Goal: Book appointment/travel/reservation

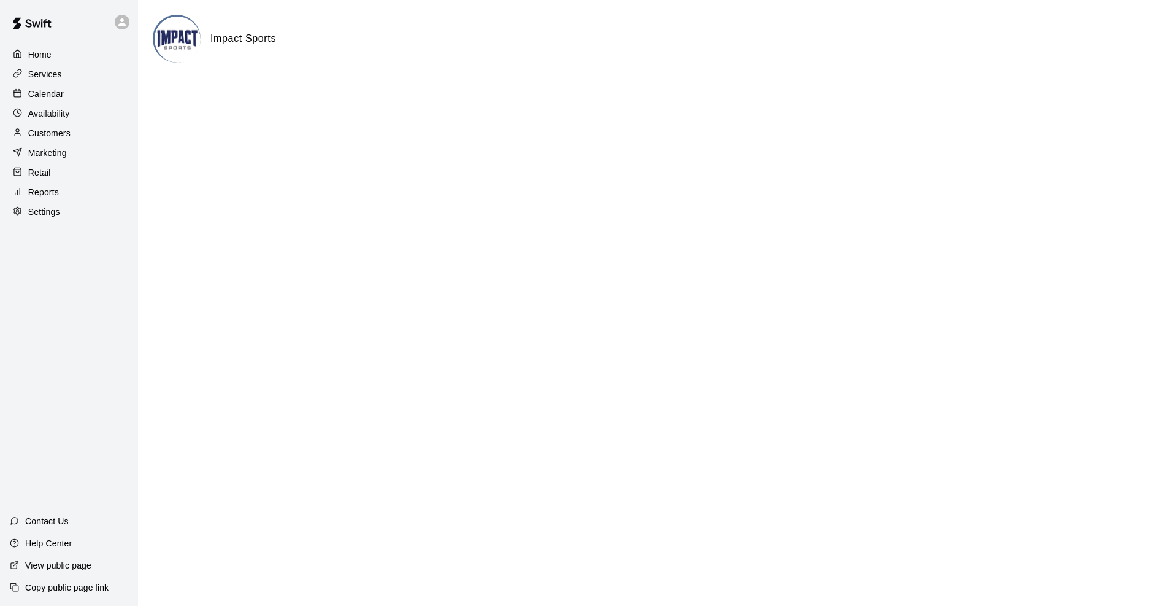
click at [52, 94] on p "Calendar" at bounding box center [46, 94] width 36 height 12
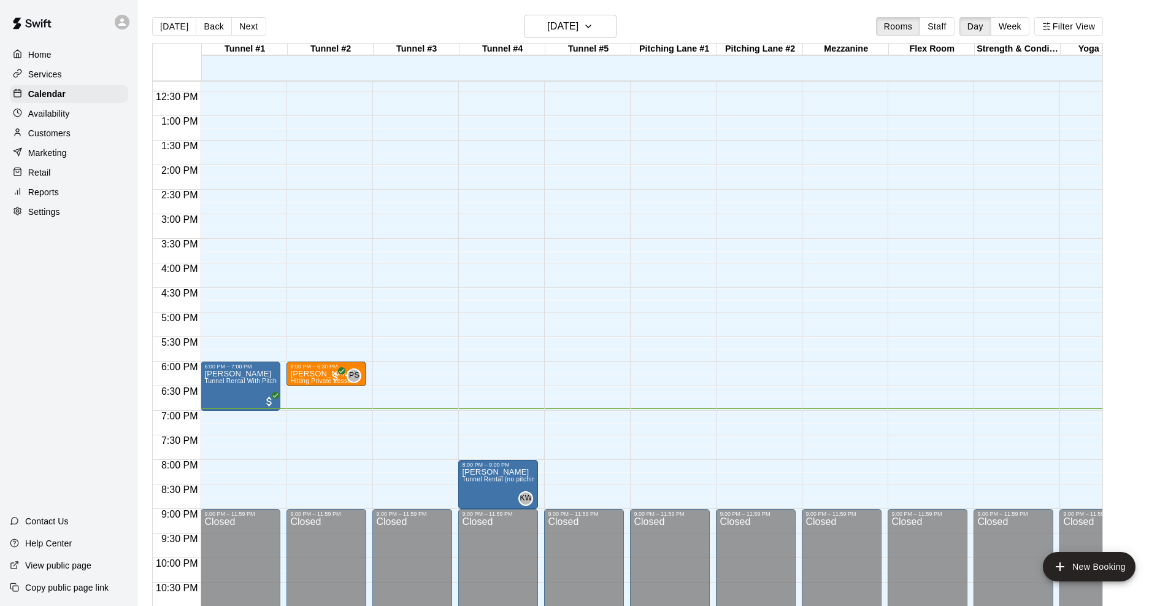
scroll to position [623, 0]
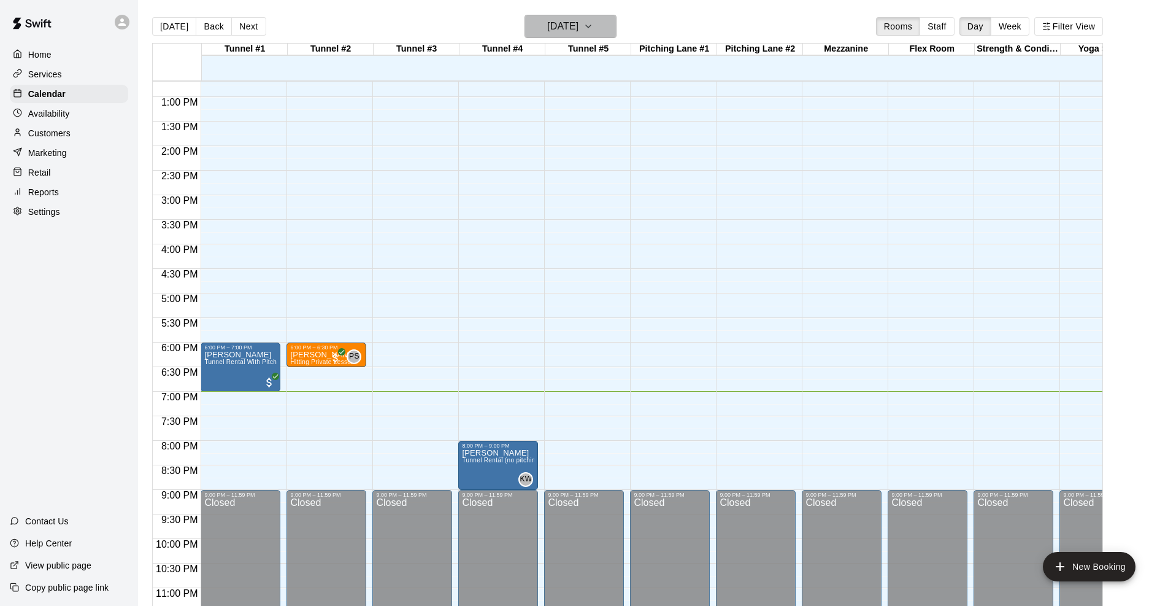
click at [593, 21] on icon "button" at bounding box center [589, 26] width 10 height 15
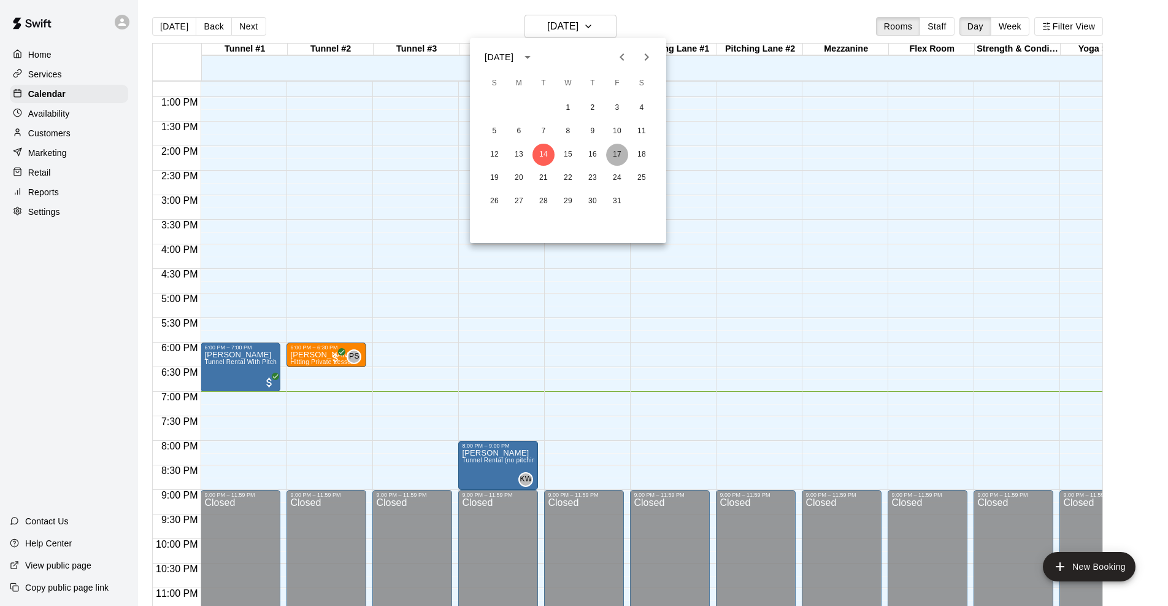
click at [617, 154] on button "17" at bounding box center [617, 155] width 22 height 22
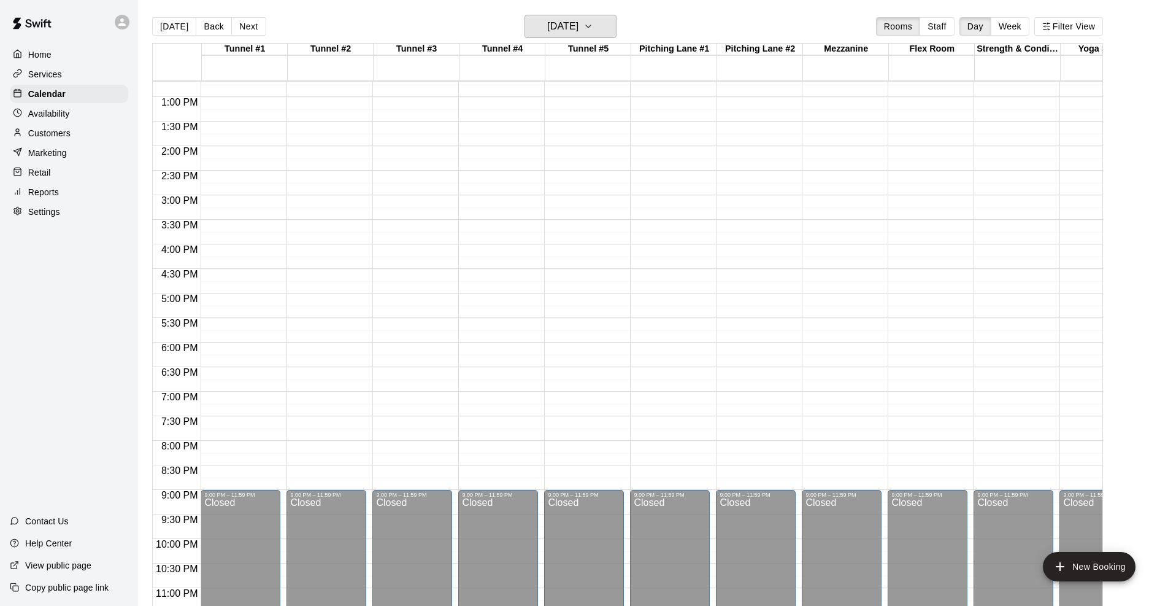
scroll to position [0, 1]
click at [507, 175] on div "12:00 AM – 10:00 AM Closed 9:00 PM – 11:59 PM Closed" at bounding box center [497, 48] width 80 height 1178
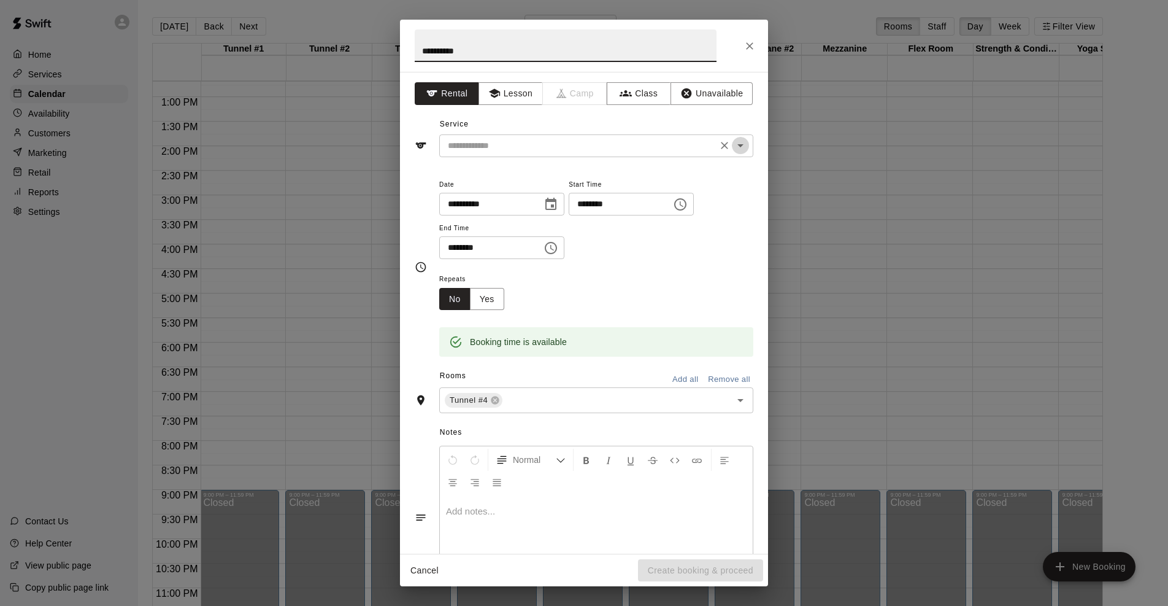
click at [746, 145] on icon "Open" at bounding box center [740, 145] width 15 height 15
type input "**********"
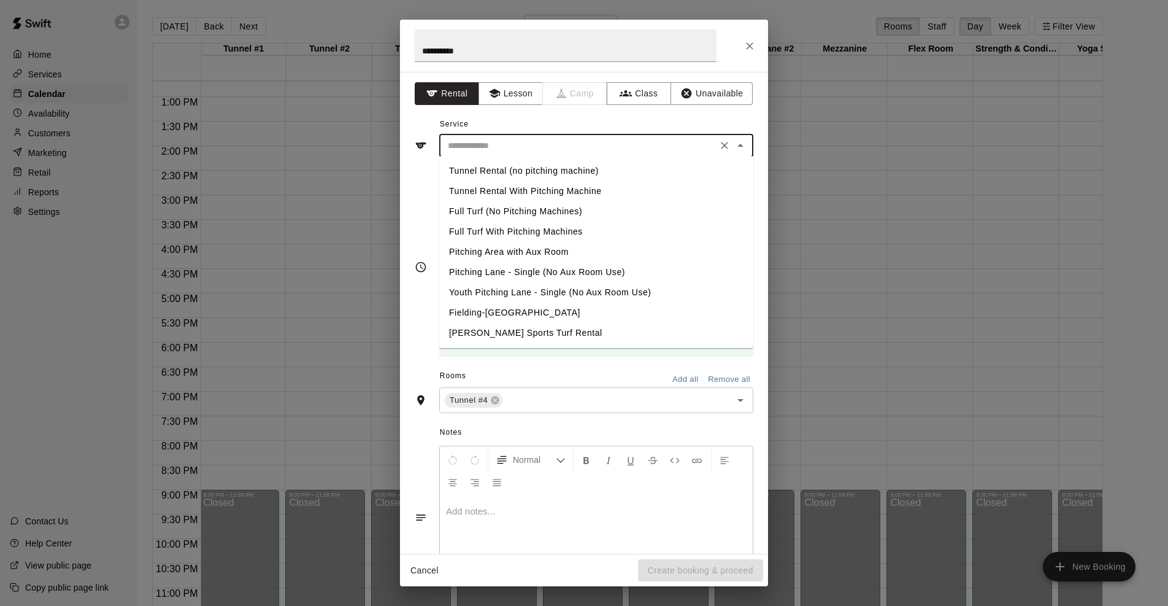
click at [565, 171] on li "Tunnel Rental (no pitching machine)" at bounding box center [596, 171] width 314 height 20
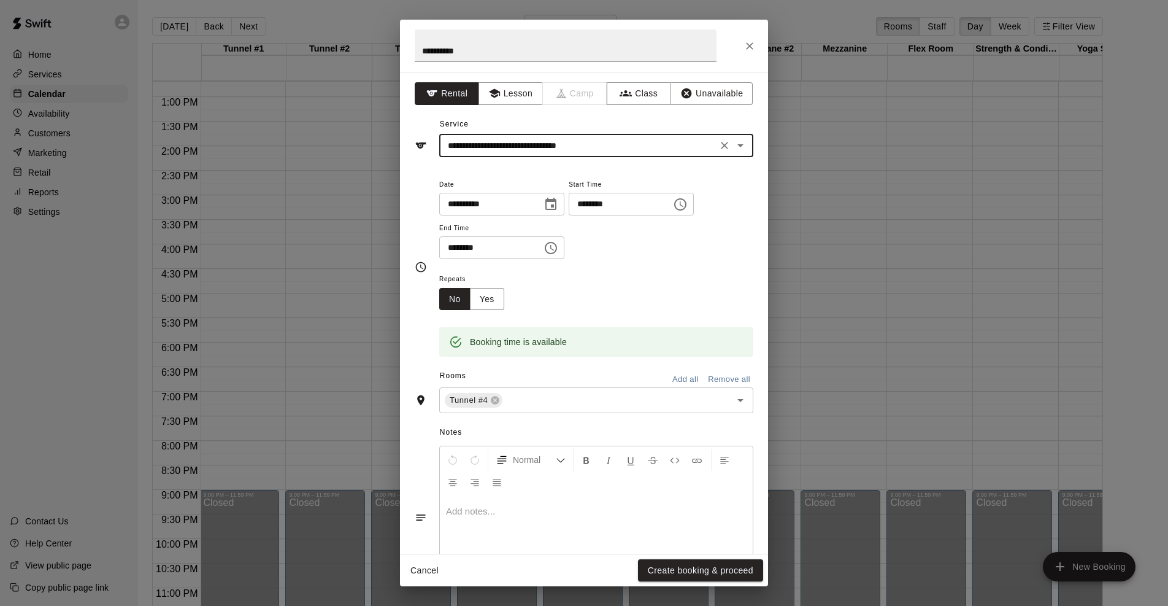
type input "**********"
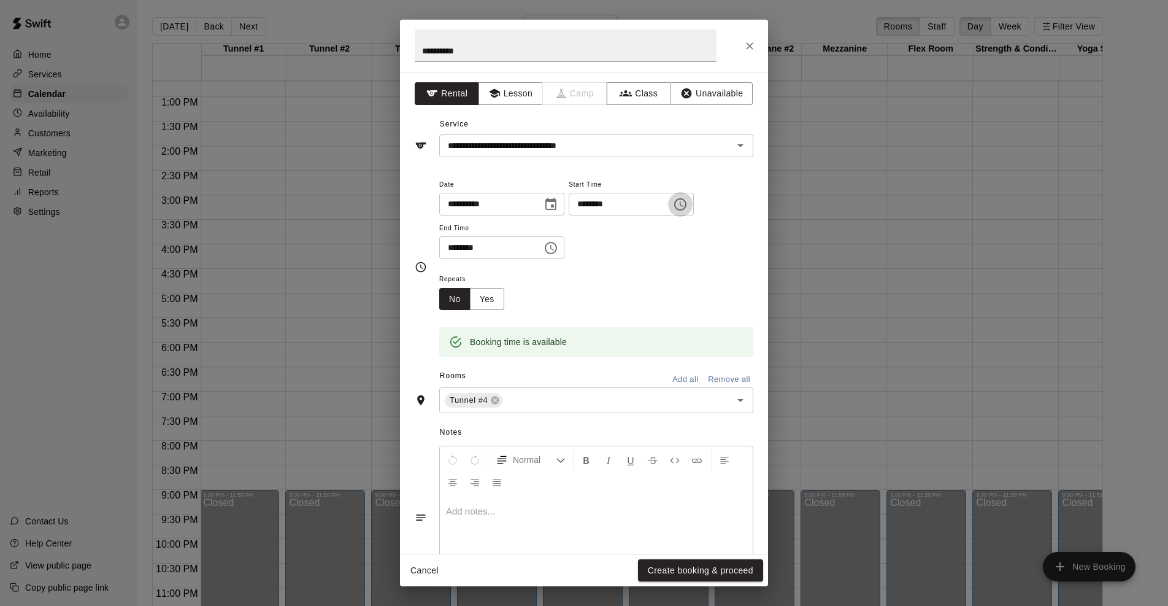
click at [688, 205] on icon "Choose time, selected time is 2:30 PM" at bounding box center [680, 204] width 15 height 15
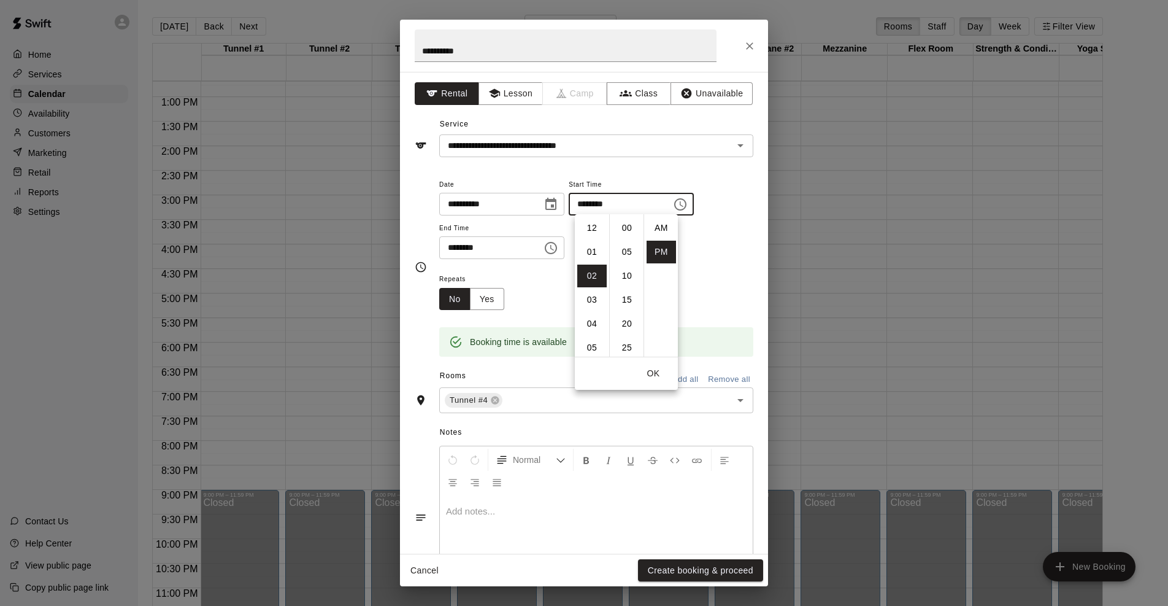
scroll to position [22, 0]
click at [596, 323] on li "06" at bounding box center [591, 323] width 29 height 23
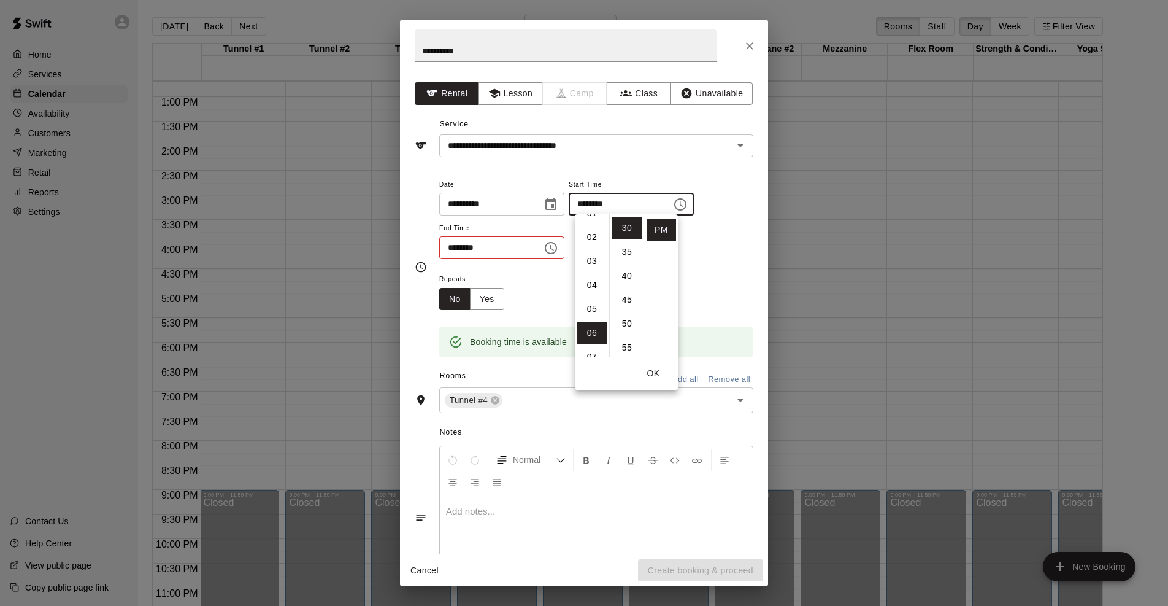
scroll to position [33, 0]
click at [594, 244] on li "02" at bounding box center [591, 243] width 29 height 23
type input "********"
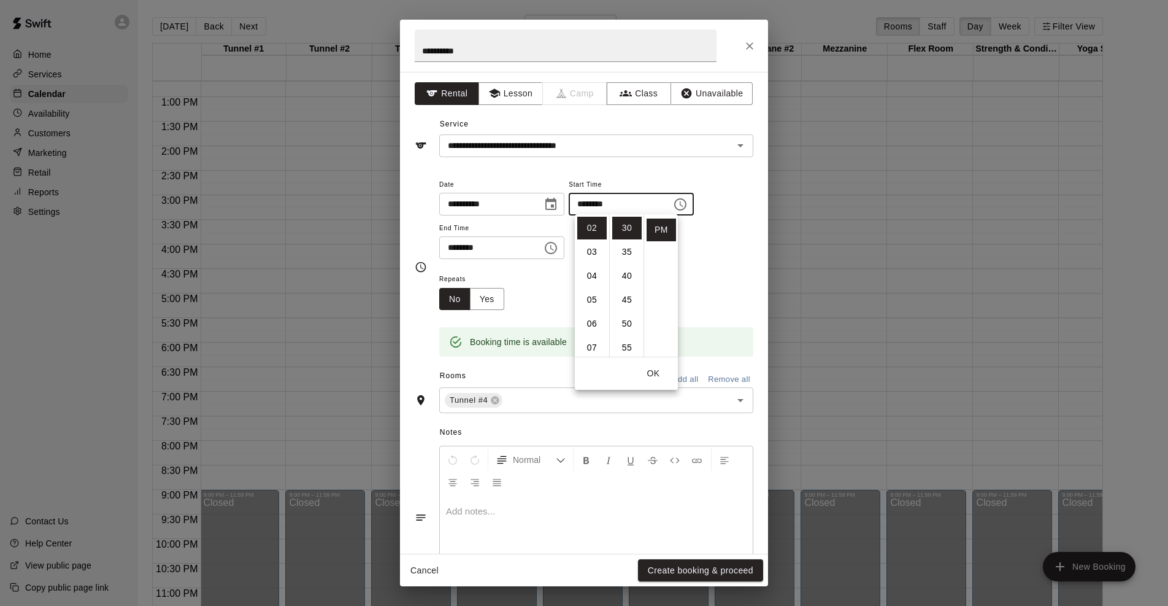
scroll to position [49, 0]
click at [715, 265] on div "**********" at bounding box center [596, 224] width 314 height 95
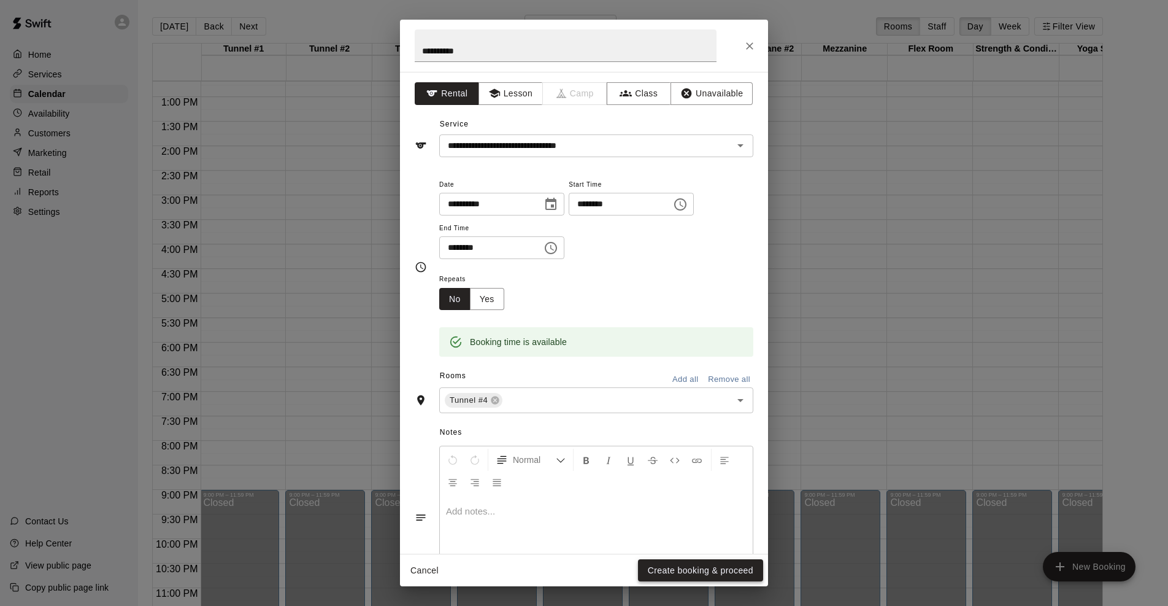
click at [709, 571] on button "Create booking & proceed" at bounding box center [700, 570] width 125 height 23
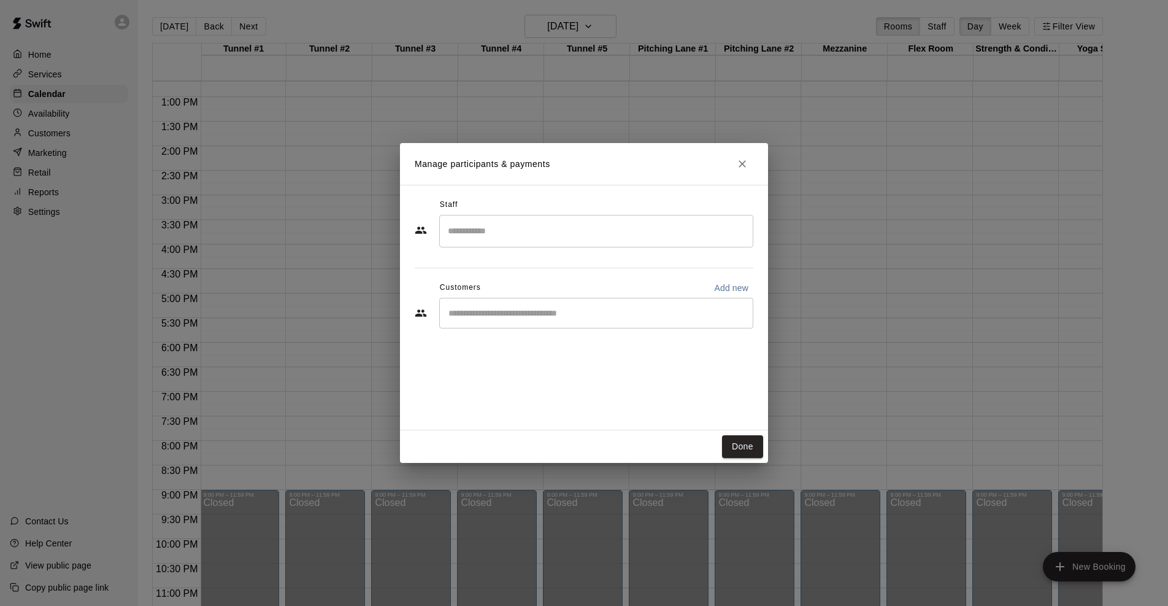
click at [503, 233] on input "Search staff" at bounding box center [596, 230] width 303 height 21
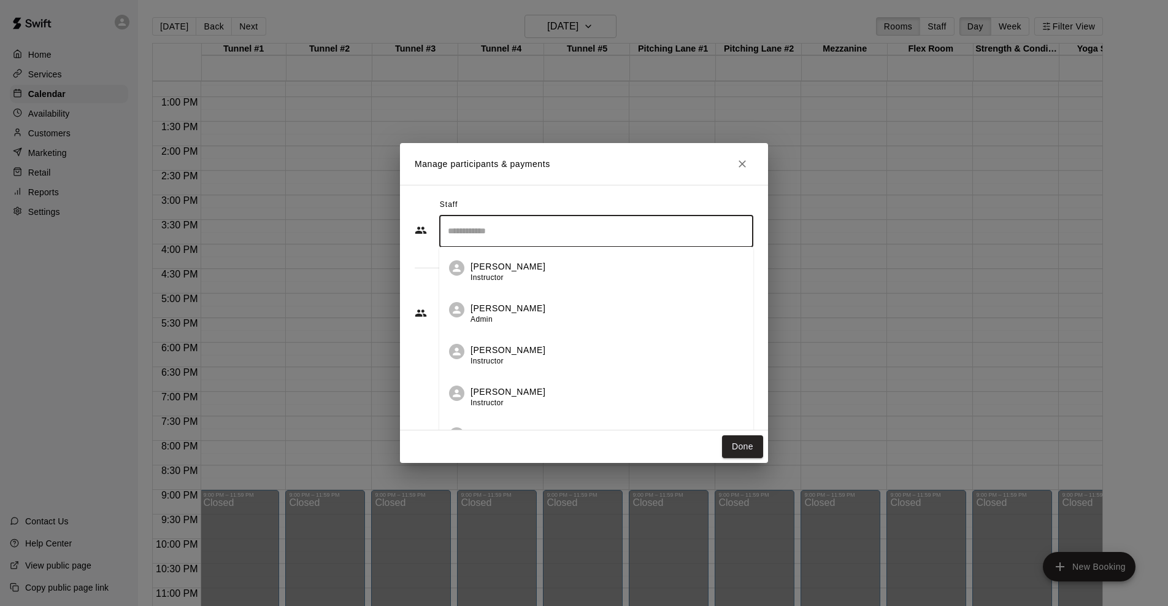
click at [500, 315] on p "[PERSON_NAME]" at bounding box center [508, 308] width 75 height 13
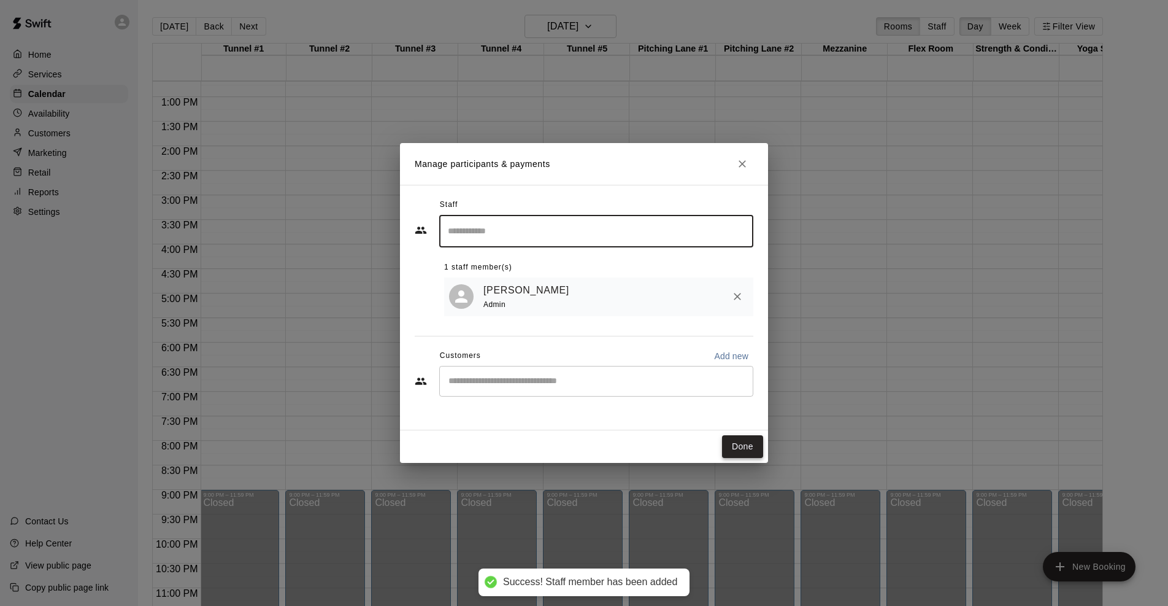
click at [746, 442] on button "Done" at bounding box center [742, 446] width 41 height 23
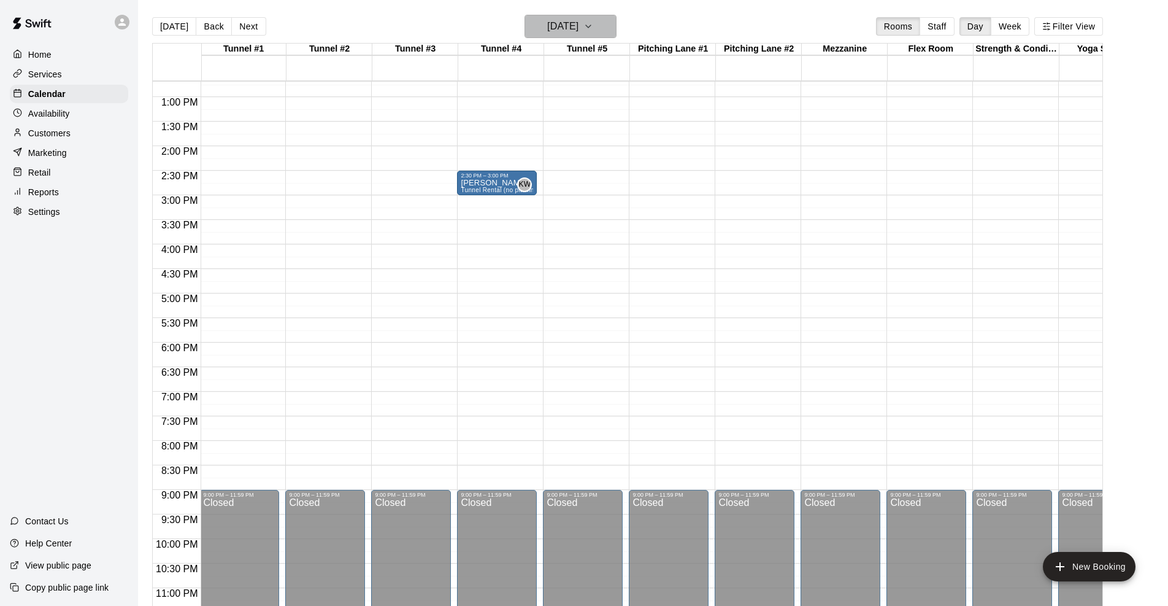
click at [593, 22] on icon "button" at bounding box center [589, 26] width 10 height 15
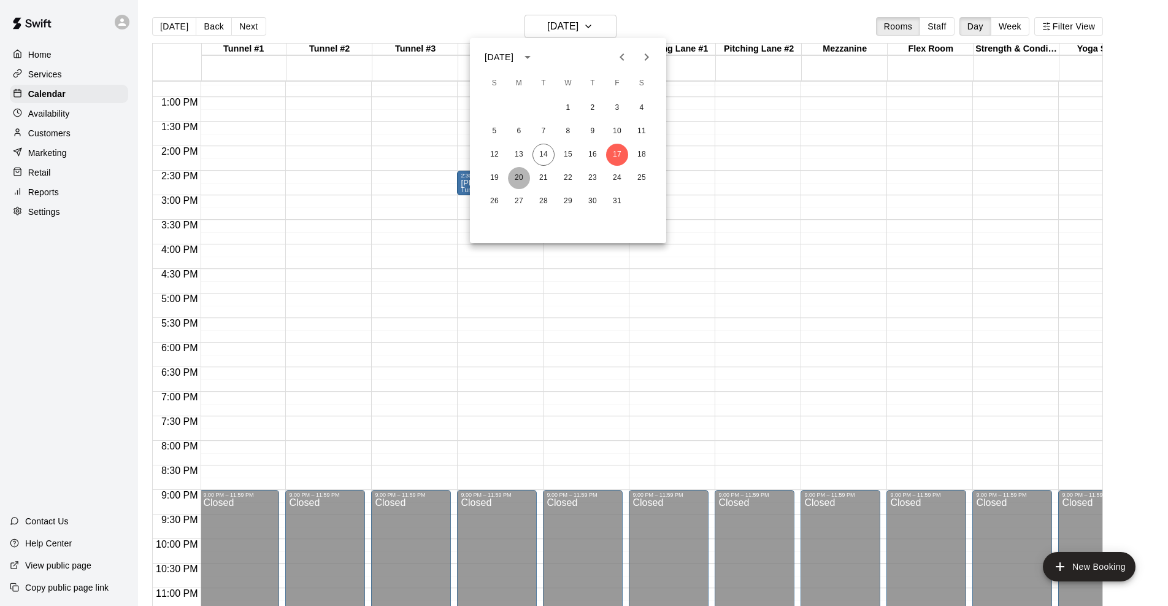
click at [518, 178] on button "20" at bounding box center [519, 178] width 22 height 22
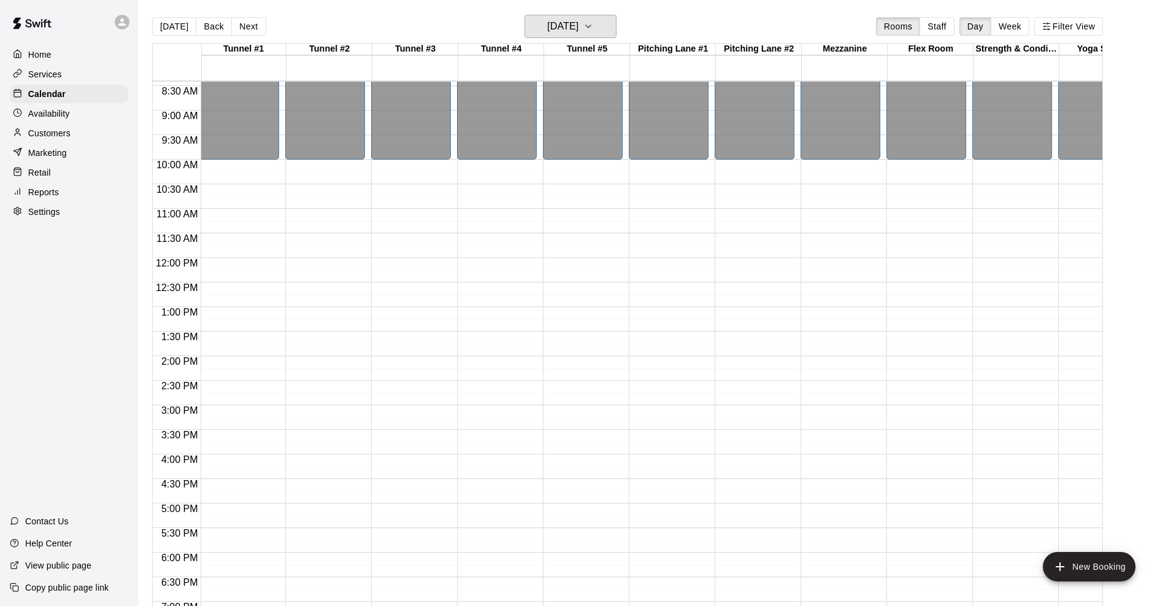
scroll to position [412, 1]
click at [488, 166] on div "12:00 AM – 10:00 AM Closed 9:00 PM – 11:59 PM Closed" at bounding box center [497, 258] width 80 height 1178
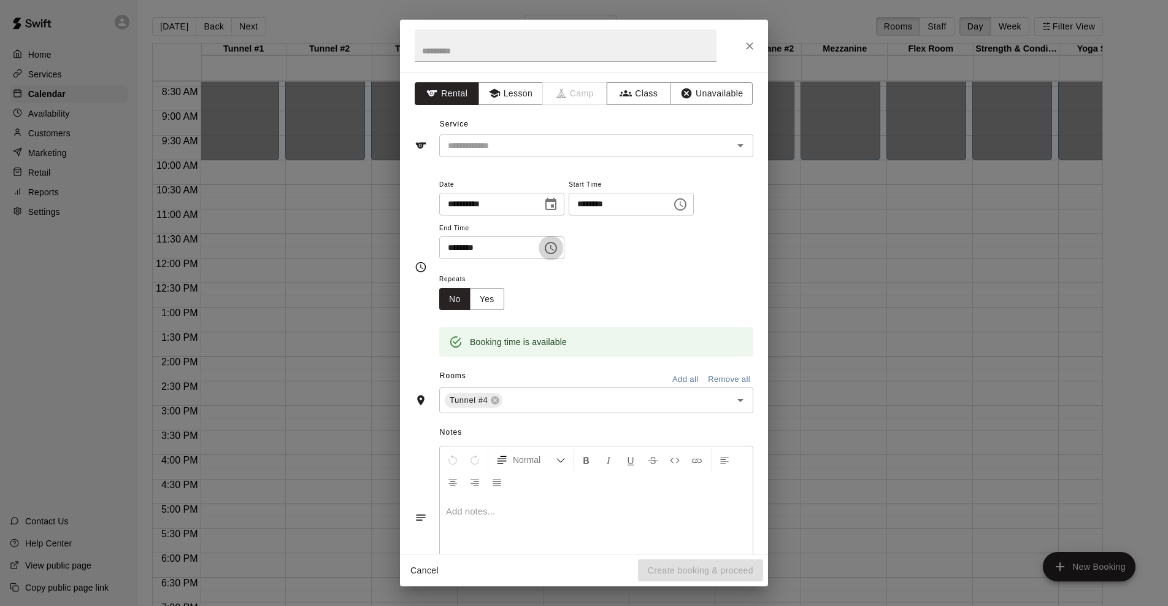
click at [554, 248] on icon "Choose time, selected time is 10:30 AM" at bounding box center [552, 248] width 4 height 6
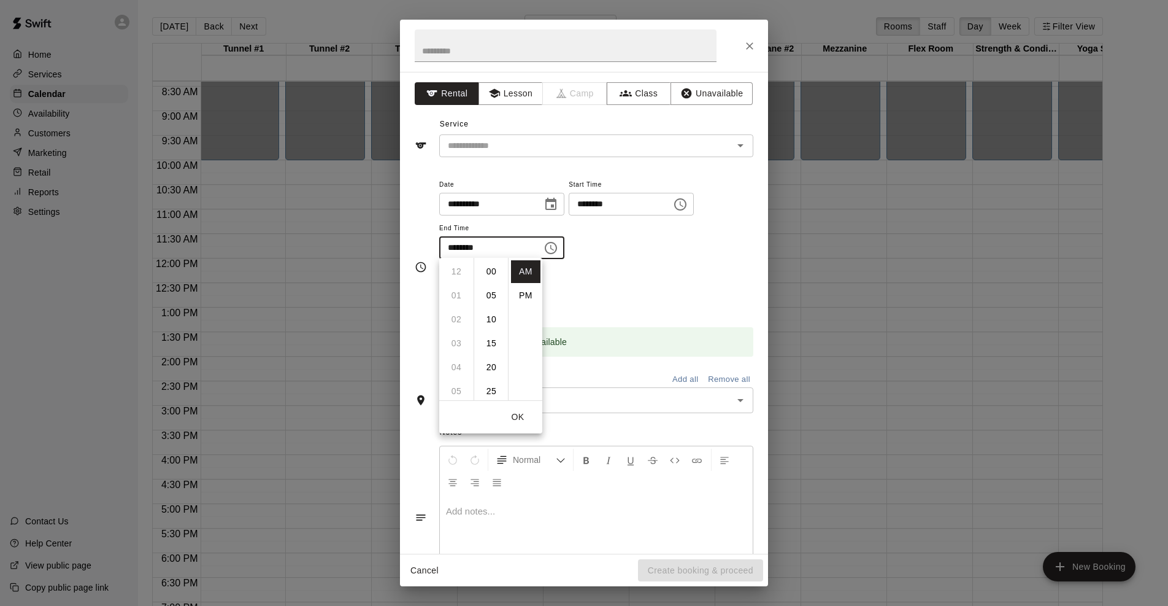
scroll to position [144, 0]
click at [458, 291] on li "11" at bounding box center [456, 295] width 29 height 23
click at [494, 271] on li "00" at bounding box center [491, 271] width 29 height 23
type input "********"
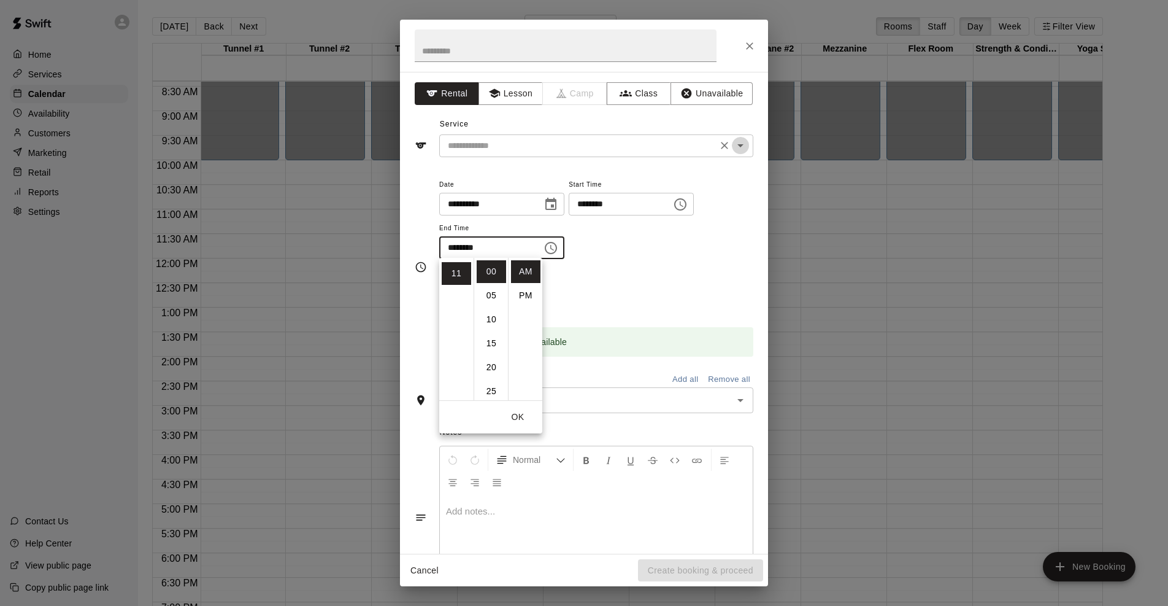
click at [746, 141] on icon "Open" at bounding box center [740, 145] width 15 height 15
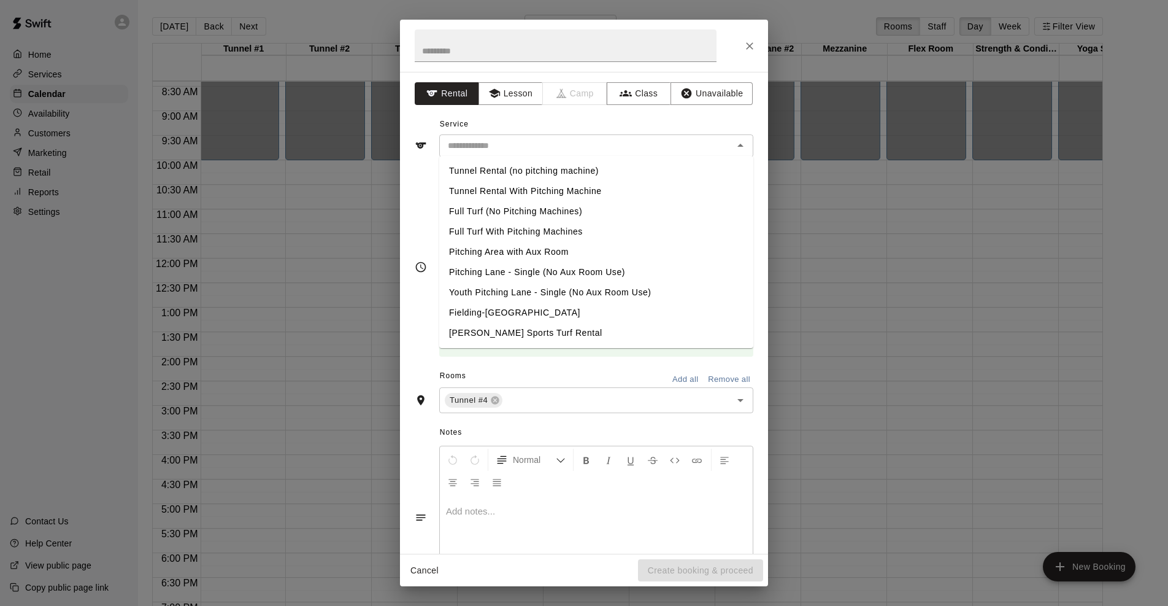
click at [552, 168] on li "Tunnel Rental (no pitching machine)" at bounding box center [596, 171] width 314 height 20
type input "**********"
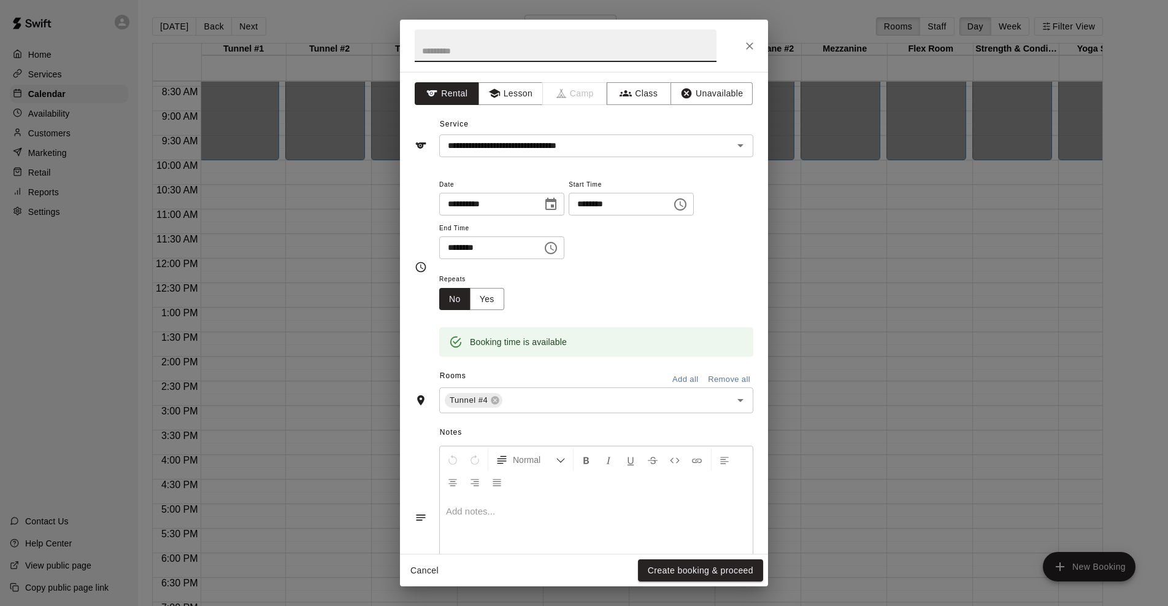
click at [493, 45] on input "text" at bounding box center [566, 45] width 302 height 33
type input "**********"
click at [692, 573] on button "Create booking & proceed" at bounding box center [700, 570] width 125 height 23
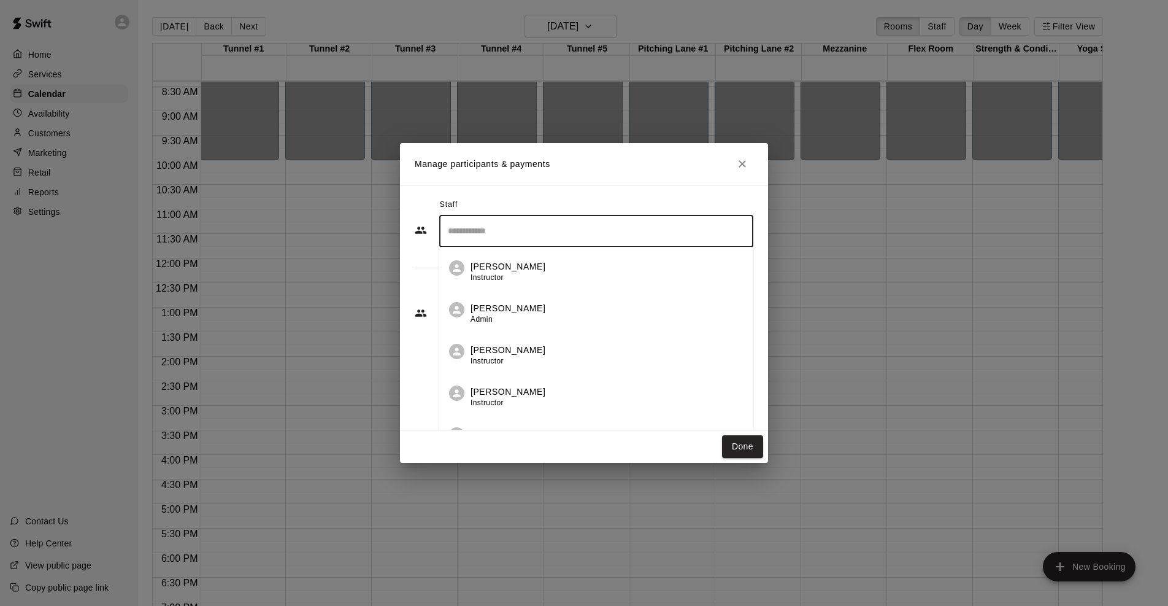
click at [603, 230] on input "Search staff" at bounding box center [596, 230] width 303 height 21
click at [489, 306] on p "[PERSON_NAME]" at bounding box center [508, 308] width 75 height 13
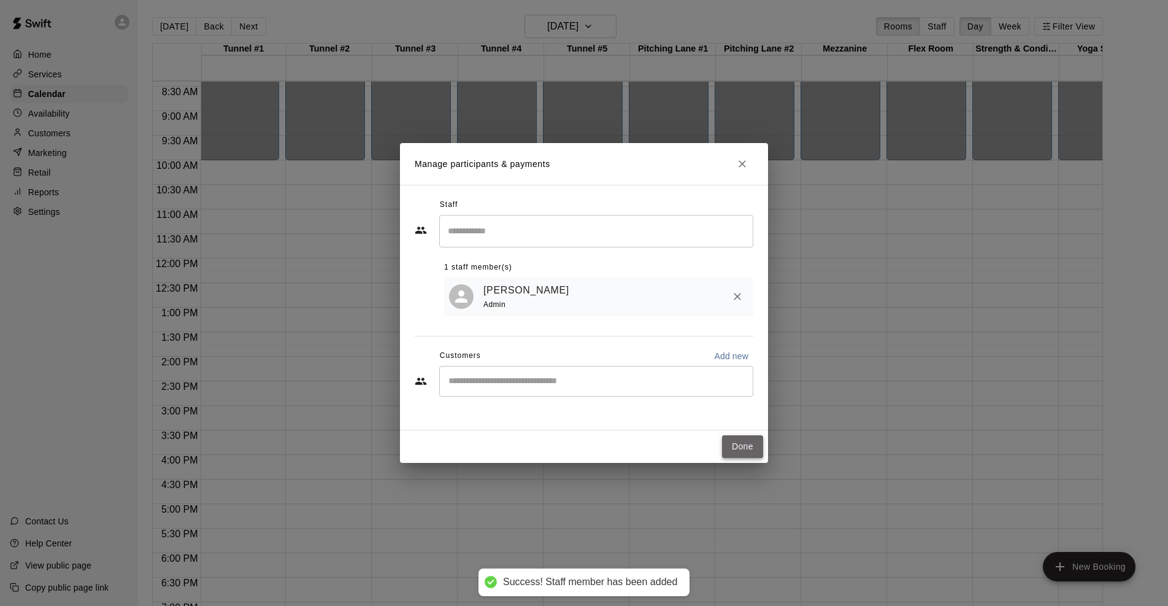
click at [743, 446] on button "Done" at bounding box center [742, 446] width 41 height 23
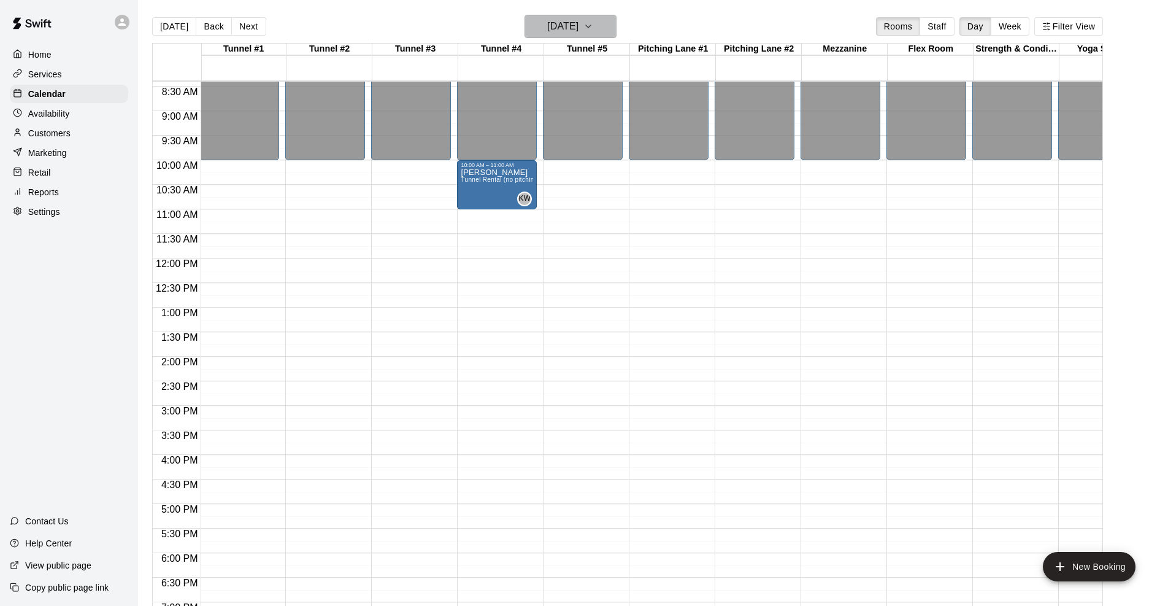
click at [593, 25] on icon "button" at bounding box center [589, 26] width 10 height 15
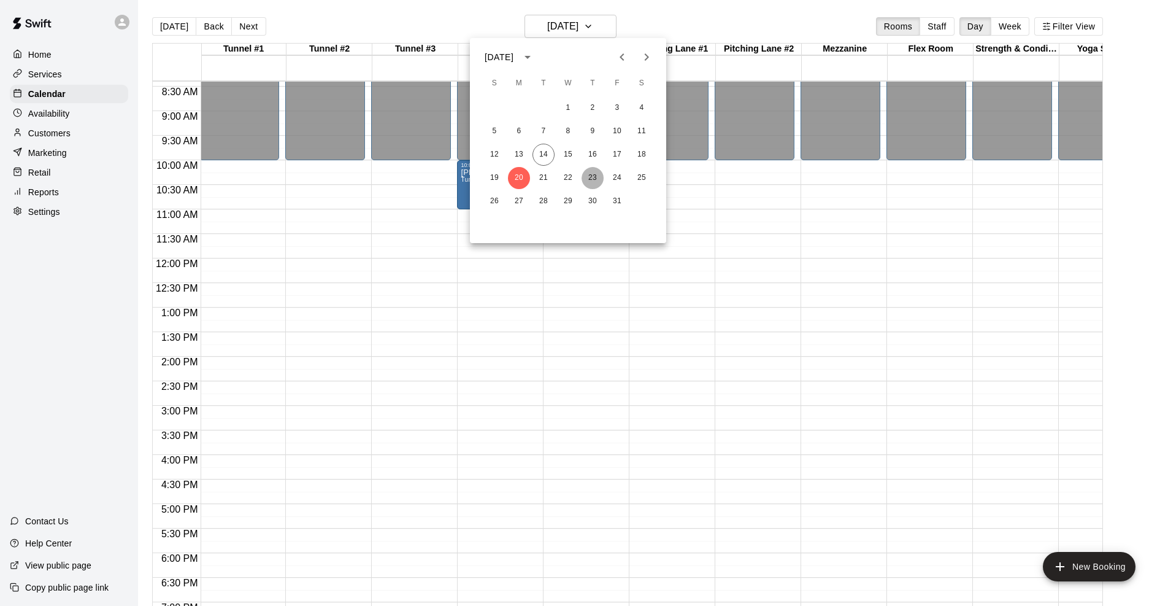
click at [593, 177] on button "23" at bounding box center [593, 178] width 22 height 22
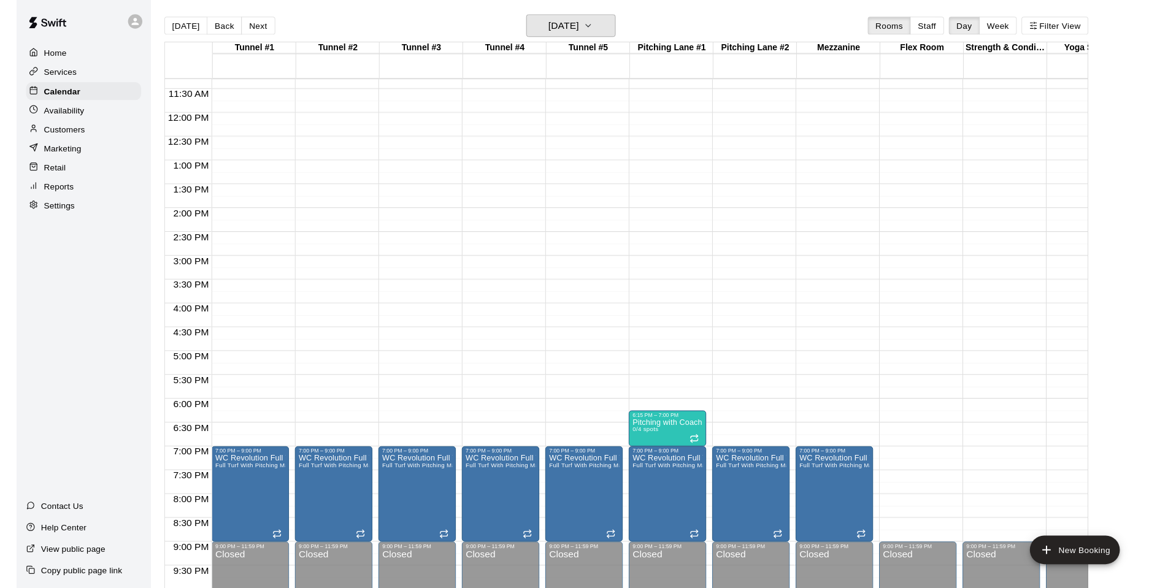
scroll to position [555, 0]
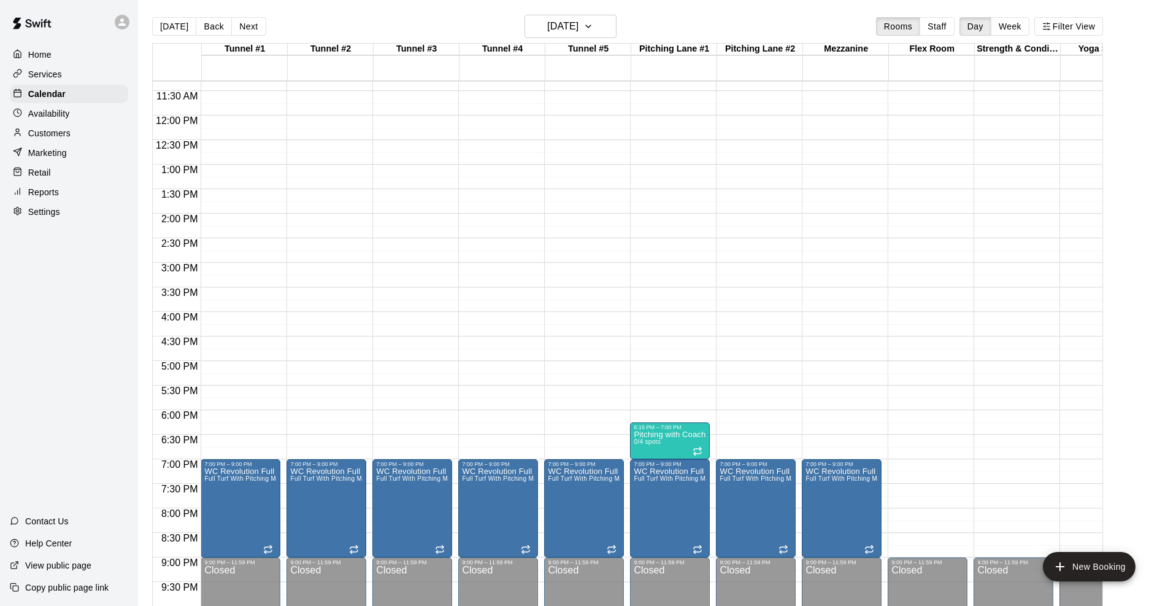
click at [494, 439] on div "12:00 AM – 10:00 AM Closed 7:00 PM – 9:00 PM WC Revolution Full Turf Full Turf …" at bounding box center [498, 115] width 80 height 1178
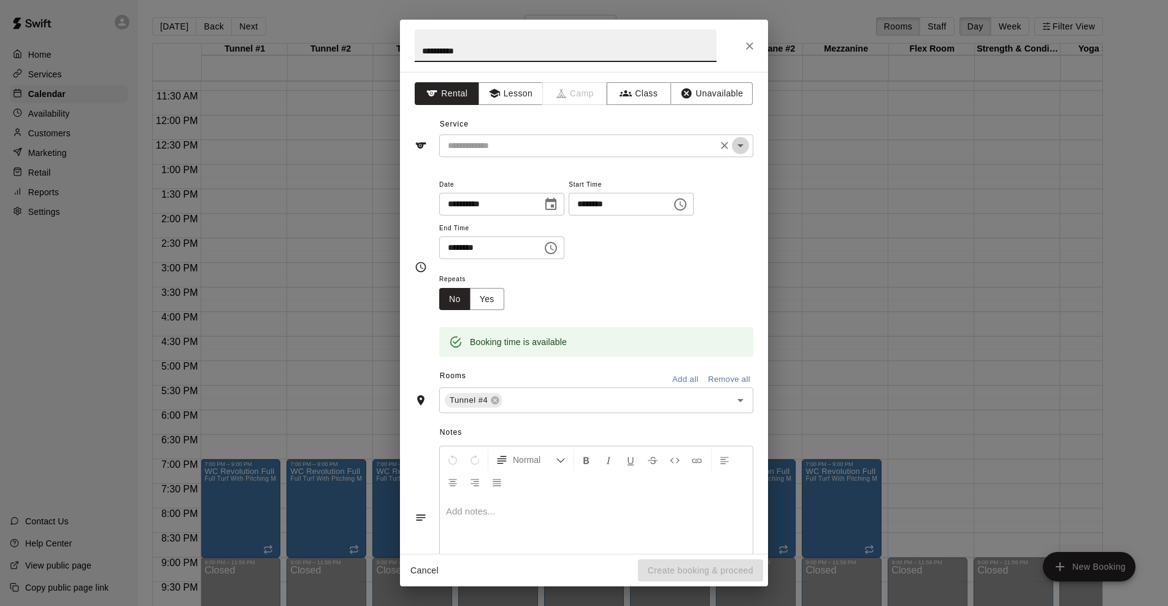
click at [742, 147] on icon "Open" at bounding box center [740, 145] width 15 height 15
type input "**********"
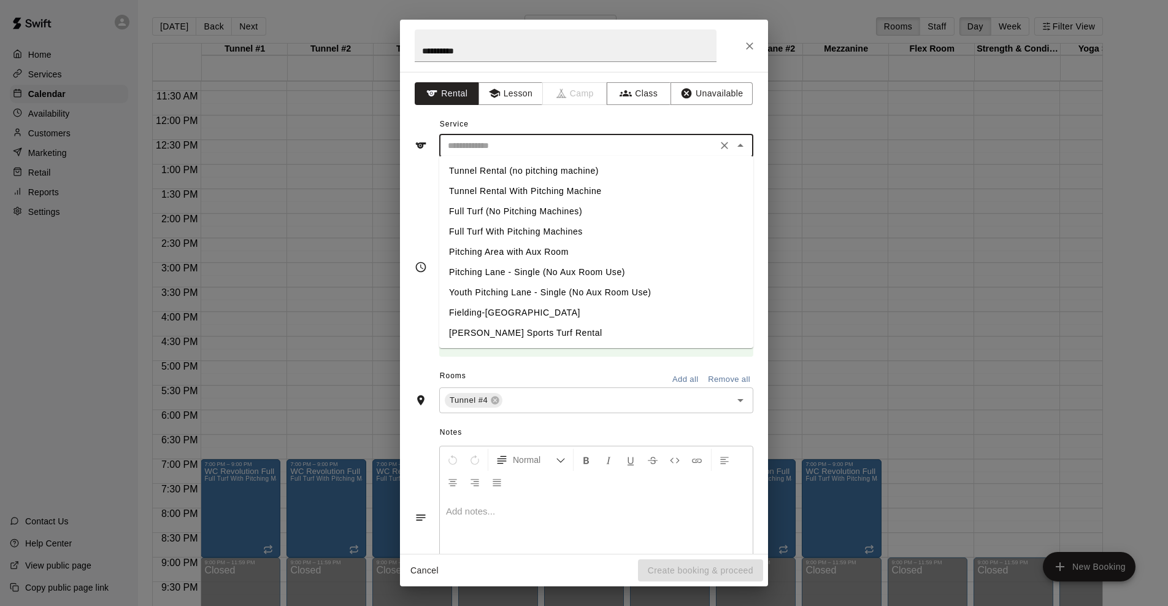
click at [565, 168] on li "Tunnel Rental (no pitching machine)" at bounding box center [596, 171] width 314 height 20
type input "**********"
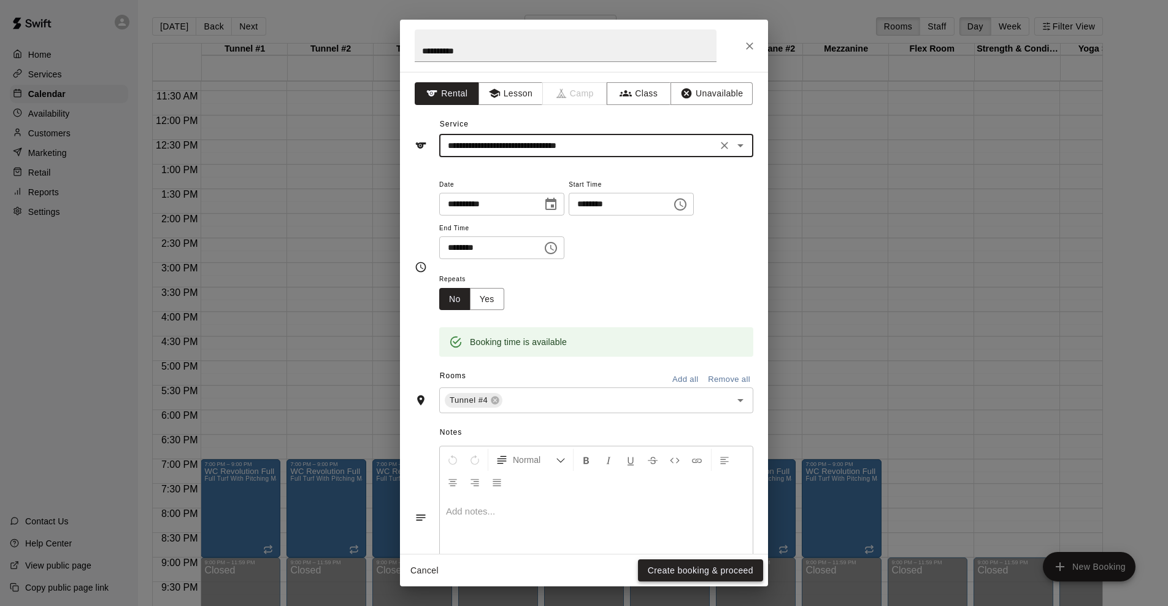
click at [699, 573] on button "Create booking & proceed" at bounding box center [700, 570] width 125 height 23
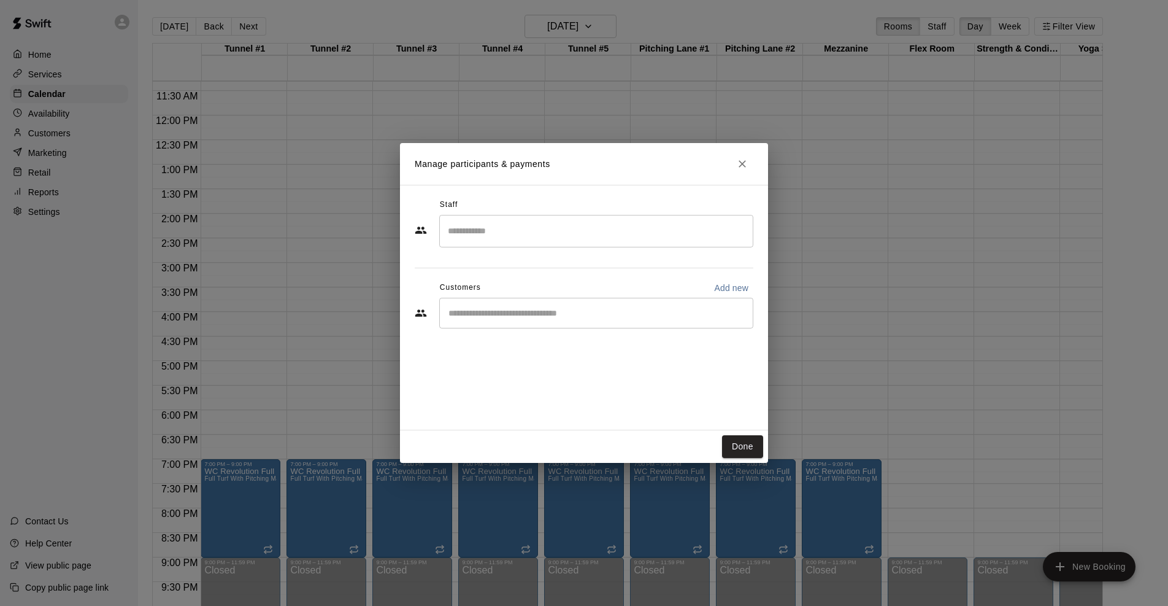
click at [543, 222] on input "Search staff" at bounding box center [596, 230] width 303 height 21
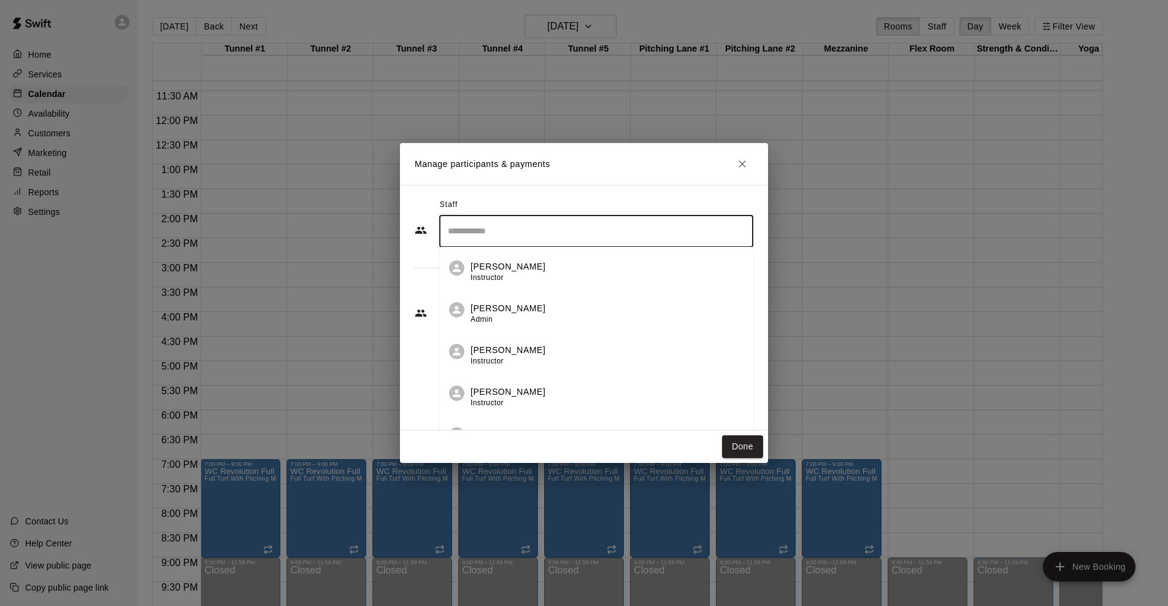
click at [484, 307] on p "[PERSON_NAME]" at bounding box center [508, 308] width 75 height 13
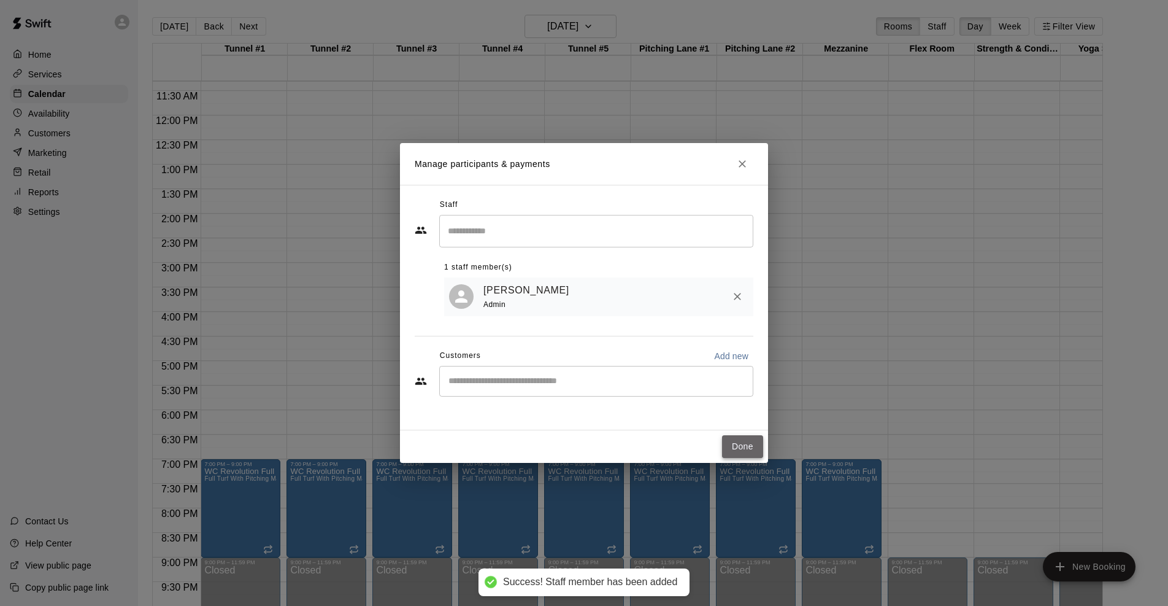
click at [747, 447] on button "Done" at bounding box center [742, 446] width 41 height 23
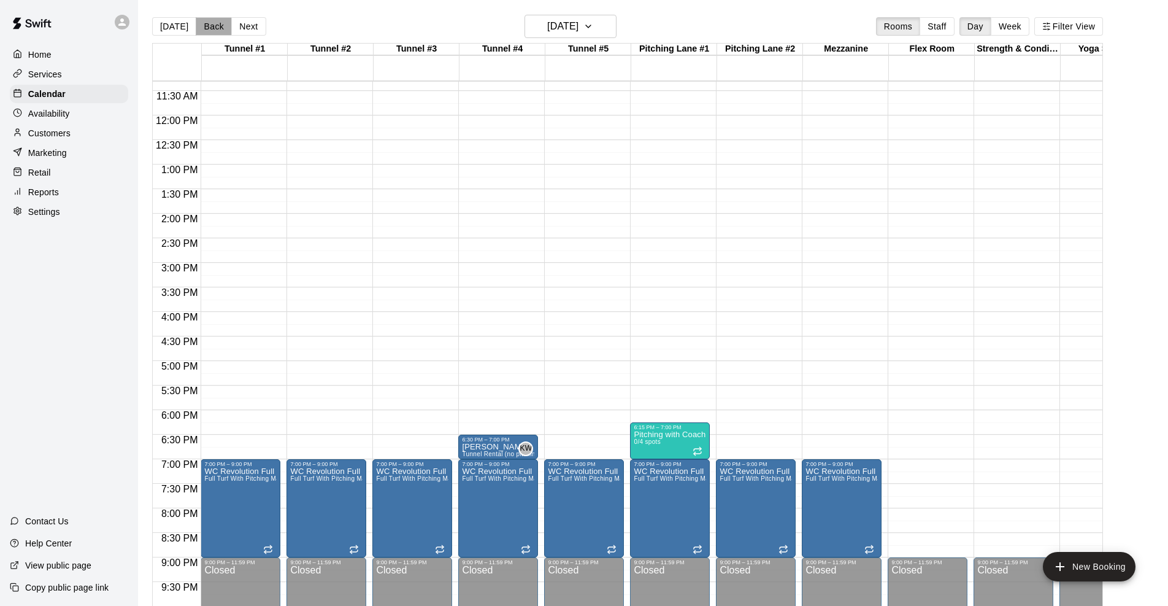
click at [206, 27] on button "Back" at bounding box center [214, 26] width 36 height 18
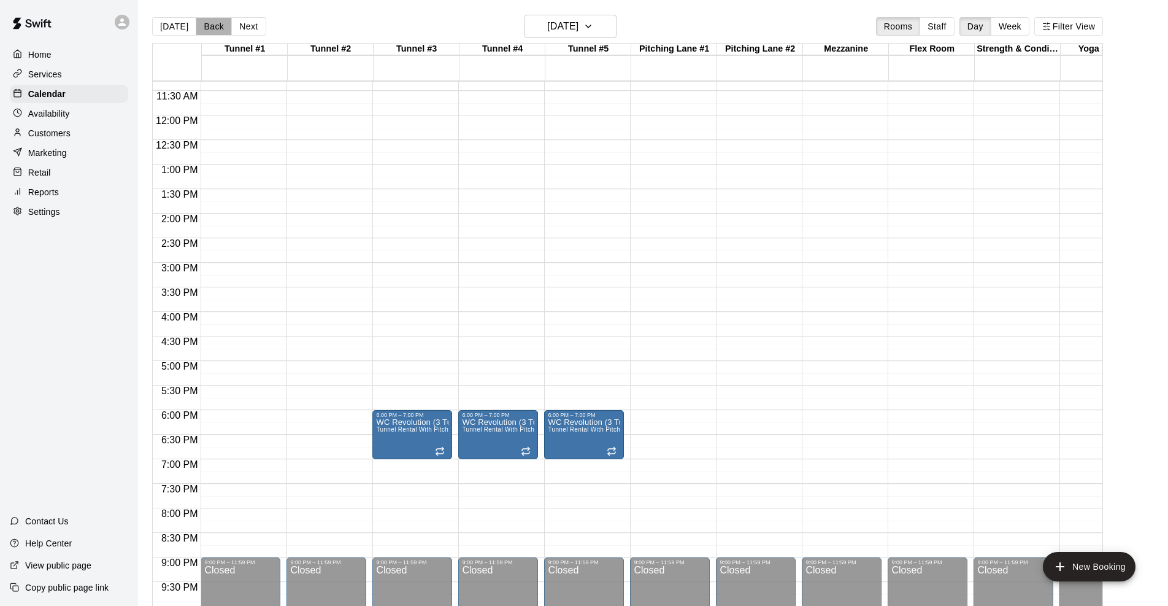
click at [206, 26] on button "Back" at bounding box center [214, 26] width 36 height 18
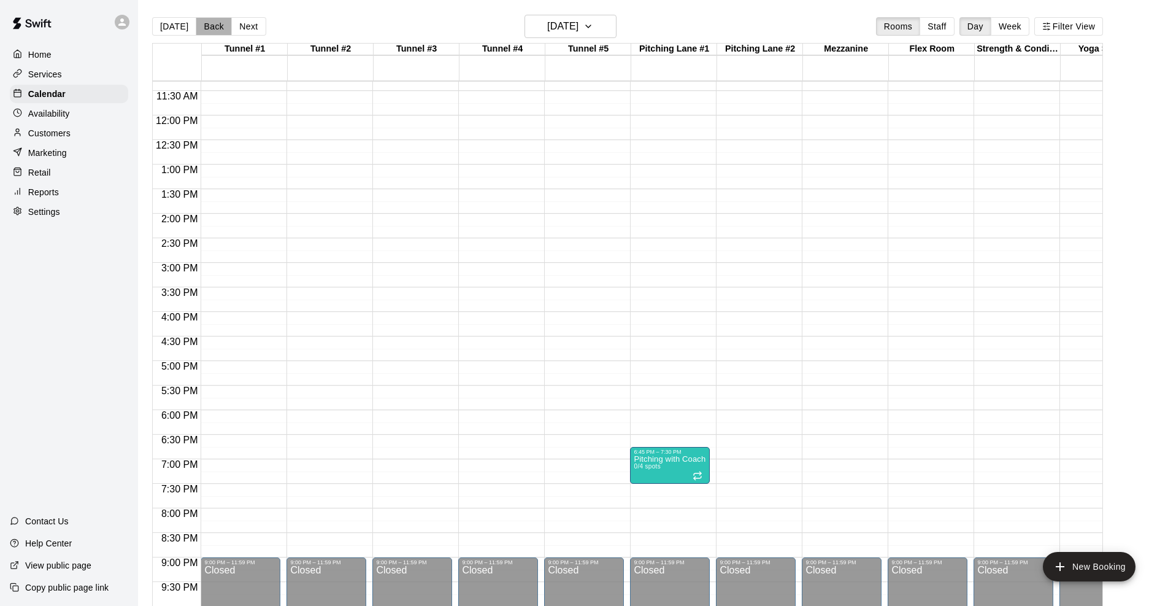
click at [206, 26] on button "Back" at bounding box center [214, 26] width 36 height 18
click at [248, 22] on button "Next" at bounding box center [248, 26] width 34 height 18
click at [593, 21] on icon "button" at bounding box center [589, 26] width 10 height 15
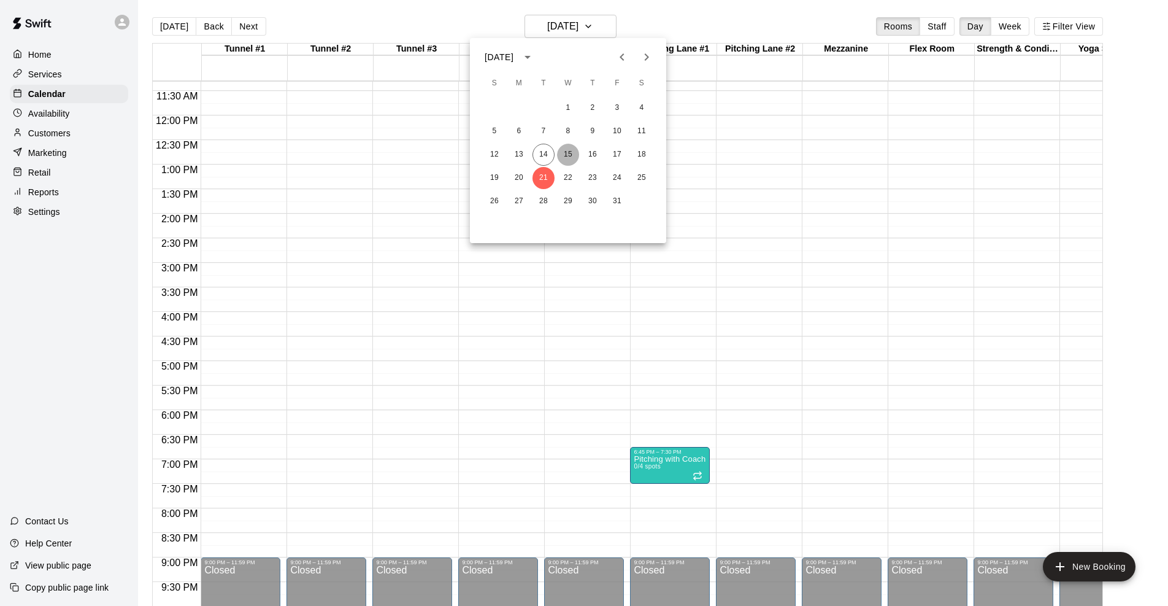
click at [568, 154] on button "15" at bounding box center [568, 155] width 22 height 22
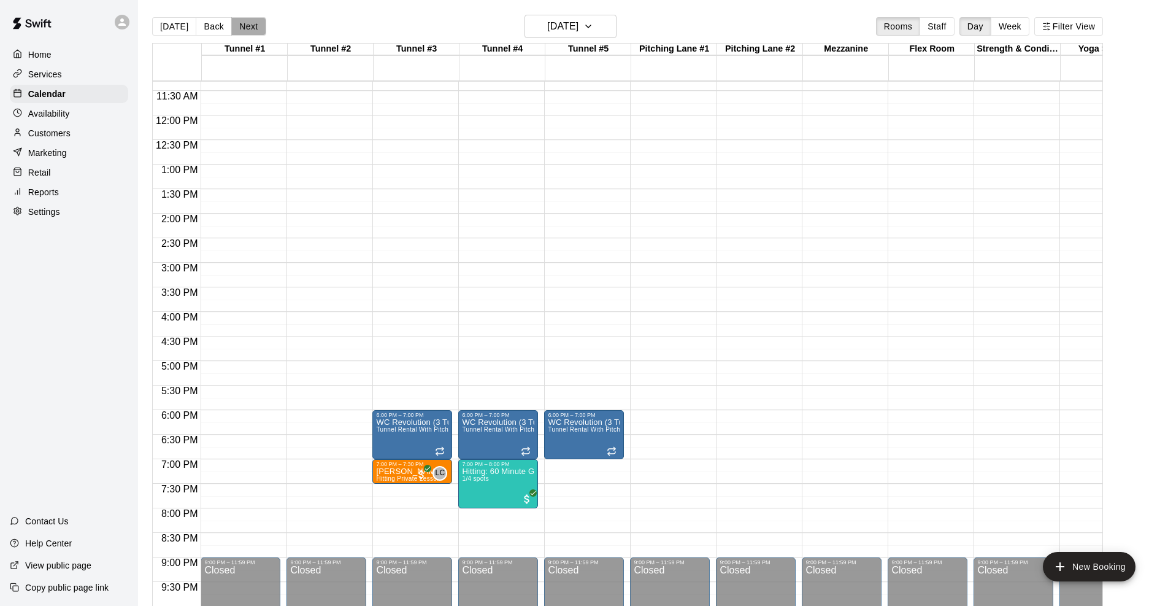
click at [239, 24] on button "Next" at bounding box center [248, 26] width 34 height 18
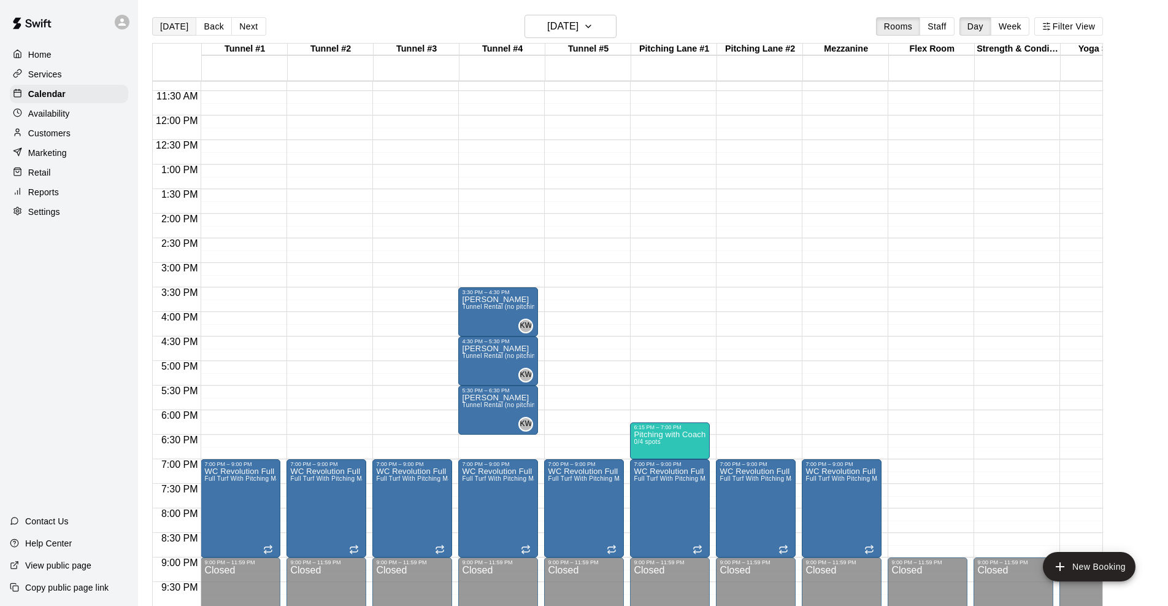
click at [166, 23] on button "[DATE]" at bounding box center [174, 26] width 44 height 18
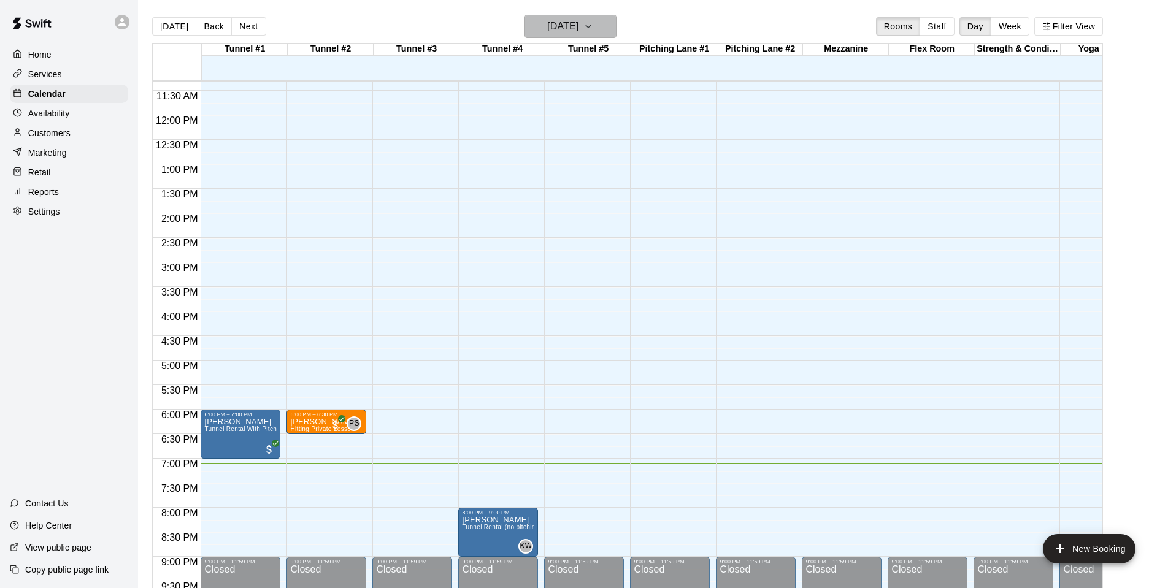
click at [593, 24] on icon "button" at bounding box center [589, 26] width 10 height 15
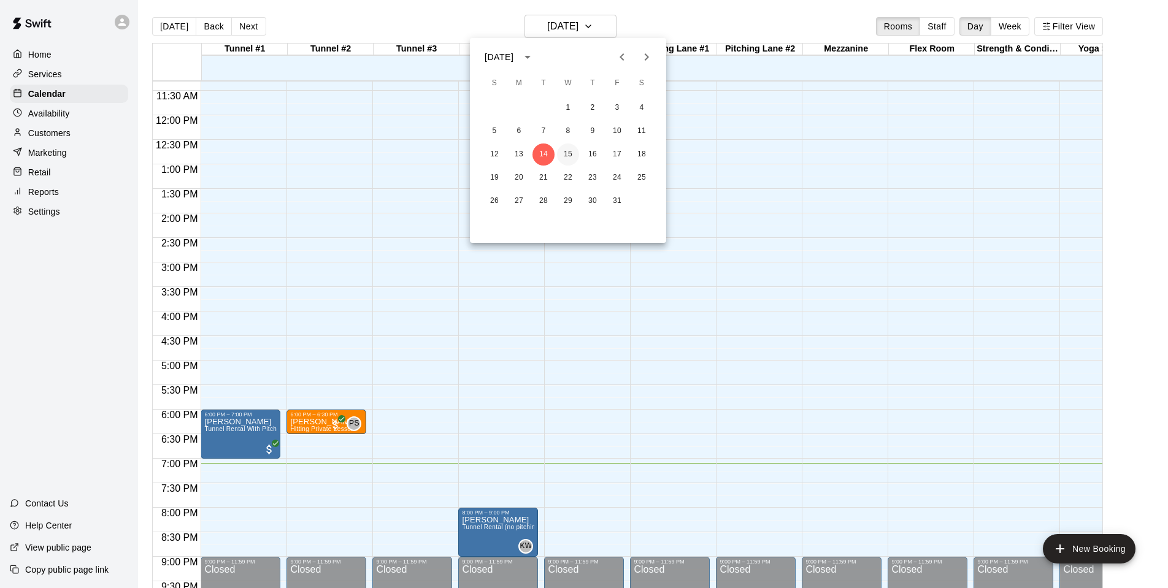
click at [569, 158] on button "15" at bounding box center [568, 155] width 22 height 22
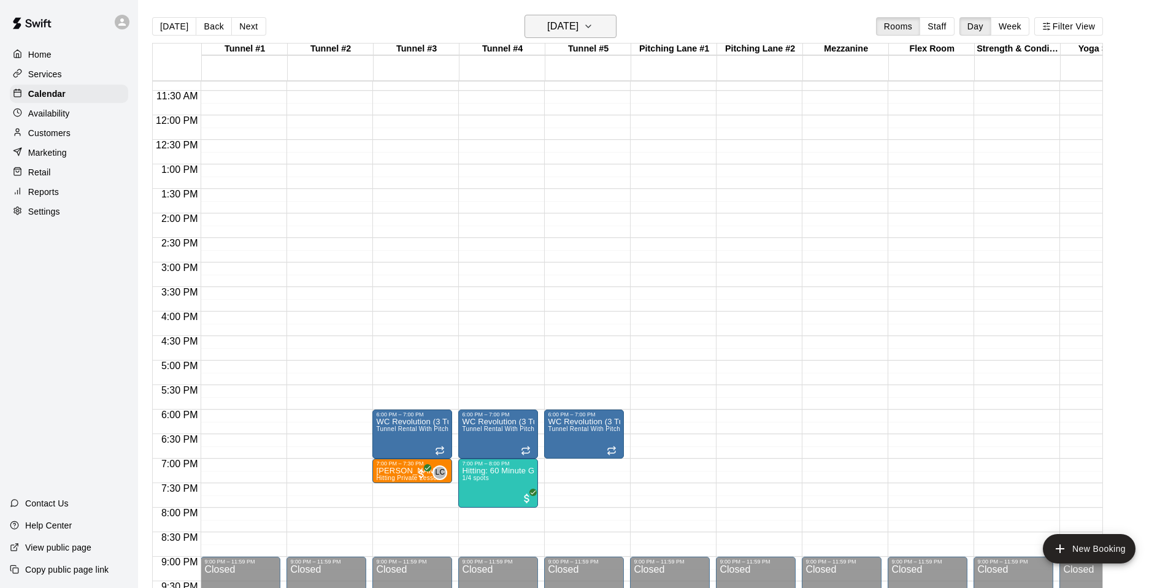
click at [591, 26] on icon "button" at bounding box center [588, 26] width 5 height 2
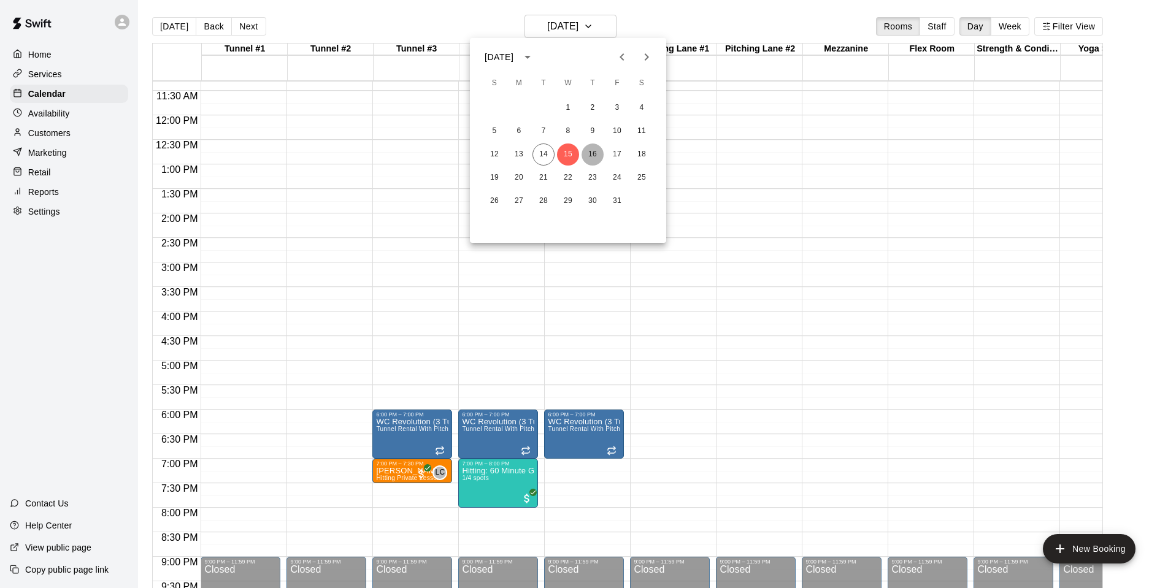
click at [592, 152] on button "16" at bounding box center [593, 155] width 22 height 22
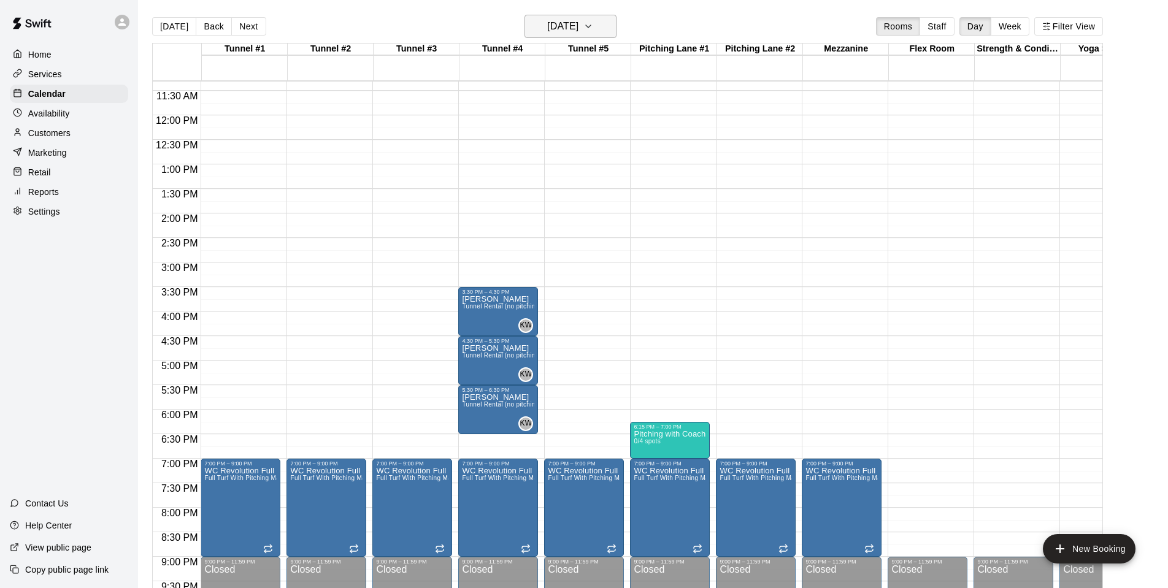
click at [591, 26] on icon "button" at bounding box center [588, 26] width 5 height 2
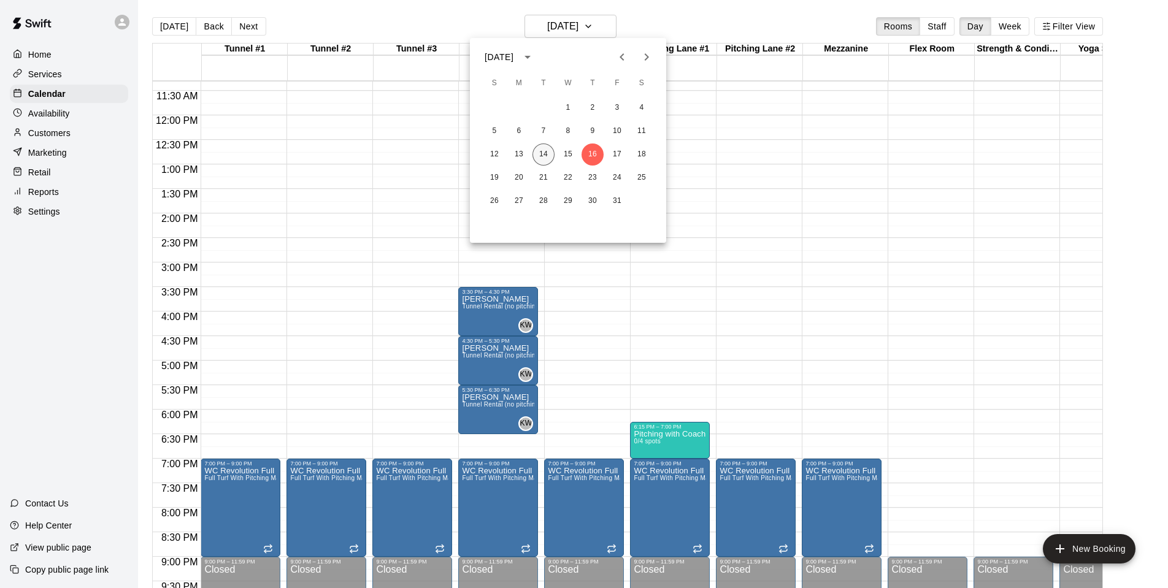
click at [541, 155] on button "14" at bounding box center [544, 155] width 22 height 22
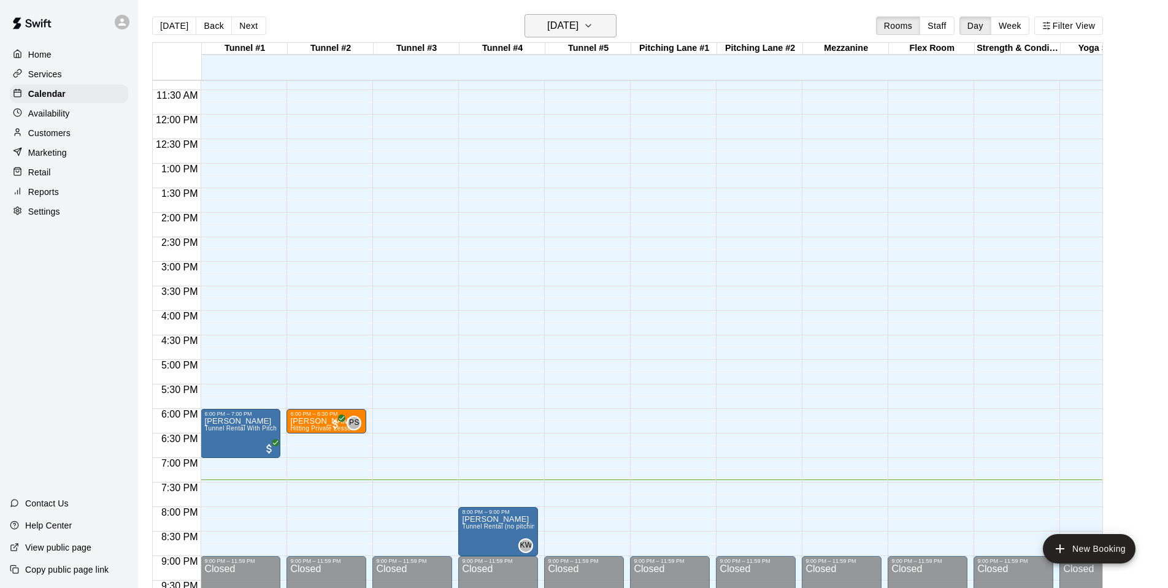
click at [593, 23] on icon "button" at bounding box center [589, 25] width 10 height 15
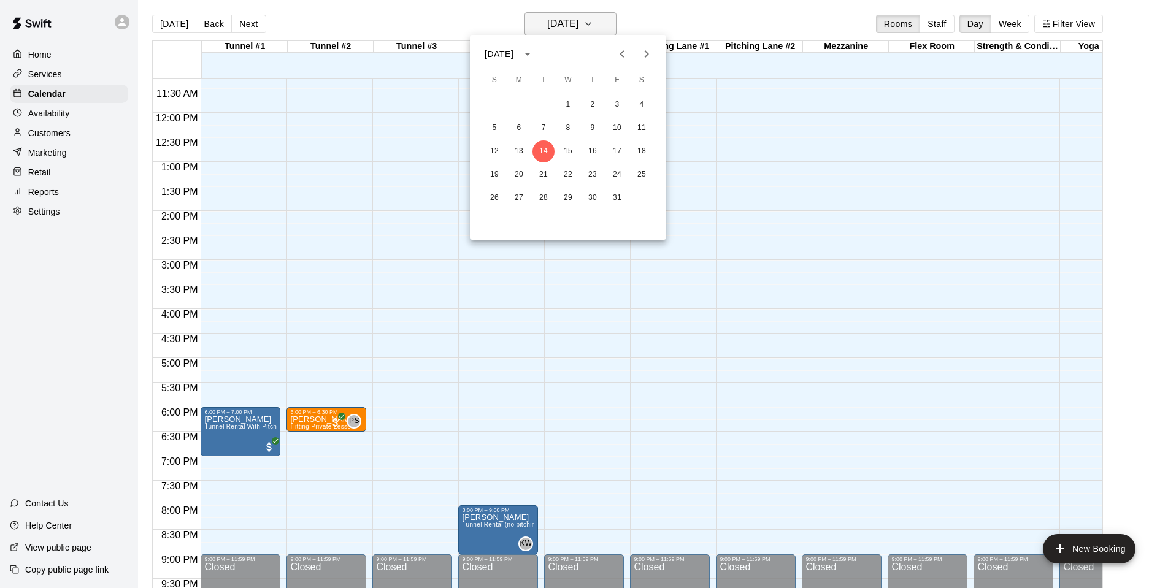
scroll to position [2, 0]
click at [619, 150] on button "17" at bounding box center [617, 152] width 22 height 22
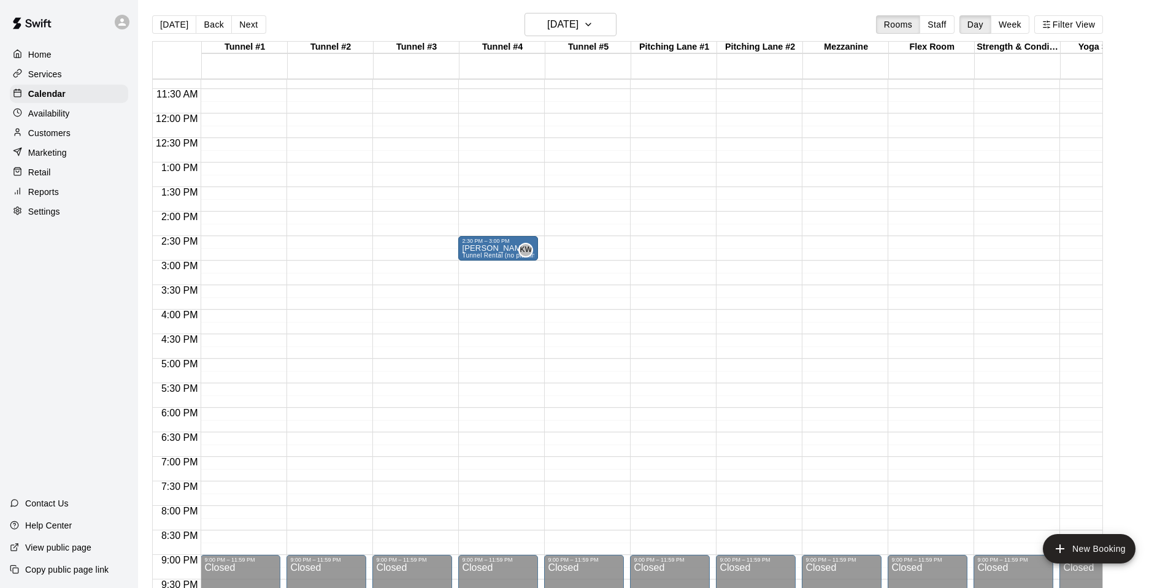
click at [488, 143] on div "12:00 AM – 10:00 AM Closed 2:30 PM – 3:00 PM [PERSON_NAME] Tunnel Rental (no pi…" at bounding box center [498, 113] width 80 height 1178
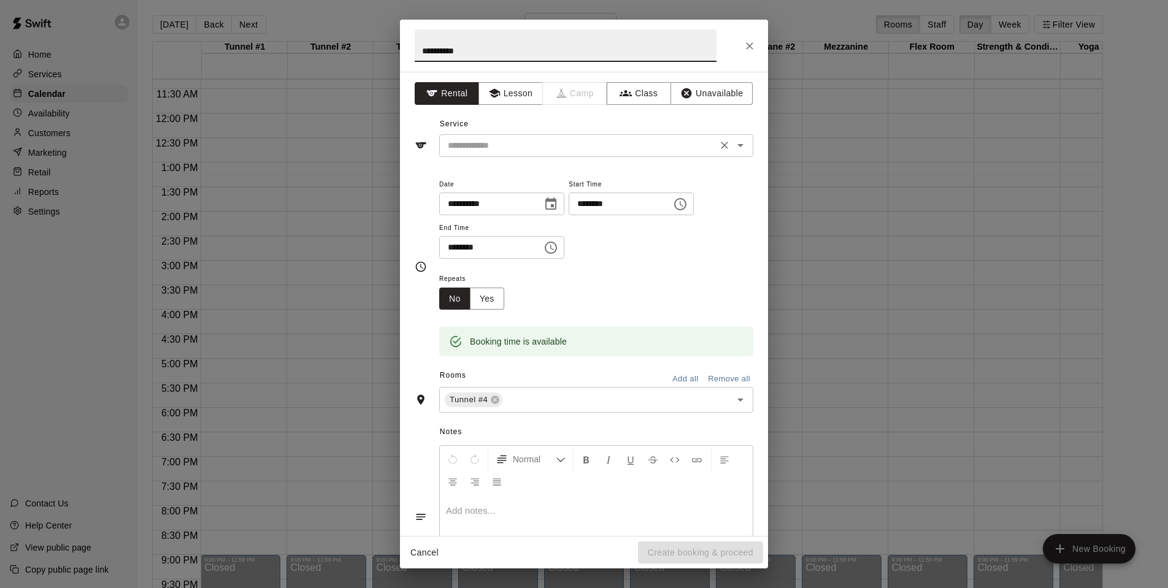
type input "**********"
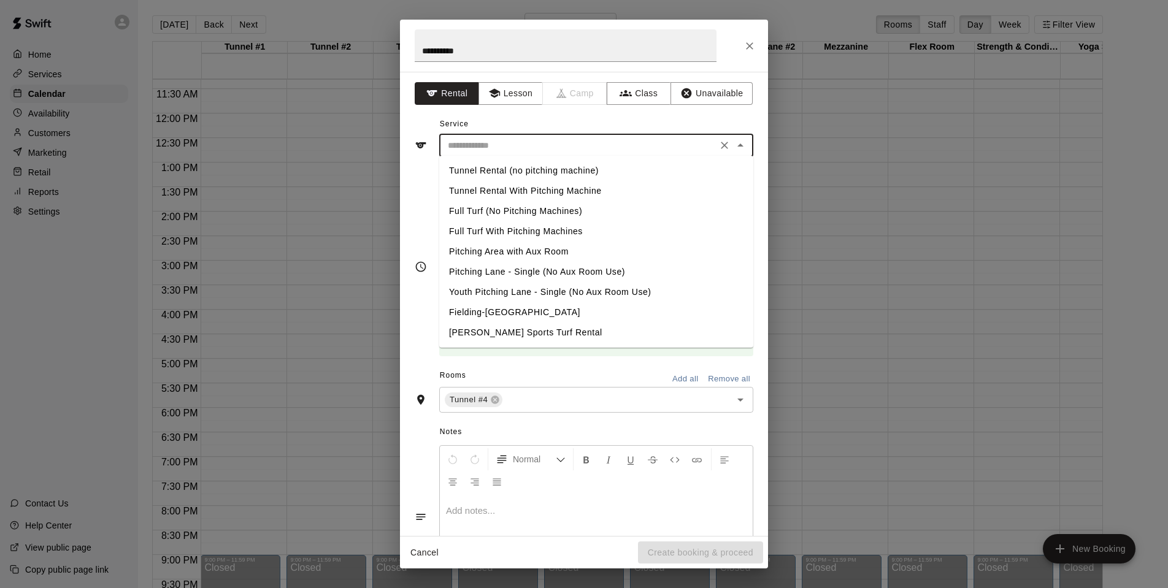
click at [539, 144] on input "text" at bounding box center [578, 145] width 271 height 15
click at [501, 170] on li "Tunnel Rental (no pitching machine)" at bounding box center [596, 171] width 314 height 20
type input "**********"
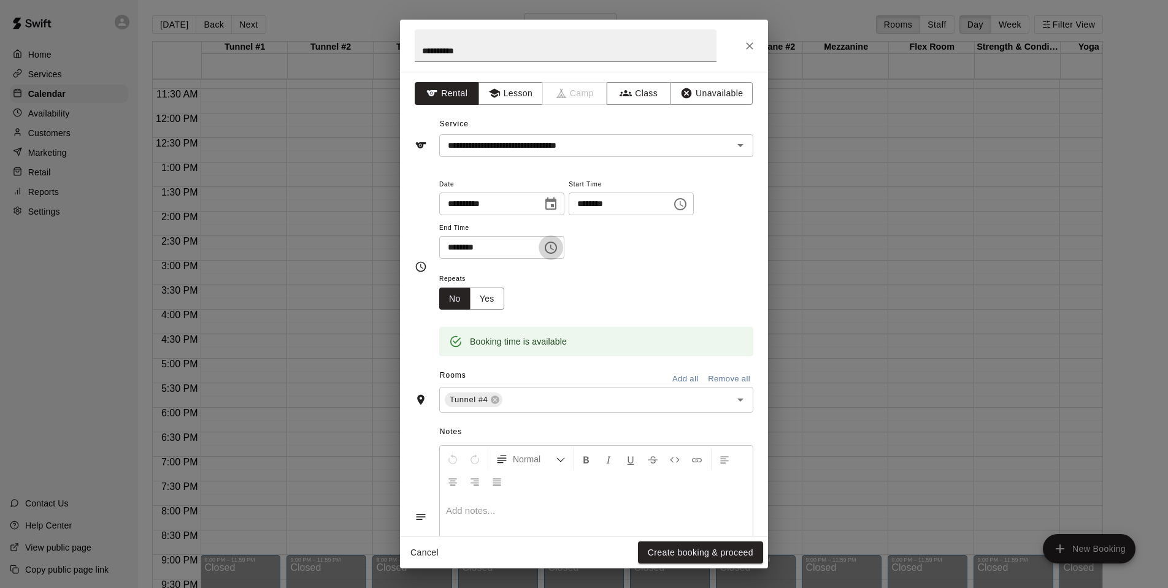
click at [555, 247] on icon "Choose time, selected time is 1:00 PM" at bounding box center [551, 248] width 15 height 15
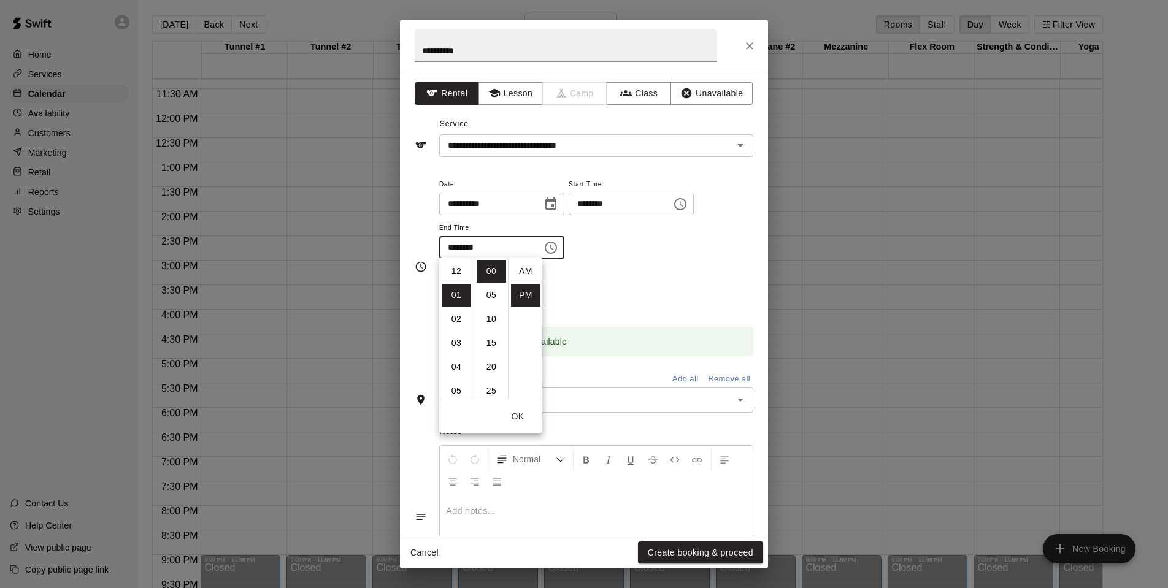
scroll to position [22, 0]
click at [492, 366] on li "30" at bounding box center [491, 368] width 29 height 23
type input "********"
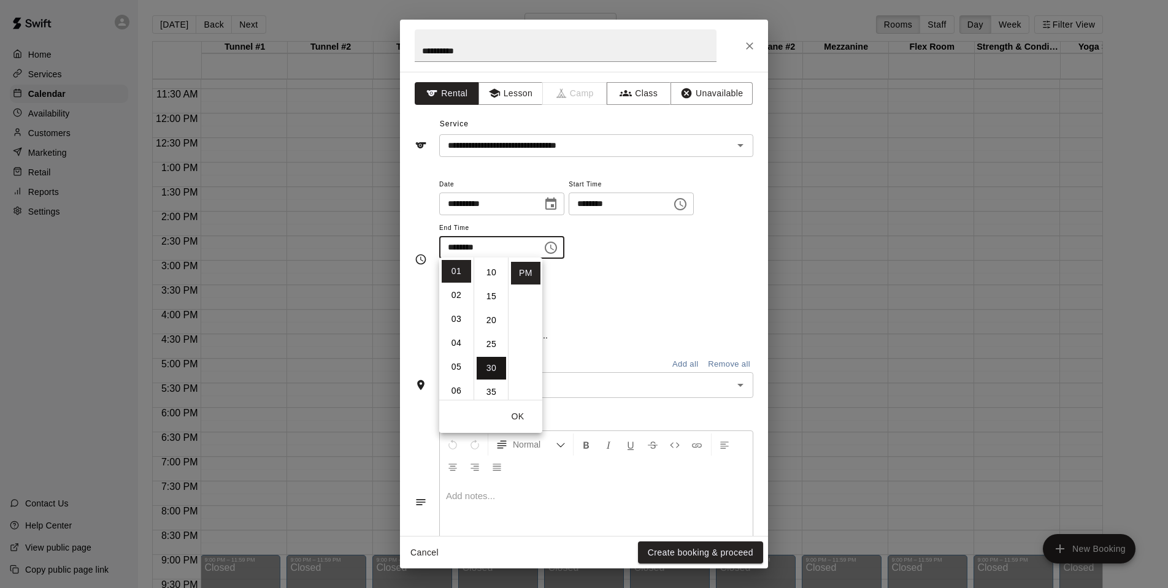
scroll to position [142, 0]
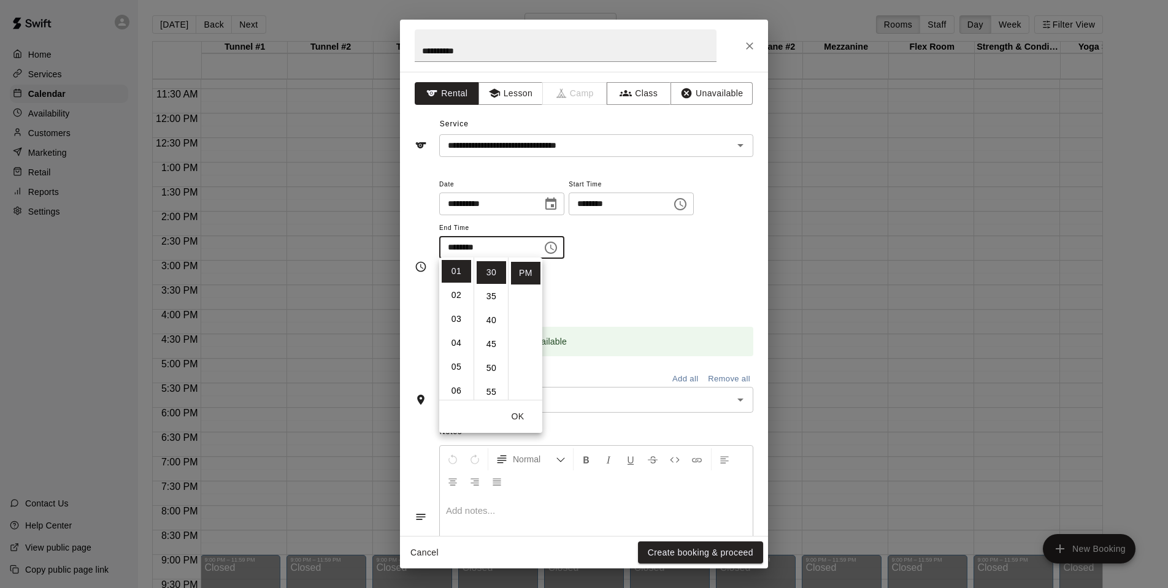
click at [519, 418] on button "OK" at bounding box center [517, 417] width 39 height 23
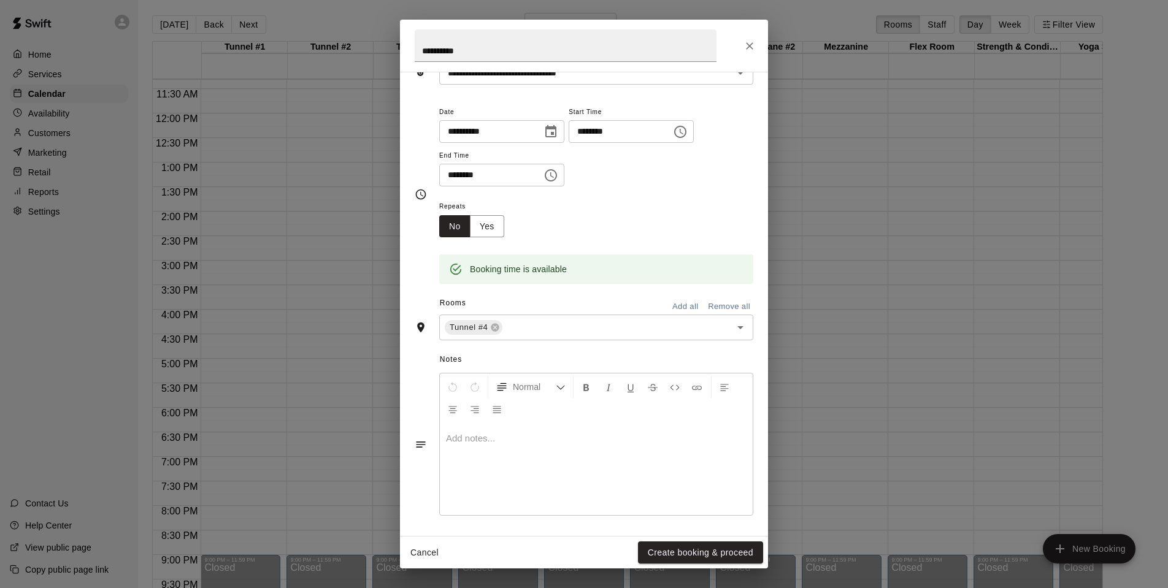
scroll to position [72, 0]
click at [677, 554] on button "Create booking & proceed" at bounding box center [700, 553] width 125 height 23
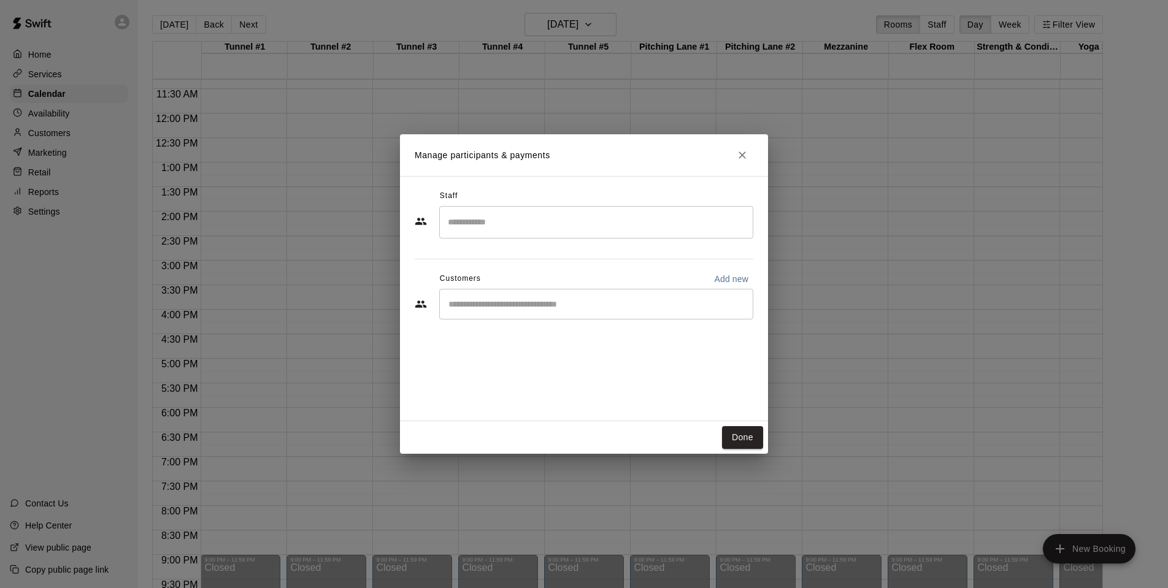
click at [665, 219] on input "Search staff" at bounding box center [596, 222] width 303 height 21
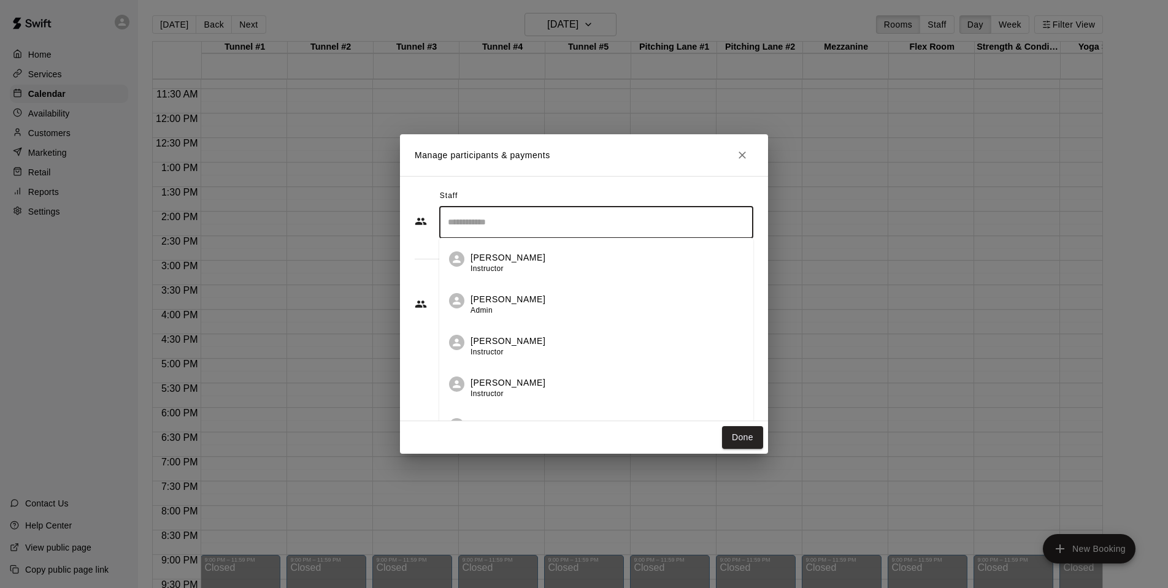
click at [486, 296] on p "[PERSON_NAME]" at bounding box center [508, 299] width 75 height 13
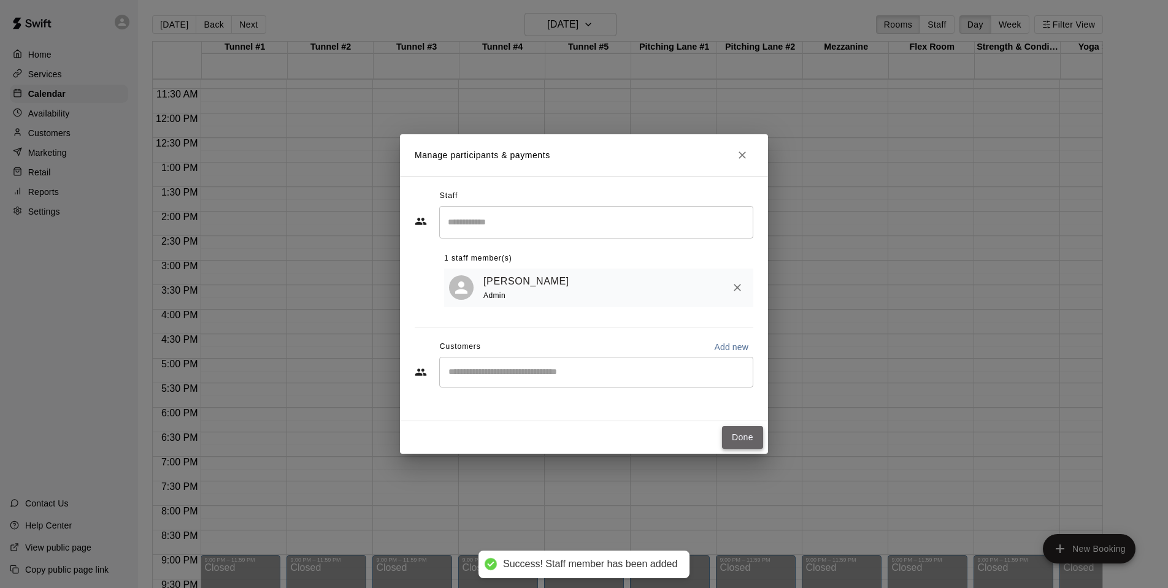
click at [740, 436] on button "Done" at bounding box center [742, 437] width 41 height 23
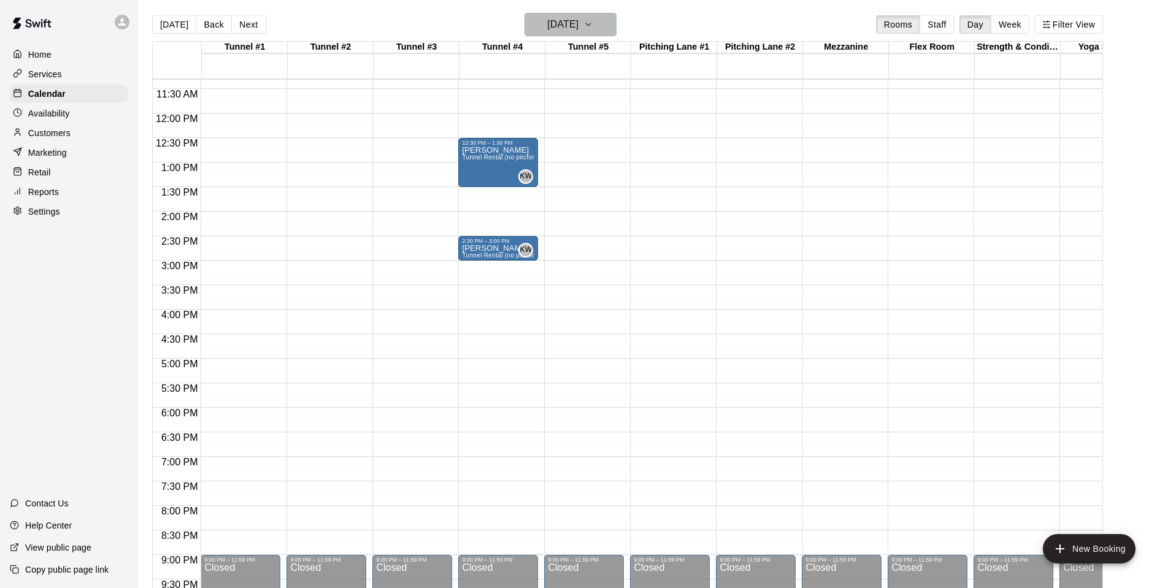
click at [593, 23] on icon "button" at bounding box center [589, 24] width 10 height 15
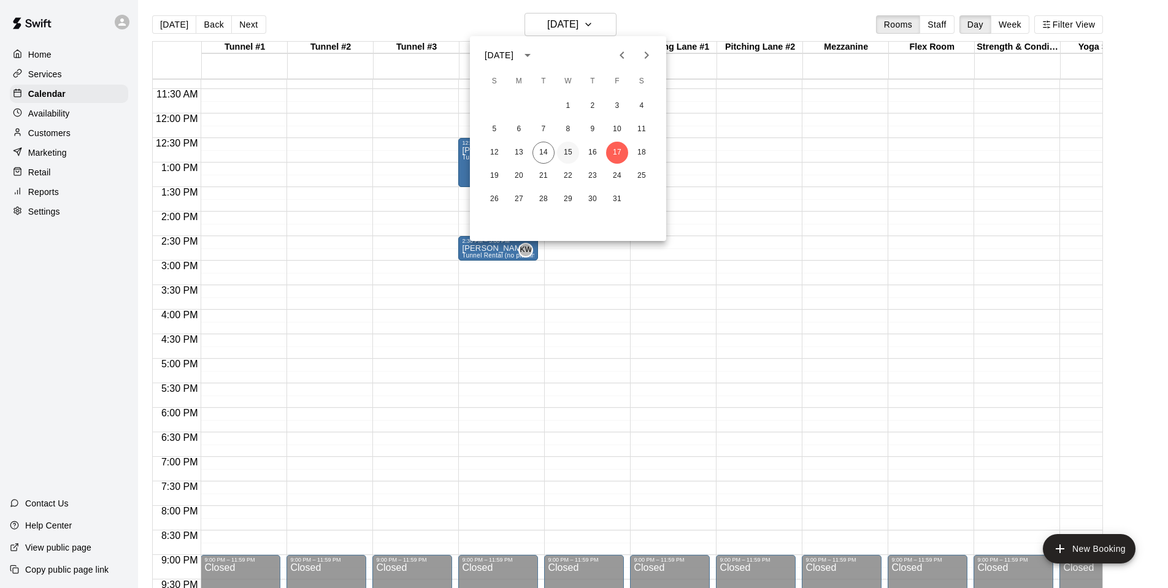
click at [566, 152] on button "15" at bounding box center [568, 153] width 22 height 22
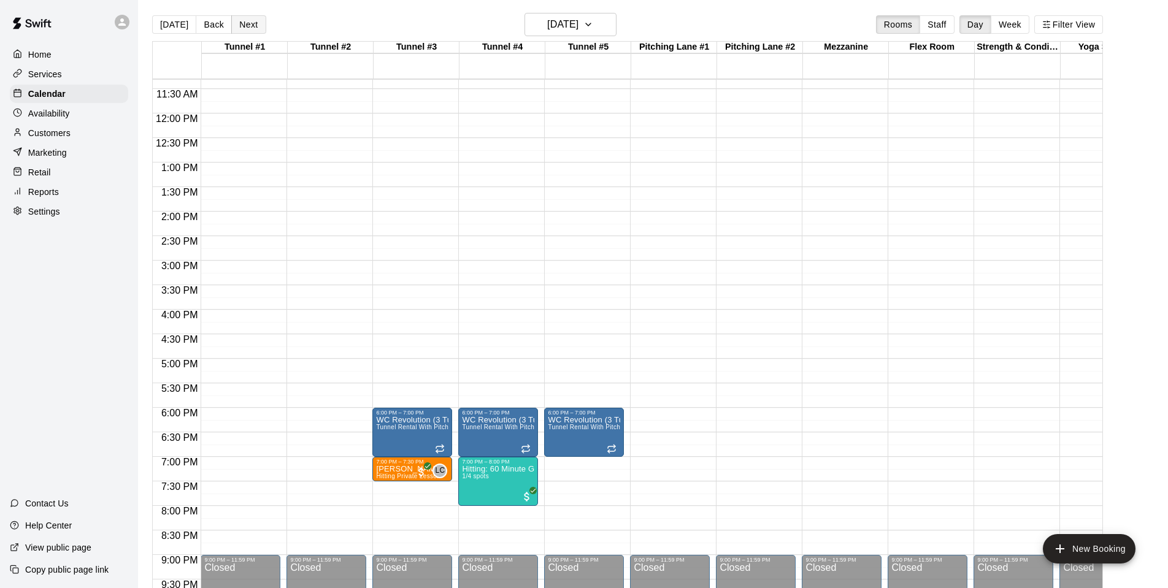
click at [249, 24] on button "Next" at bounding box center [248, 24] width 34 height 18
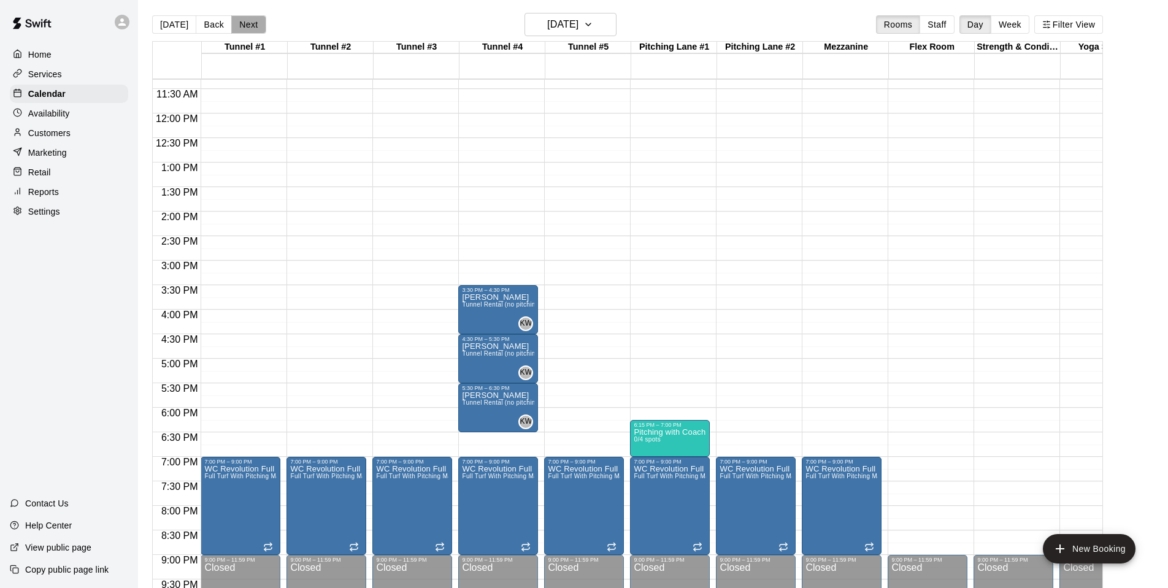
click at [248, 26] on button "Next" at bounding box center [248, 24] width 34 height 18
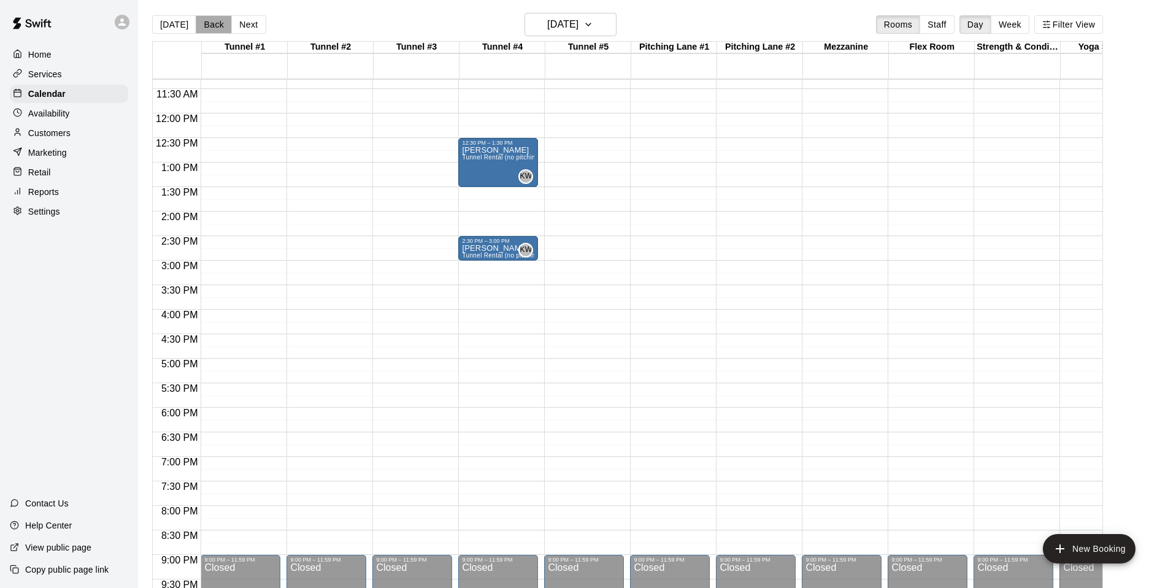
click at [211, 26] on button "Back" at bounding box center [214, 24] width 36 height 18
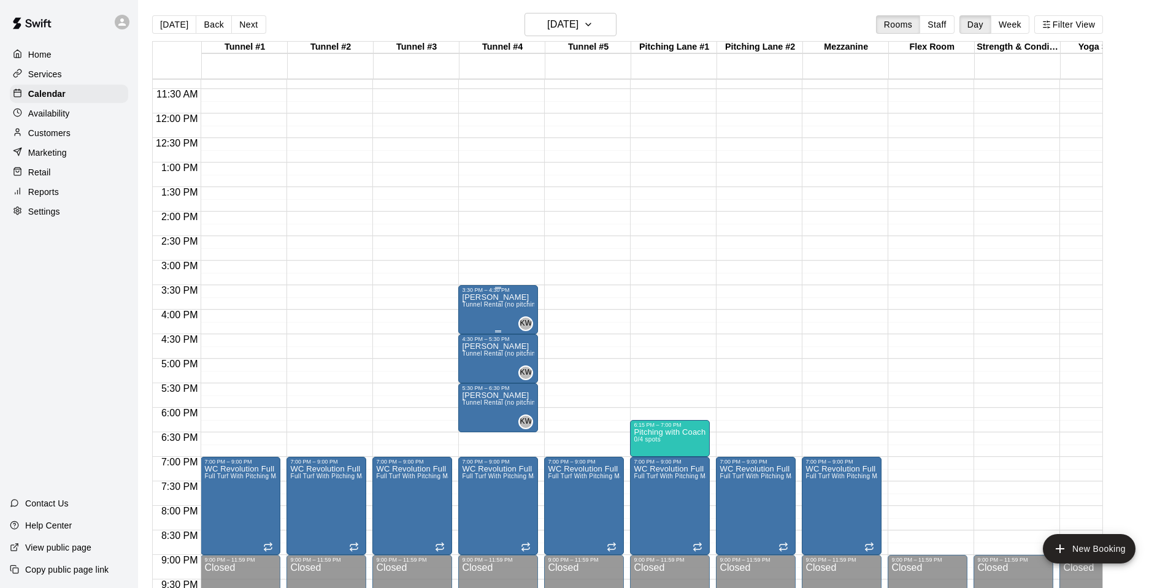
click at [488, 306] on span "Tunnel Rental (no pitching machine)" at bounding box center [515, 304] width 106 height 7
click at [476, 311] on icon "edit" at bounding box center [475, 314] width 15 height 15
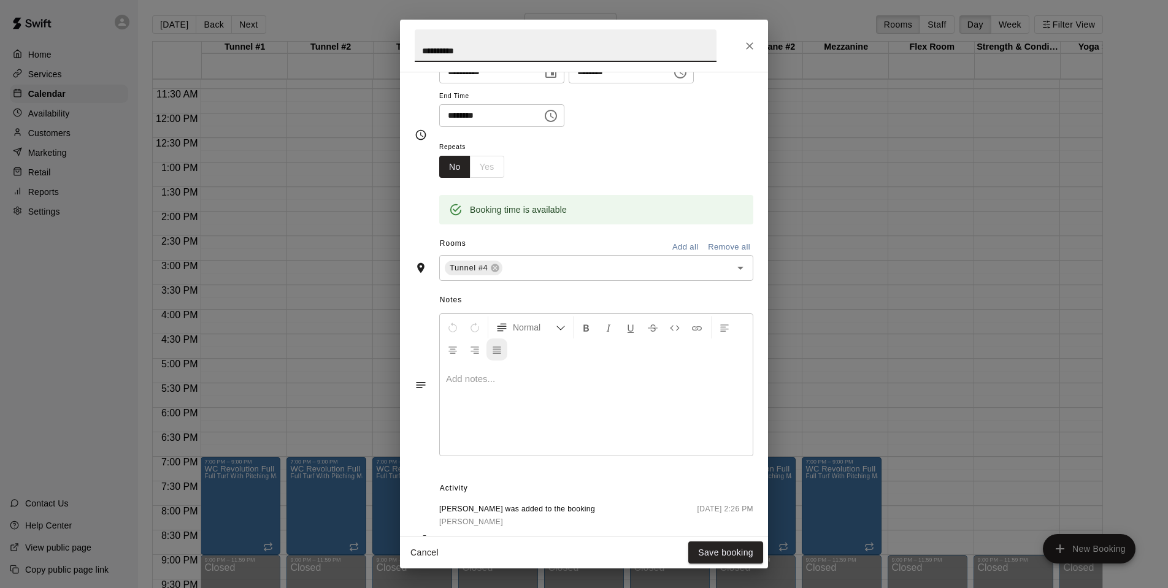
scroll to position [135, 0]
click at [461, 374] on p at bounding box center [596, 376] width 301 height 12
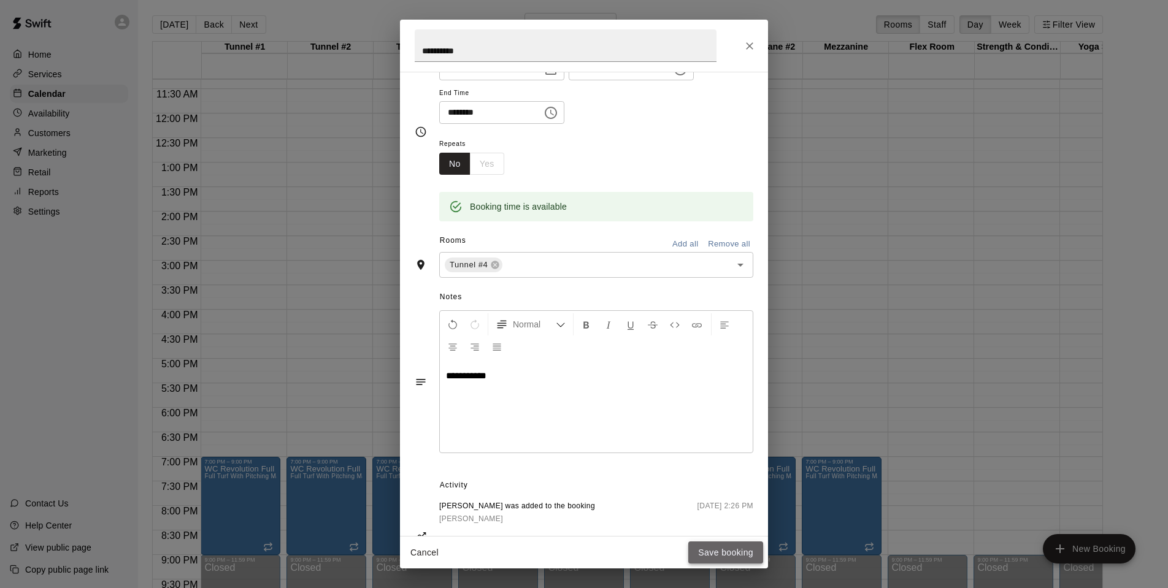
click at [741, 552] on button "Save booking" at bounding box center [725, 553] width 75 height 23
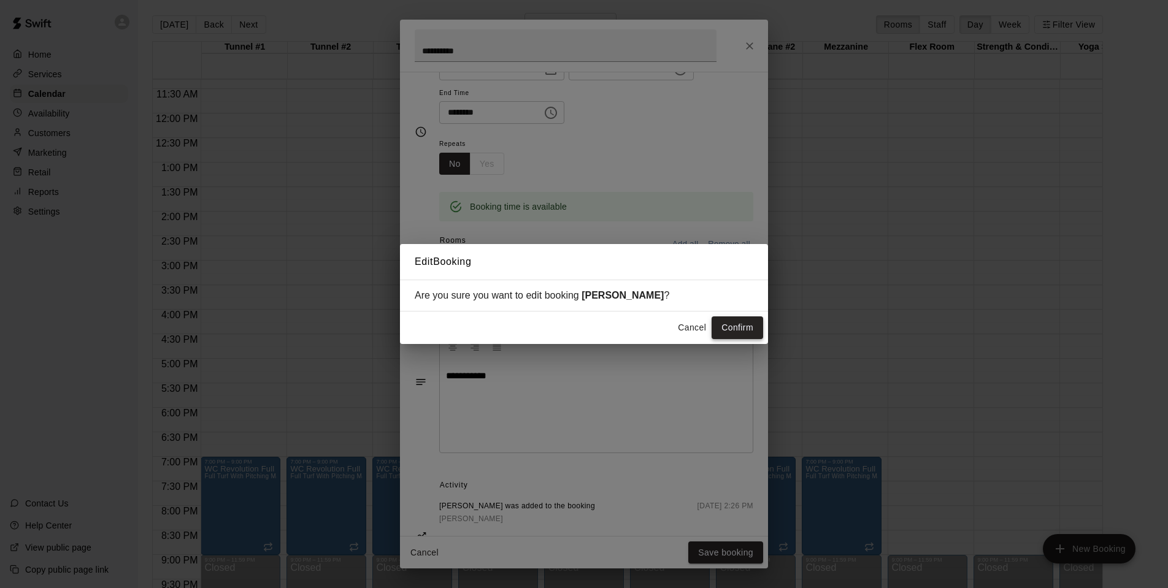
click at [738, 323] on button "Confirm" at bounding box center [738, 328] width 52 height 23
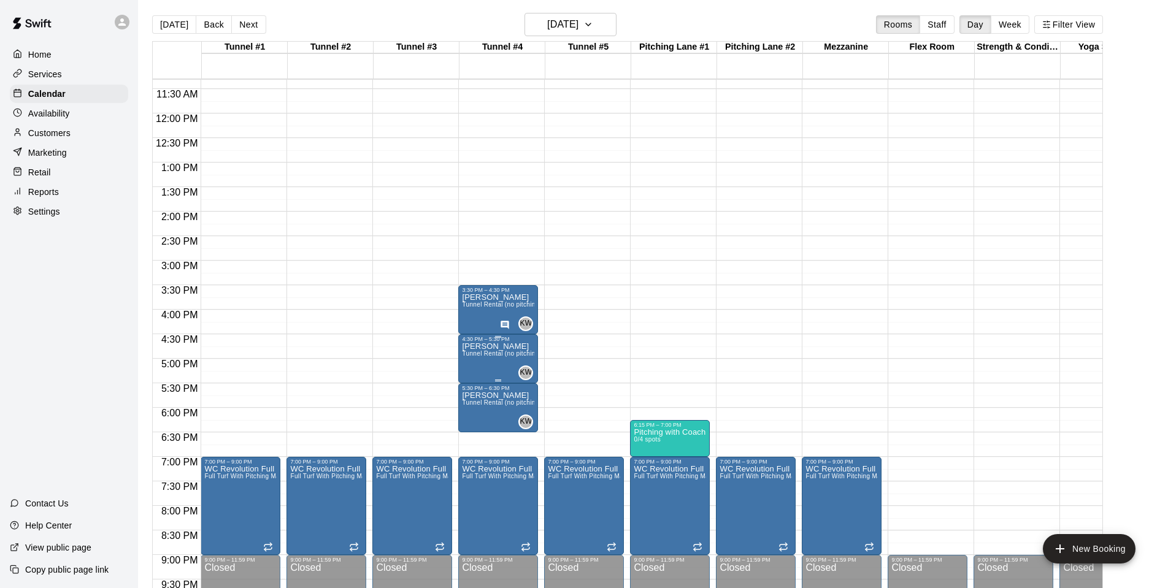
click at [487, 353] on span "Tunnel Rental (no pitching machine)" at bounding box center [515, 353] width 106 height 7
click at [475, 364] on icon "edit" at bounding box center [474, 363] width 11 height 11
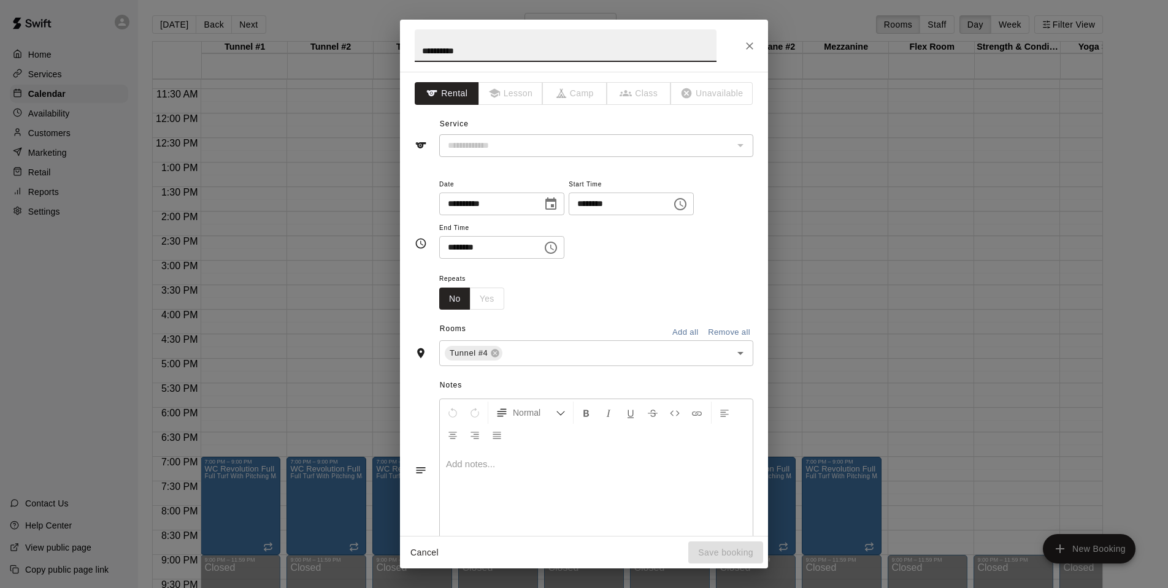
type input "**********"
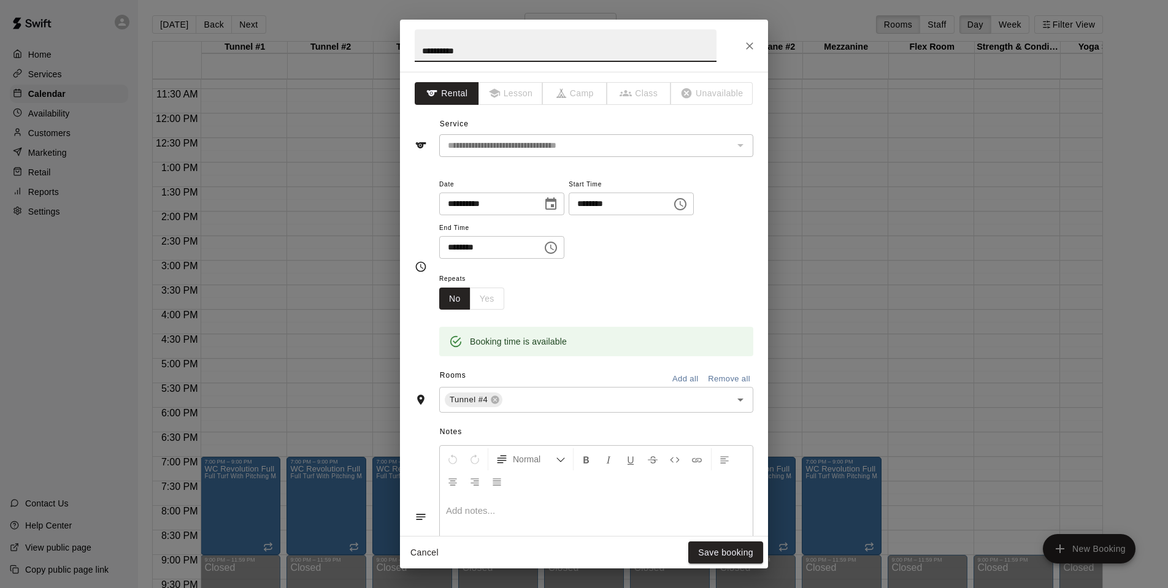
click at [477, 506] on p at bounding box center [596, 511] width 301 height 12
click at [718, 554] on button "Save booking" at bounding box center [725, 553] width 75 height 23
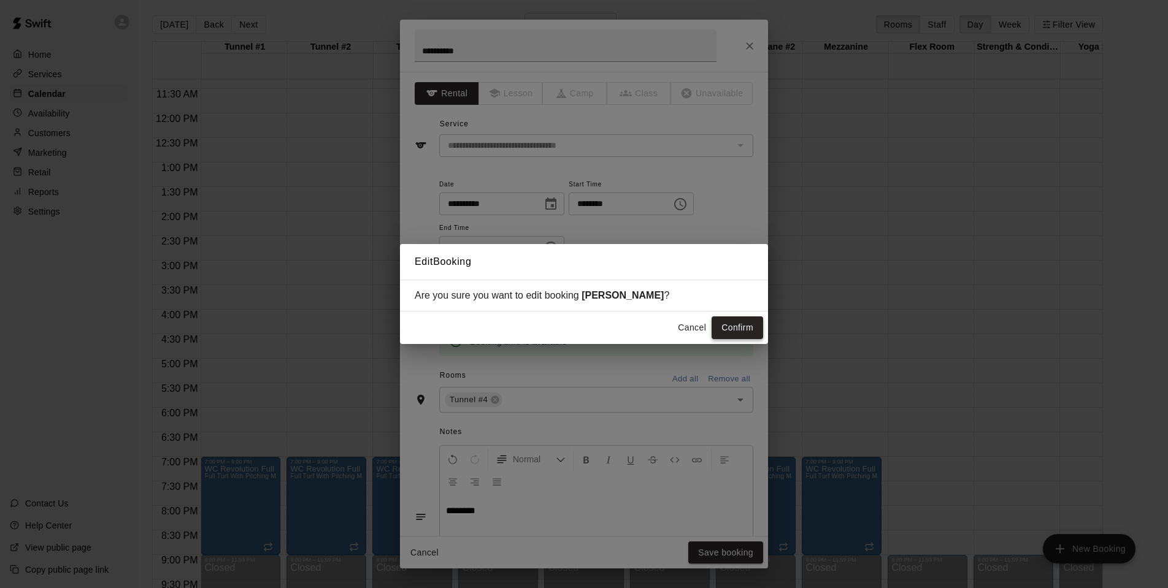
click at [733, 325] on button "Confirm" at bounding box center [738, 328] width 52 height 23
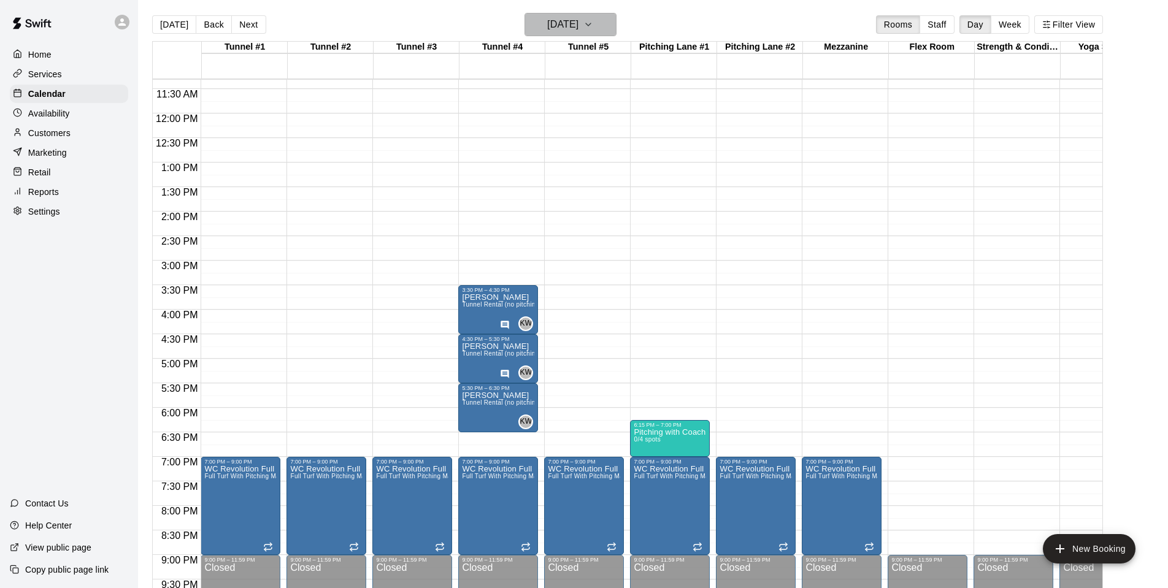
click at [593, 23] on icon "button" at bounding box center [589, 24] width 10 height 15
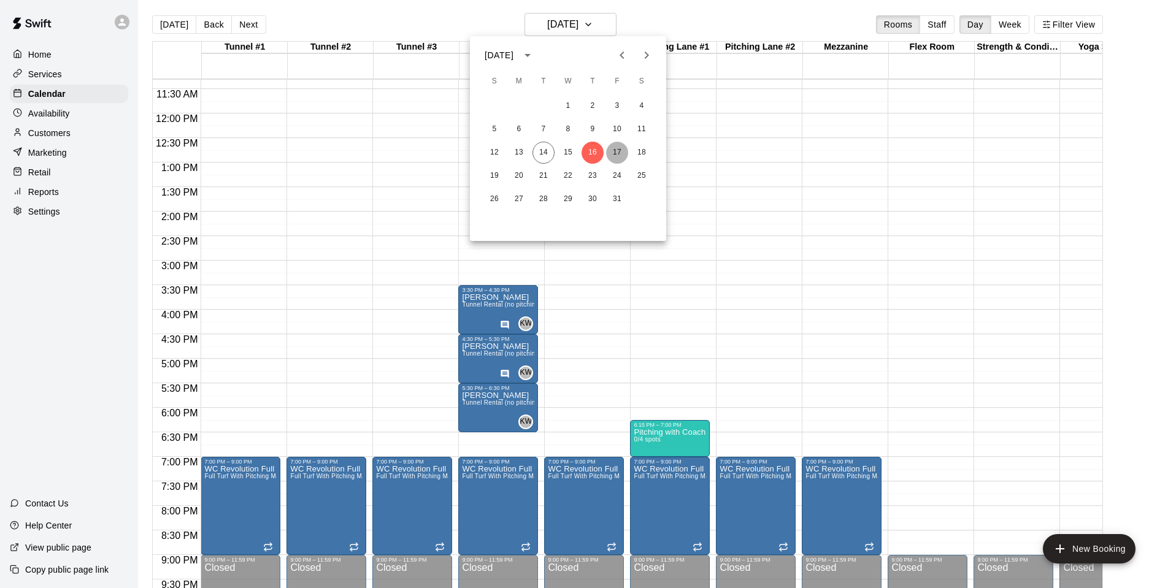
click at [615, 155] on button "17" at bounding box center [617, 153] width 22 height 22
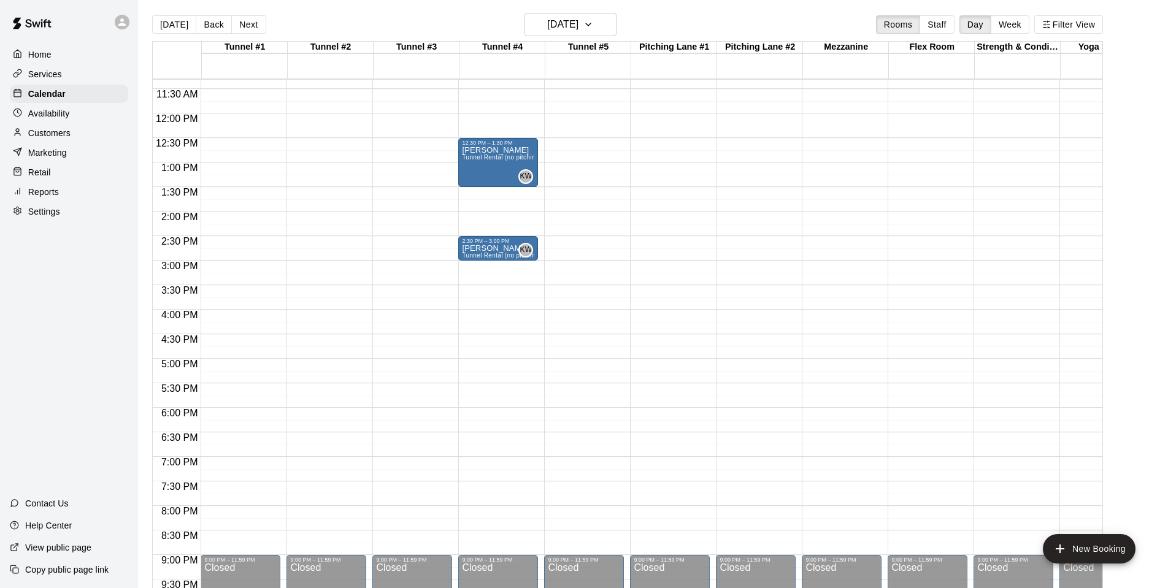
click at [490, 269] on div "12:00 AM – 10:00 AM Closed 12:30 PM – 1:30 PM [PERSON_NAME] Tunnel Rental (no p…" at bounding box center [498, 113] width 80 height 1178
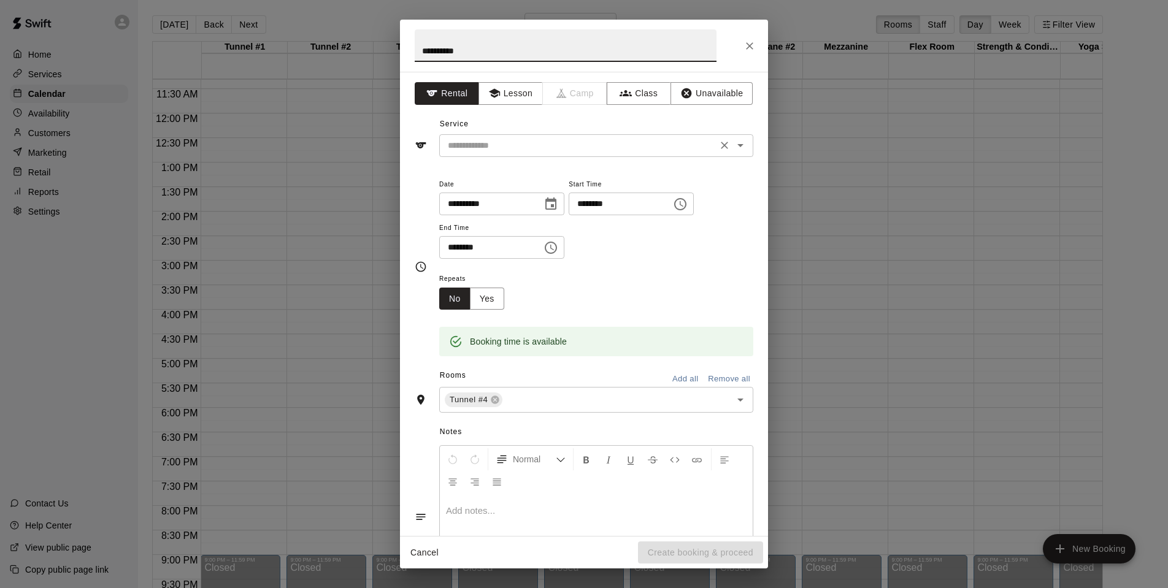
click at [746, 147] on icon "Open" at bounding box center [740, 145] width 15 height 15
type input "**********"
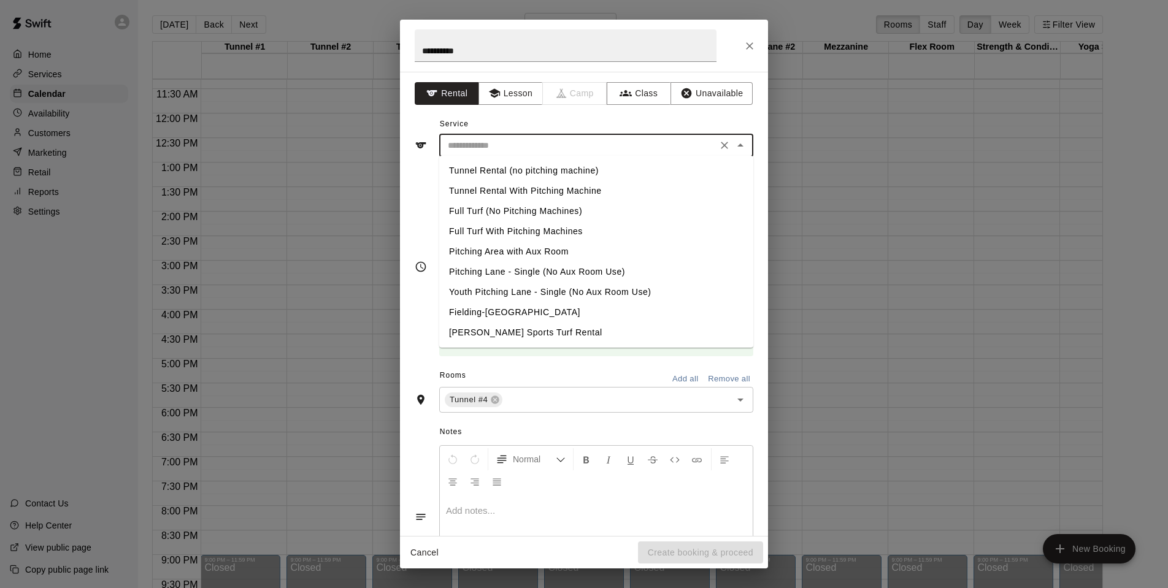
click at [546, 170] on li "Tunnel Rental (no pitching machine)" at bounding box center [596, 171] width 314 height 20
type input "**********"
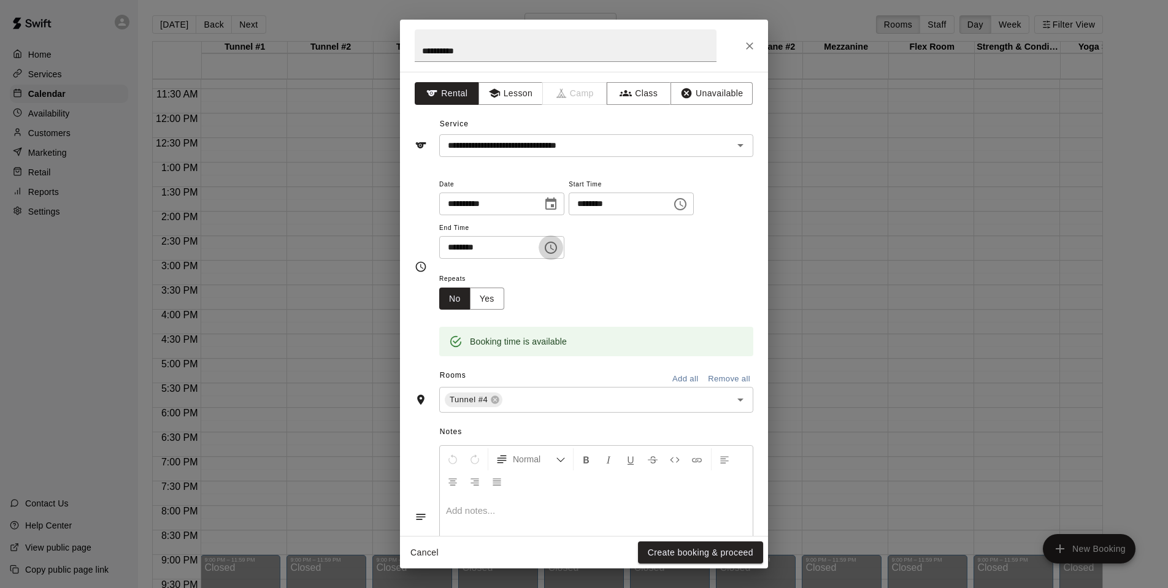
click at [558, 243] on icon "Choose time, selected time is 3:30 PM" at bounding box center [551, 248] width 15 height 15
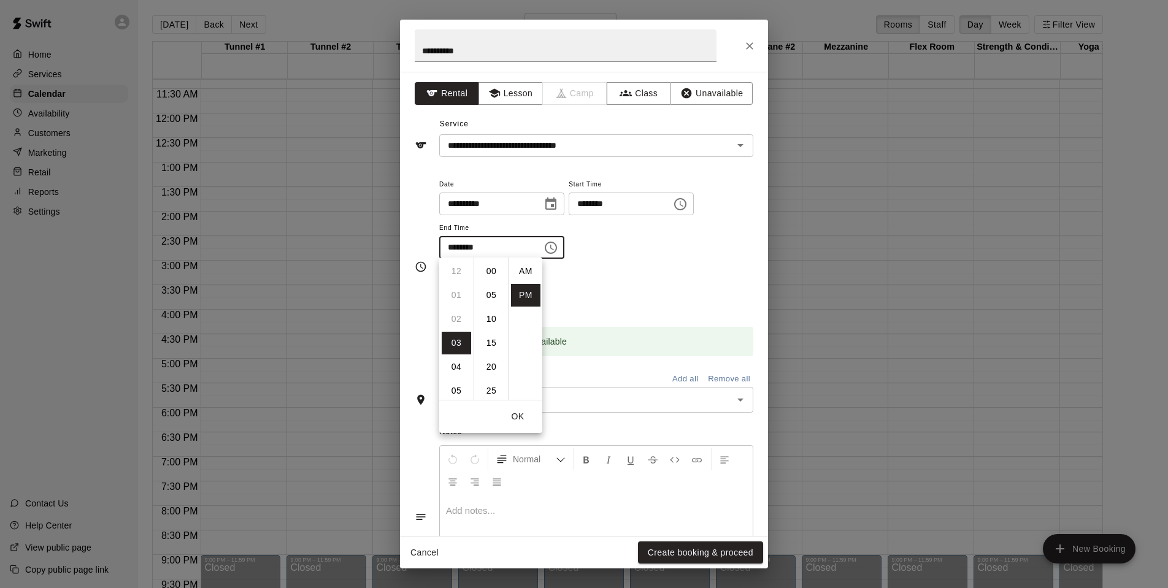
scroll to position [22, 0]
click at [457, 295] on li "04" at bounding box center [456, 295] width 29 height 23
click at [495, 268] on li "00" at bounding box center [491, 271] width 29 height 23
type input "********"
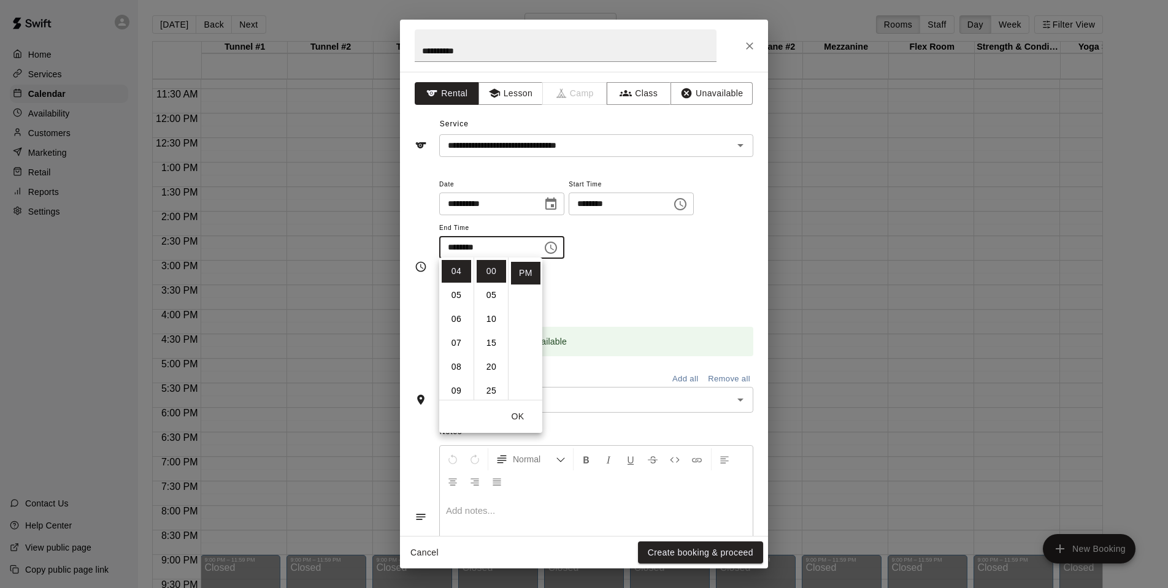
click at [519, 416] on button "OK" at bounding box center [517, 417] width 39 height 23
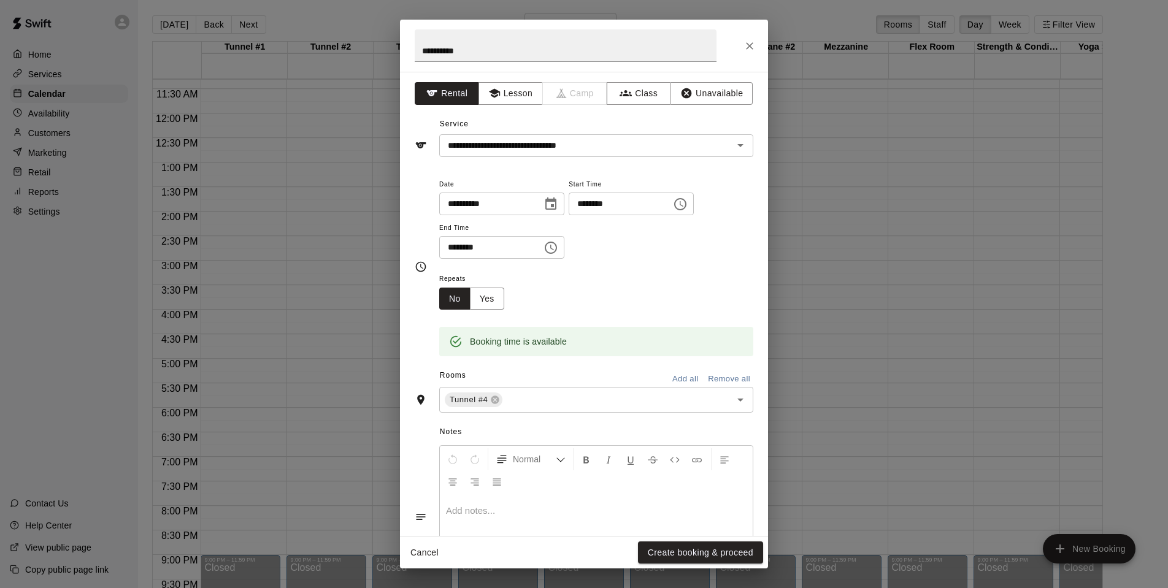
click at [485, 509] on p at bounding box center [596, 511] width 301 height 12
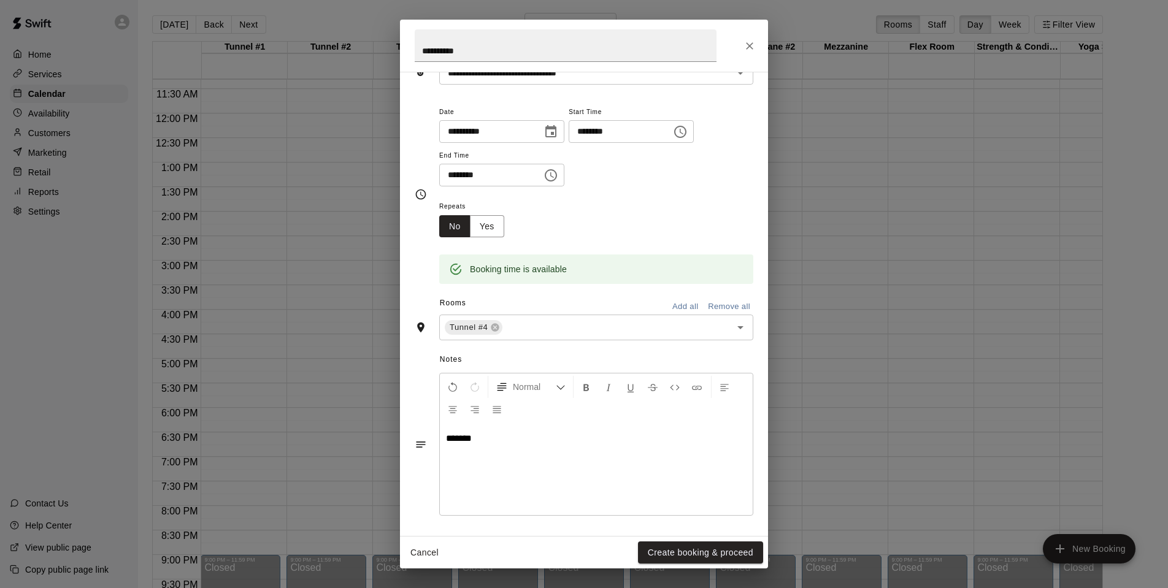
scroll to position [72, 0]
click at [718, 555] on button "Create booking & proceed" at bounding box center [700, 553] width 125 height 23
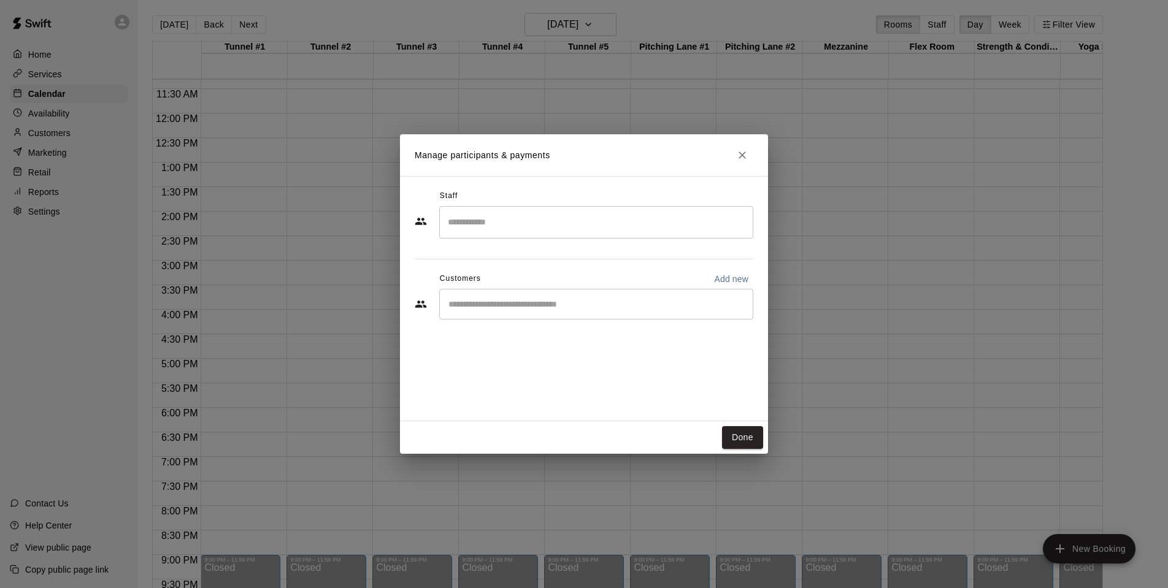
click at [590, 226] on input "Search staff" at bounding box center [596, 222] width 303 height 21
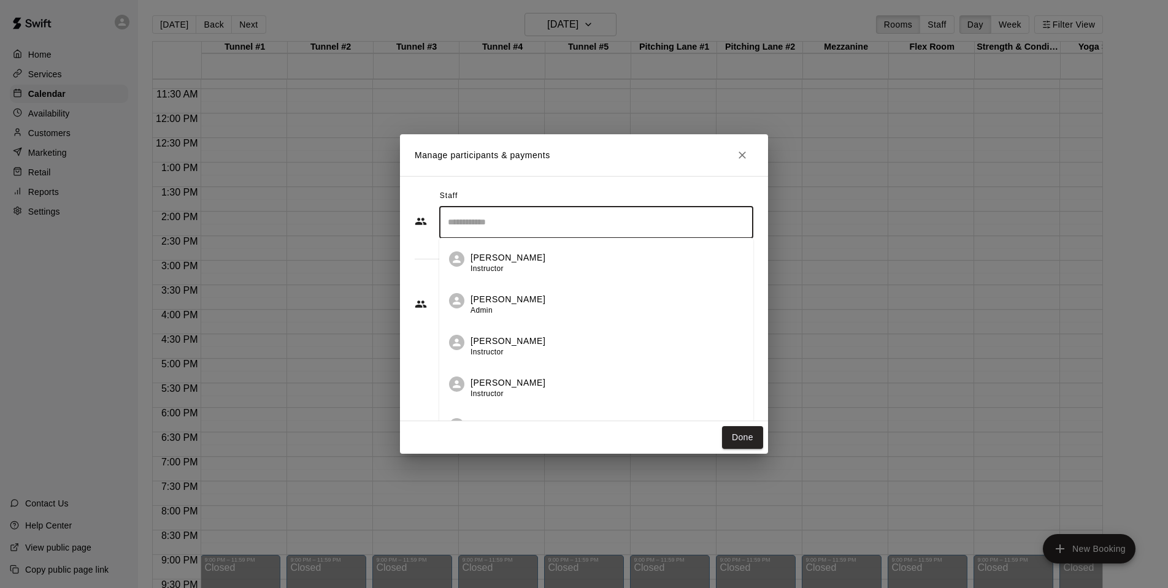
click at [485, 307] on span "Admin" at bounding box center [482, 310] width 22 height 9
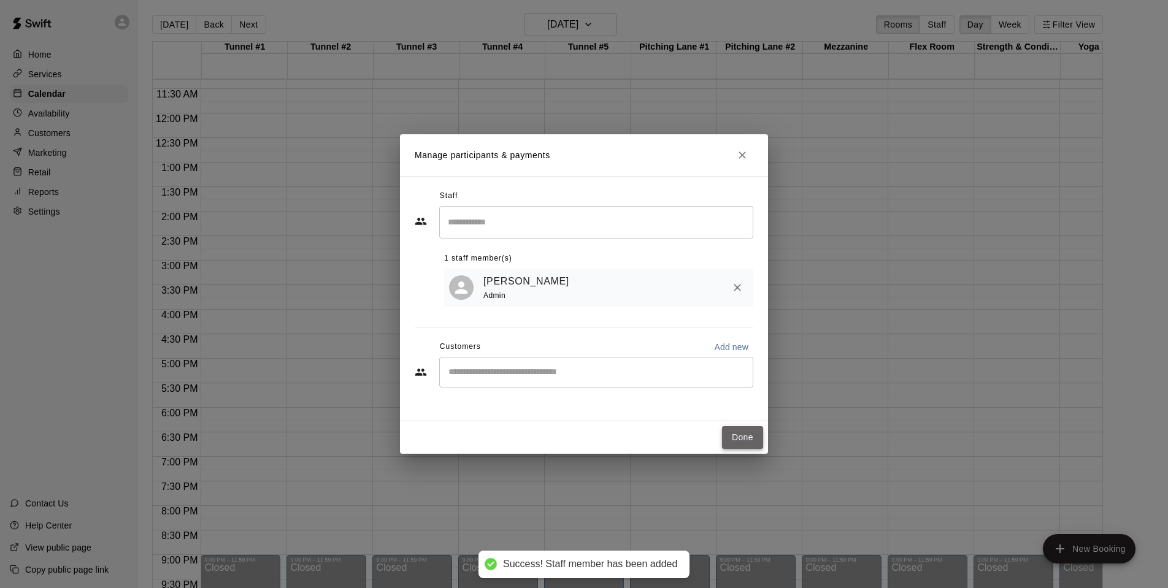
click at [742, 436] on button "Done" at bounding box center [742, 437] width 41 height 23
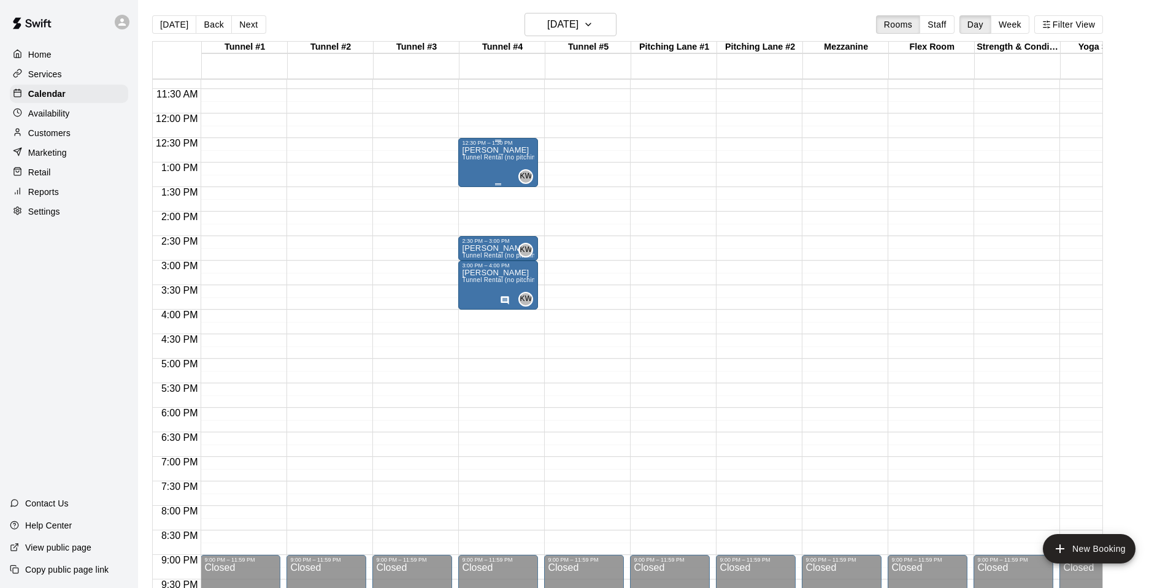
click at [492, 168] on div "[PERSON_NAME] Tunnel Rental (no pitching machine)" at bounding box center [498, 440] width 72 height 588
click at [477, 160] on icon "edit" at bounding box center [475, 159] width 15 height 15
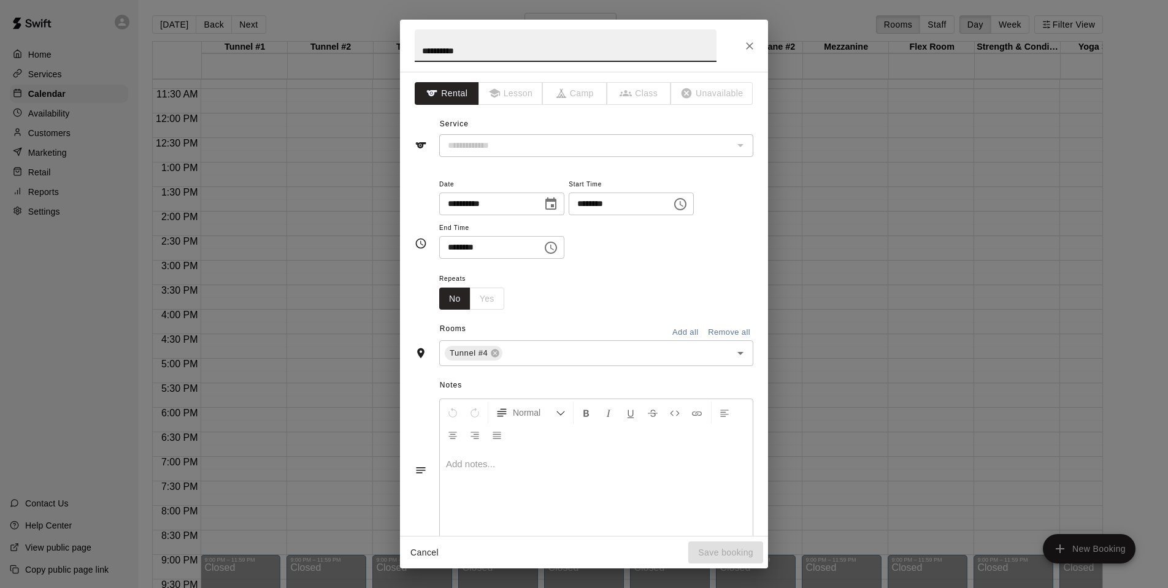
type input "**********"
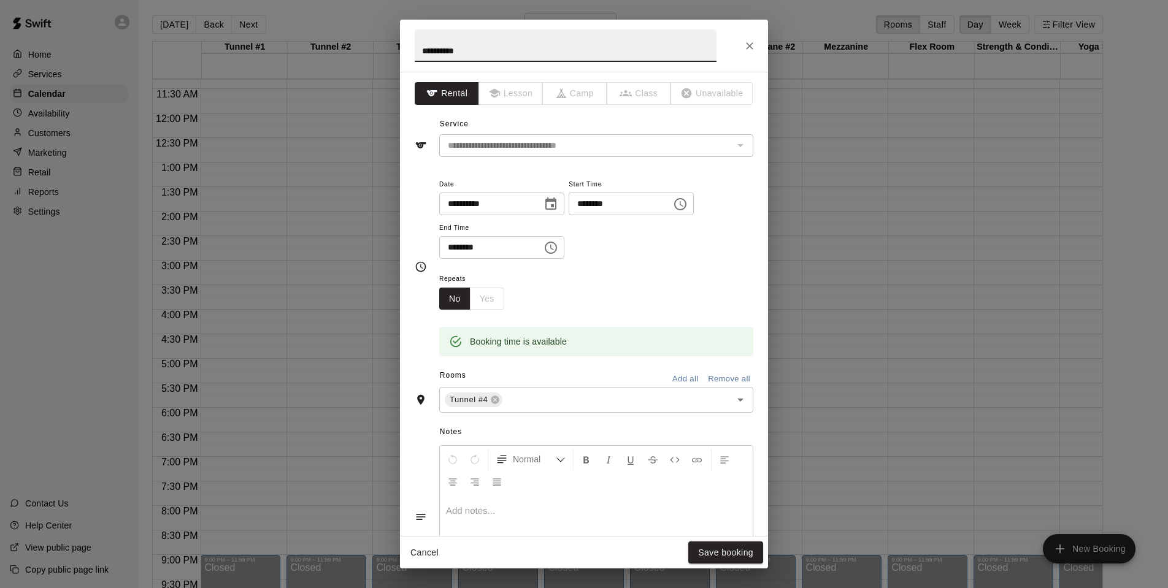
click at [483, 507] on p at bounding box center [596, 511] width 301 height 12
click at [710, 550] on button "Save booking" at bounding box center [725, 553] width 75 height 23
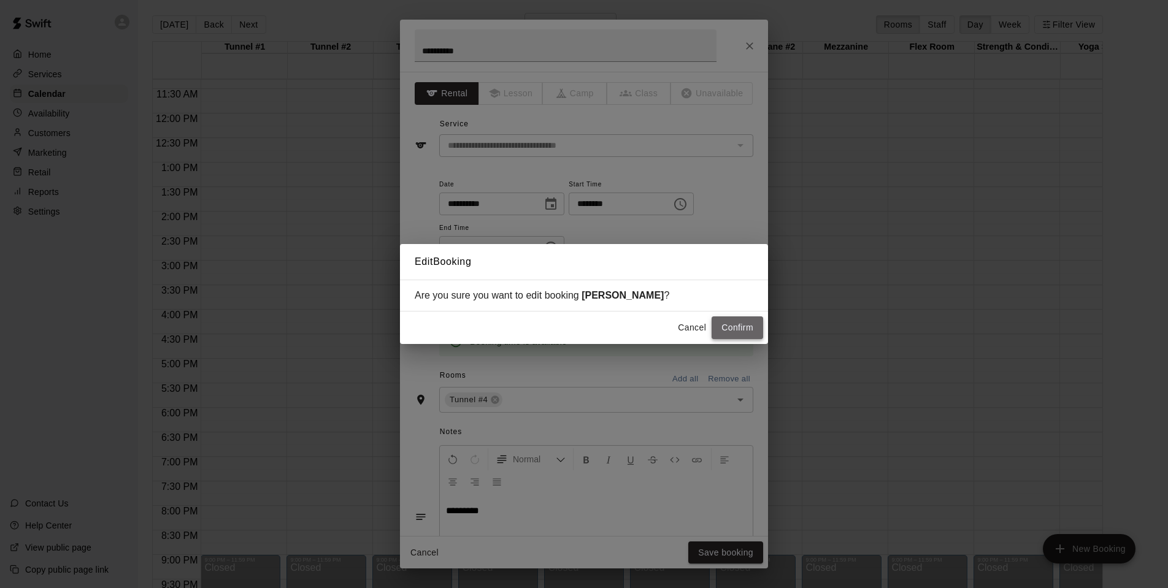
click at [729, 322] on button "Confirm" at bounding box center [738, 328] width 52 height 23
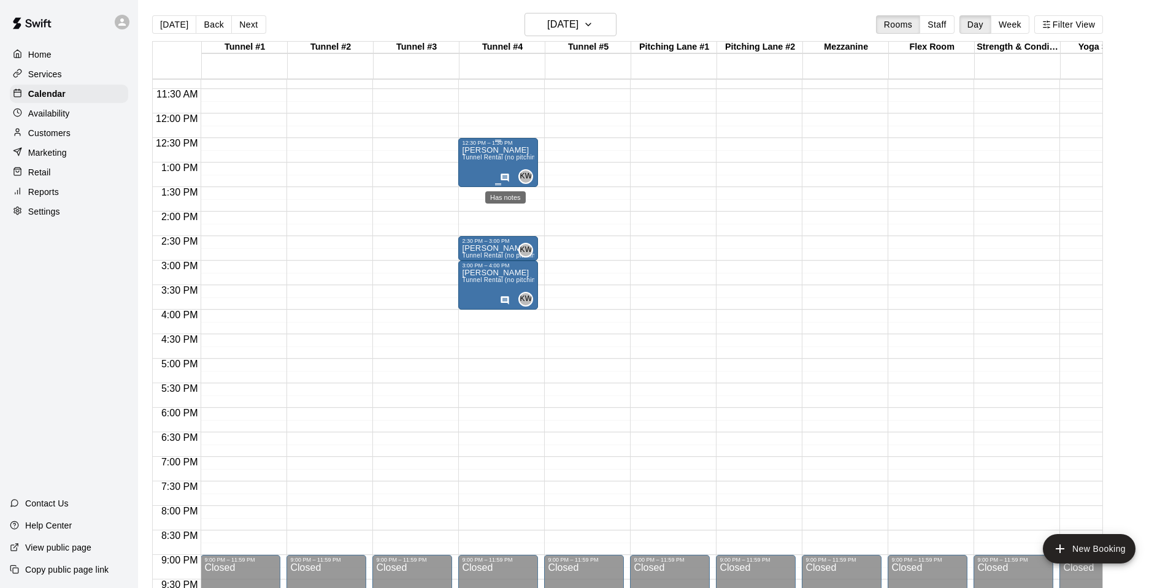
click at [506, 175] on icon "Has notes" at bounding box center [505, 178] width 8 height 8
click at [512, 184] on icon "edit" at bounding box center [514, 186] width 15 height 15
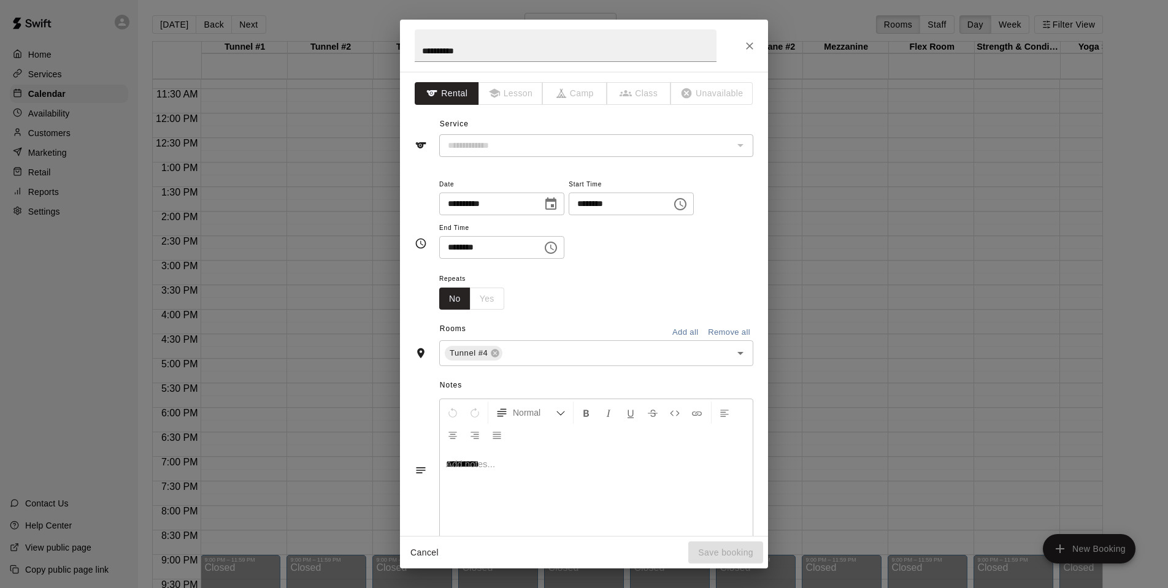
type input "**********"
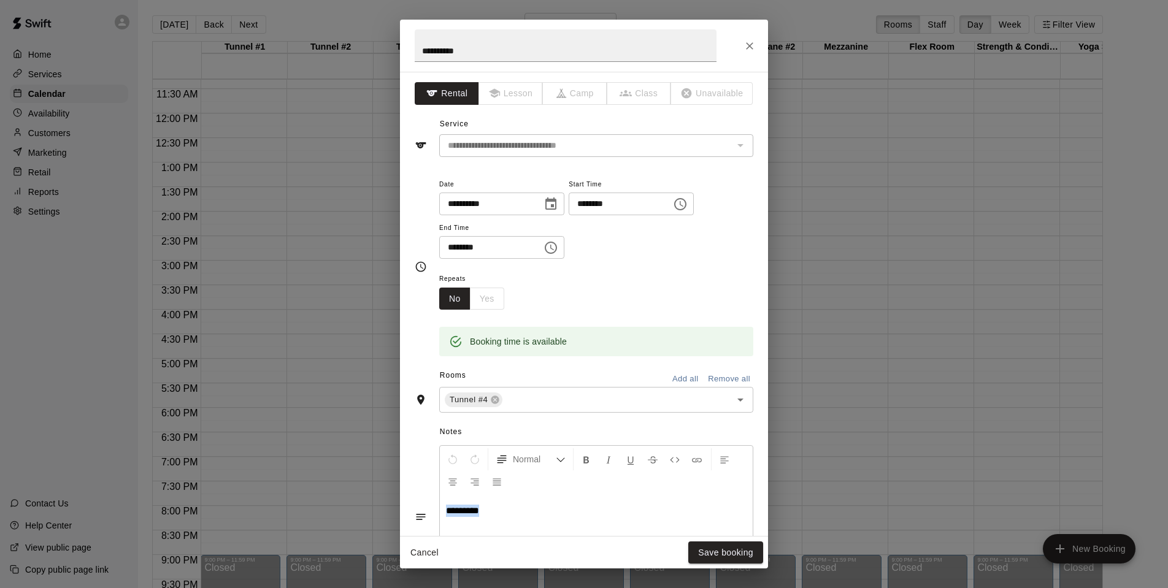
drag, startPoint x: 458, startPoint y: 511, endPoint x: 431, endPoint y: 511, distance: 27.6
click at [431, 511] on div "Normal *********" at bounding box center [584, 516] width 339 height 149
click at [722, 556] on button "Save booking" at bounding box center [725, 553] width 75 height 23
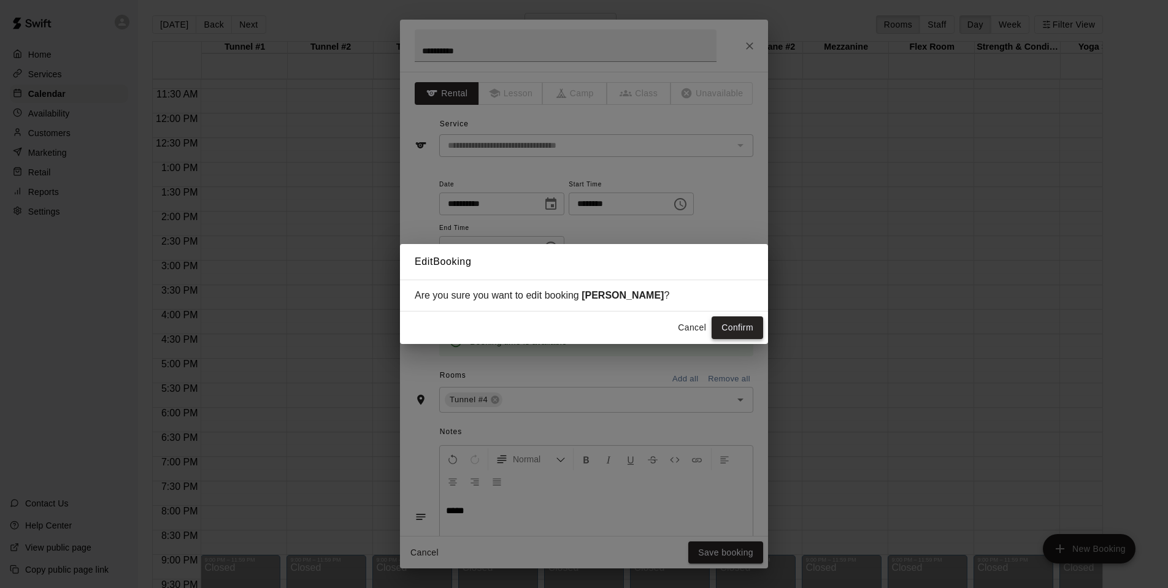
click at [733, 328] on button "Confirm" at bounding box center [738, 328] width 52 height 23
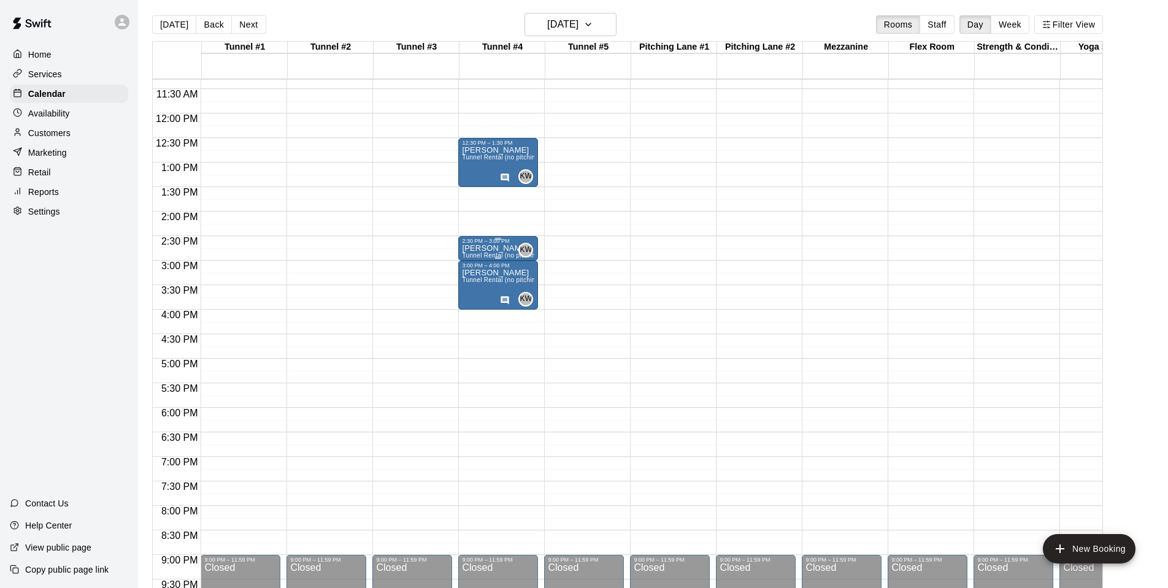
click at [490, 249] on p "[PERSON_NAME]" at bounding box center [498, 249] width 72 height 0
click at [476, 260] on icon "edit" at bounding box center [474, 261] width 11 height 11
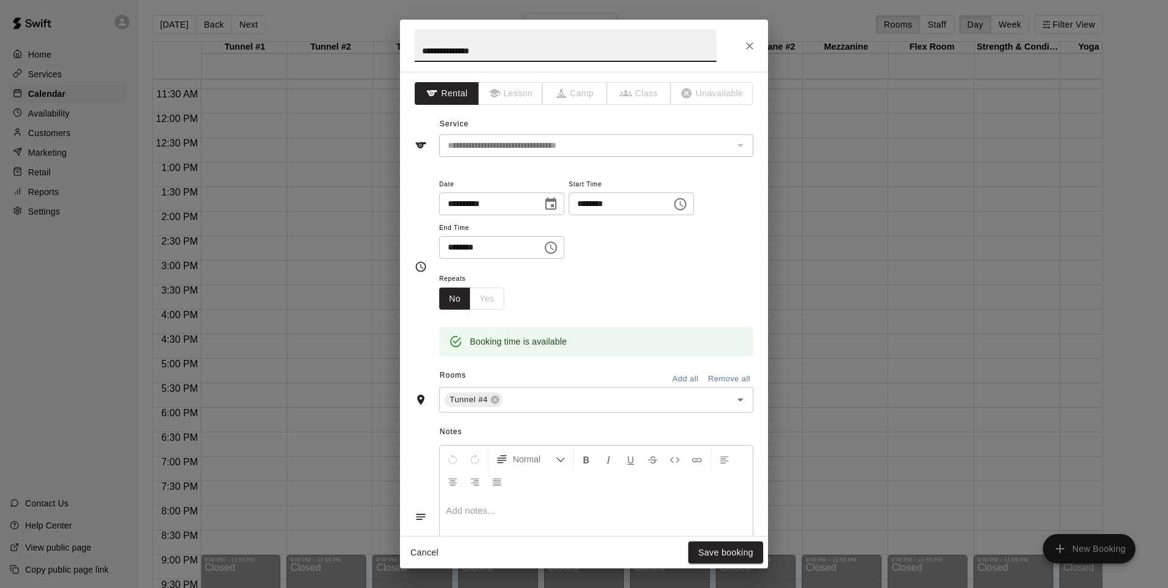
type input "**********"
click at [495, 505] on p at bounding box center [596, 511] width 301 height 12
click at [506, 47] on input "**********" at bounding box center [566, 45] width 302 height 33
type input "**********"
click at [739, 555] on button "Save booking" at bounding box center [725, 553] width 75 height 23
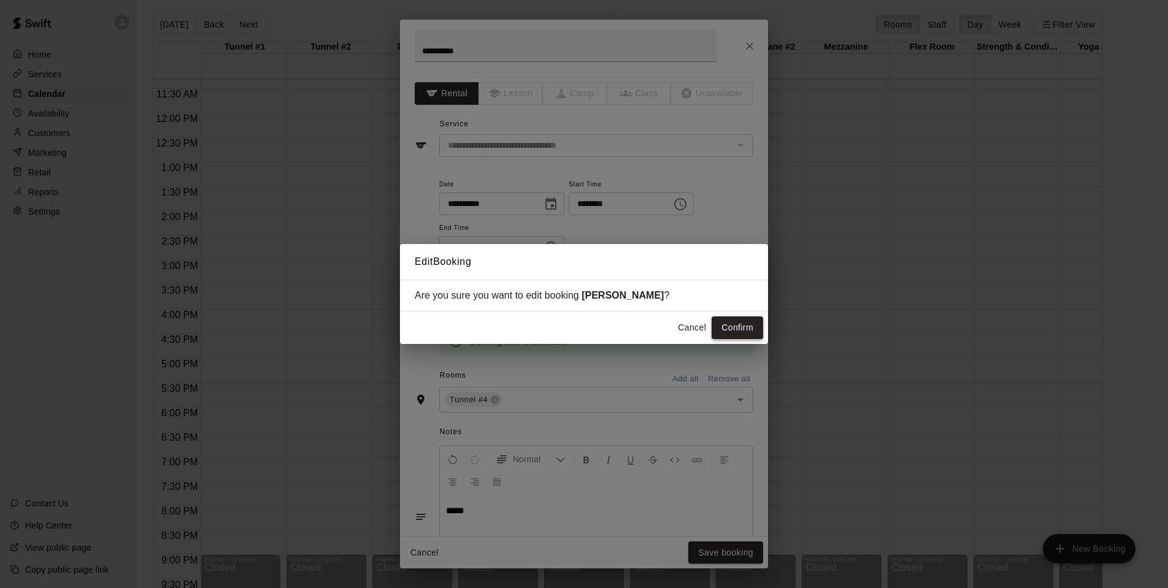
click at [739, 327] on button "Confirm" at bounding box center [738, 328] width 52 height 23
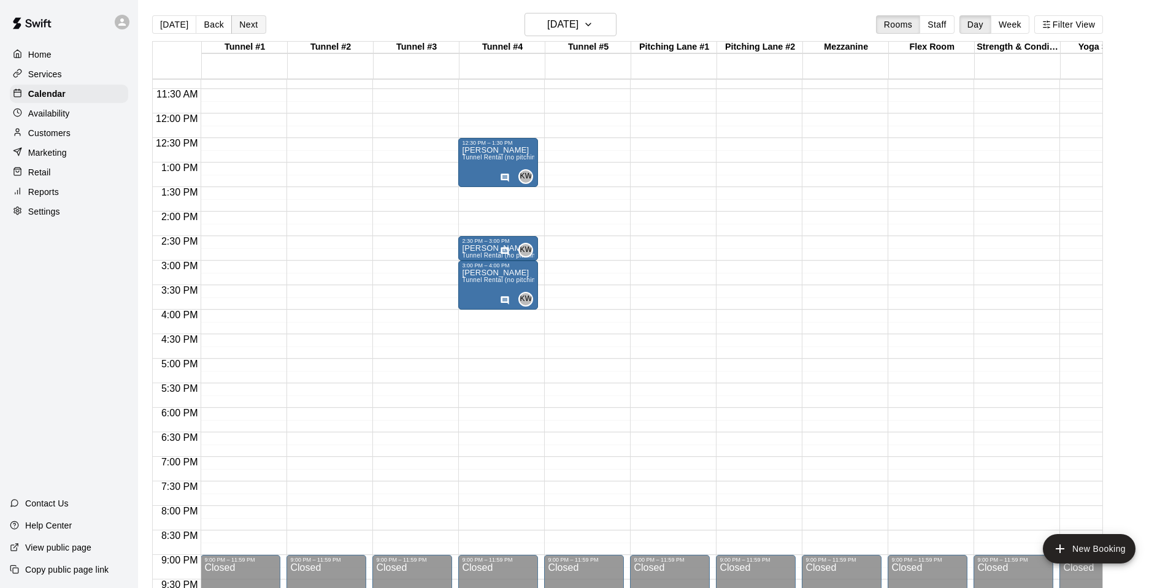
click at [242, 23] on button "Next" at bounding box center [248, 24] width 34 height 18
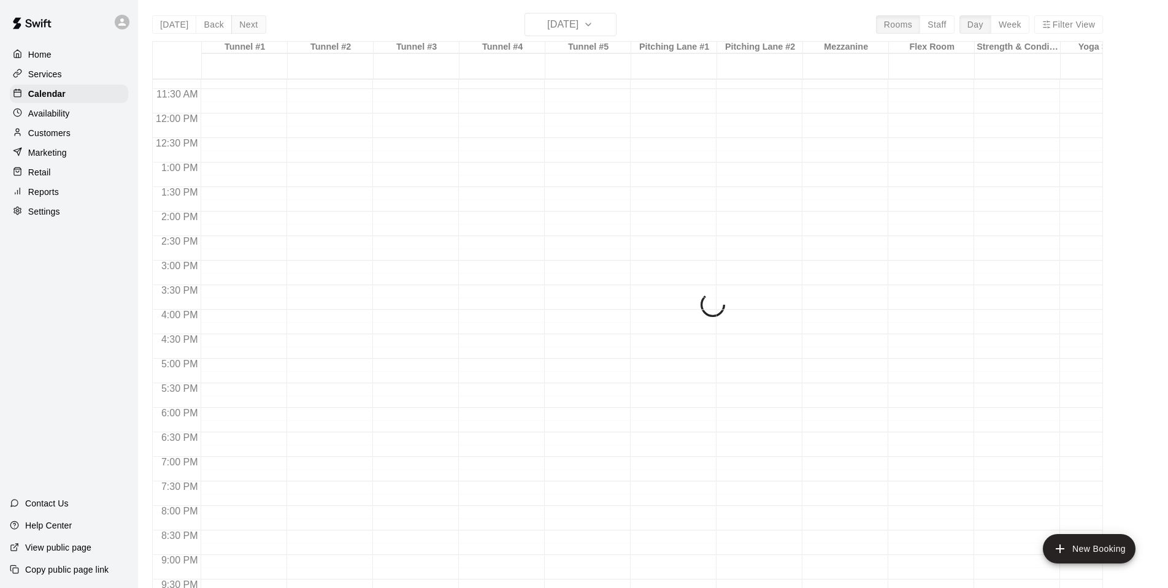
click at [242, 23] on div "[DATE] Back [DATE][DATE] Rooms Staff Day Week Filter View Tunnel #1 18 Sat Tunn…" at bounding box center [627, 307] width 951 height 588
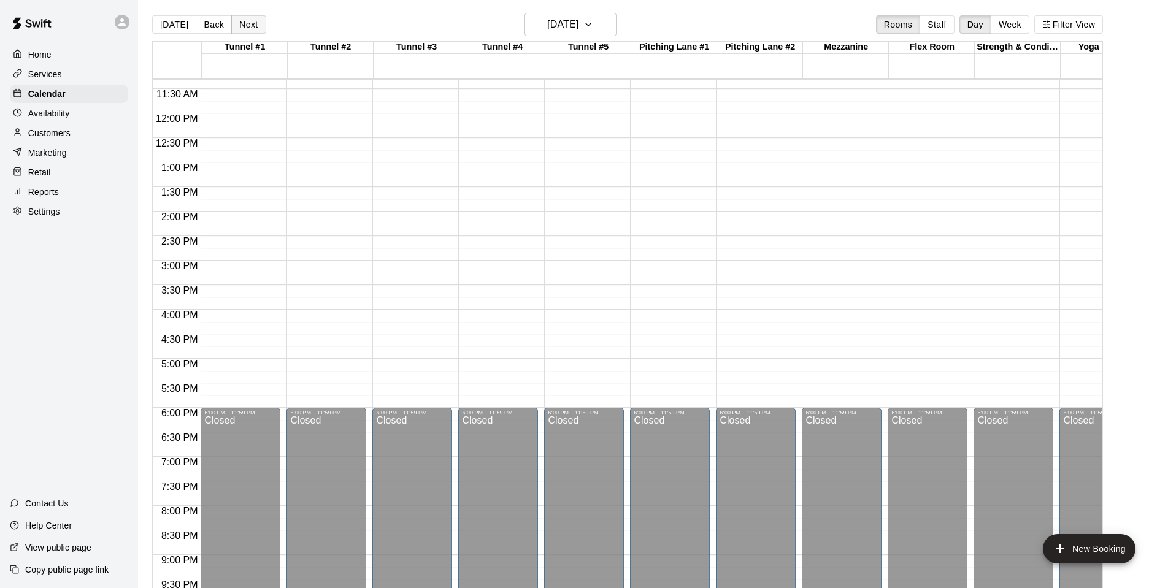
click at [242, 23] on button "Next" at bounding box center [248, 24] width 34 height 18
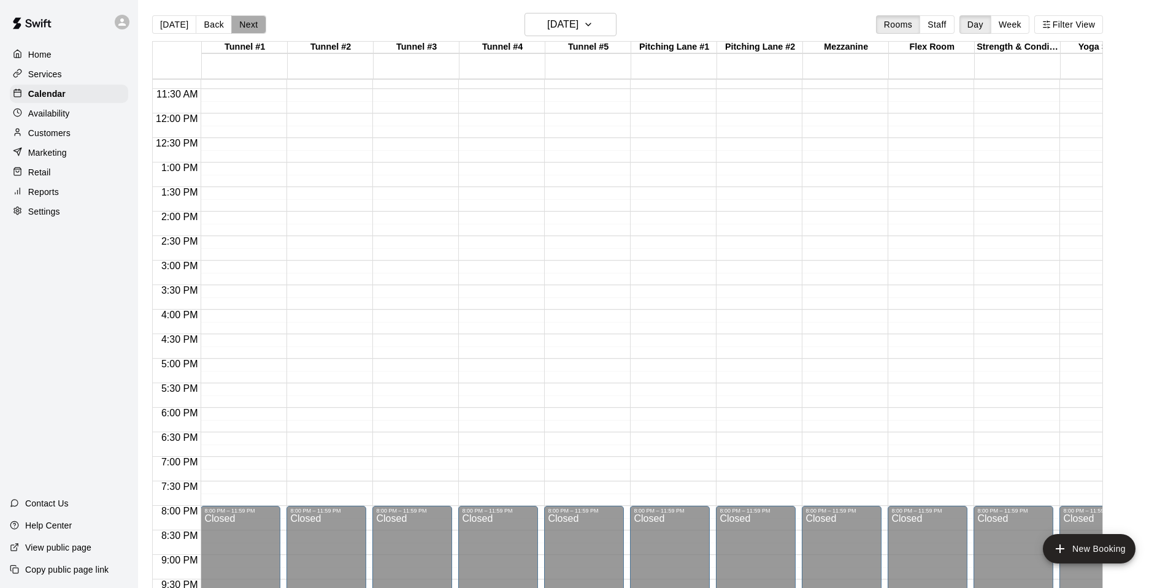
click at [242, 23] on button "Next" at bounding box center [248, 24] width 34 height 18
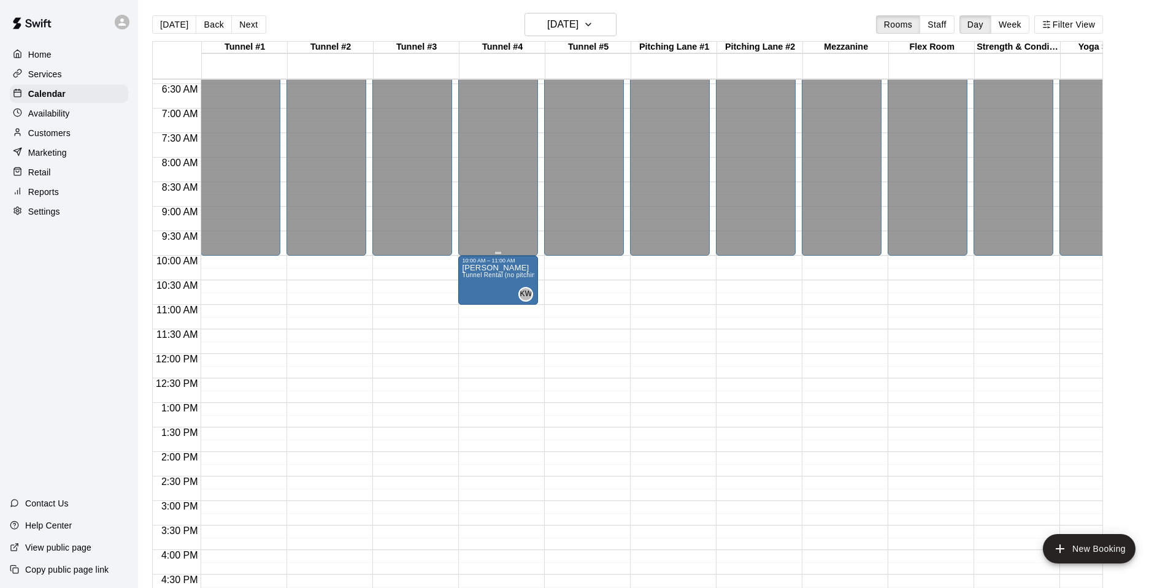
scroll to position [306, 0]
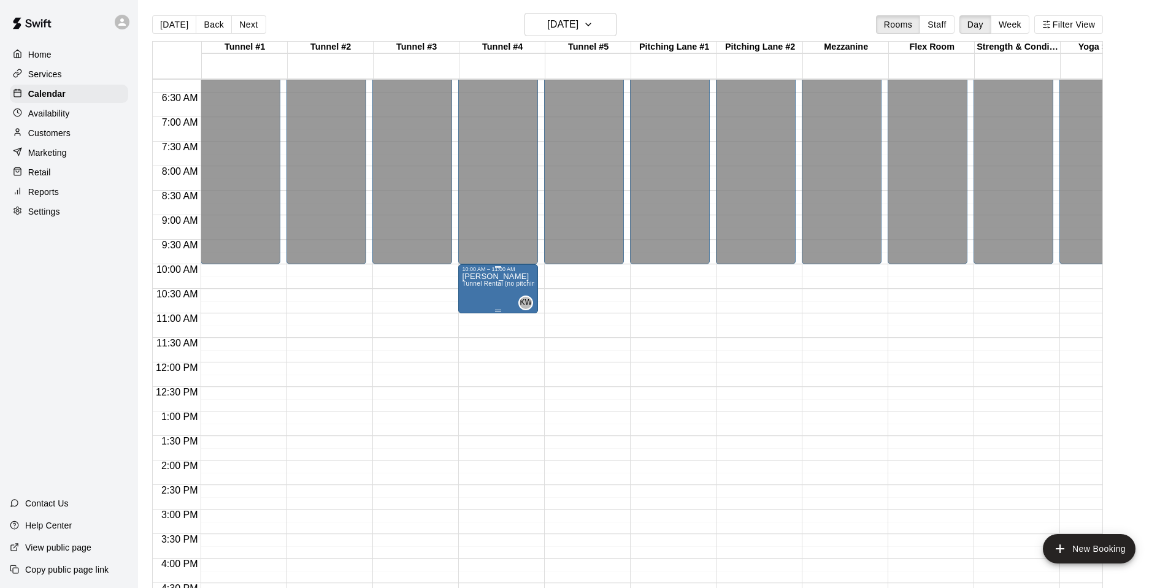
click at [492, 277] on p "[PERSON_NAME]" at bounding box center [498, 277] width 72 height 0
click at [477, 288] on icon "edit" at bounding box center [474, 289] width 11 height 11
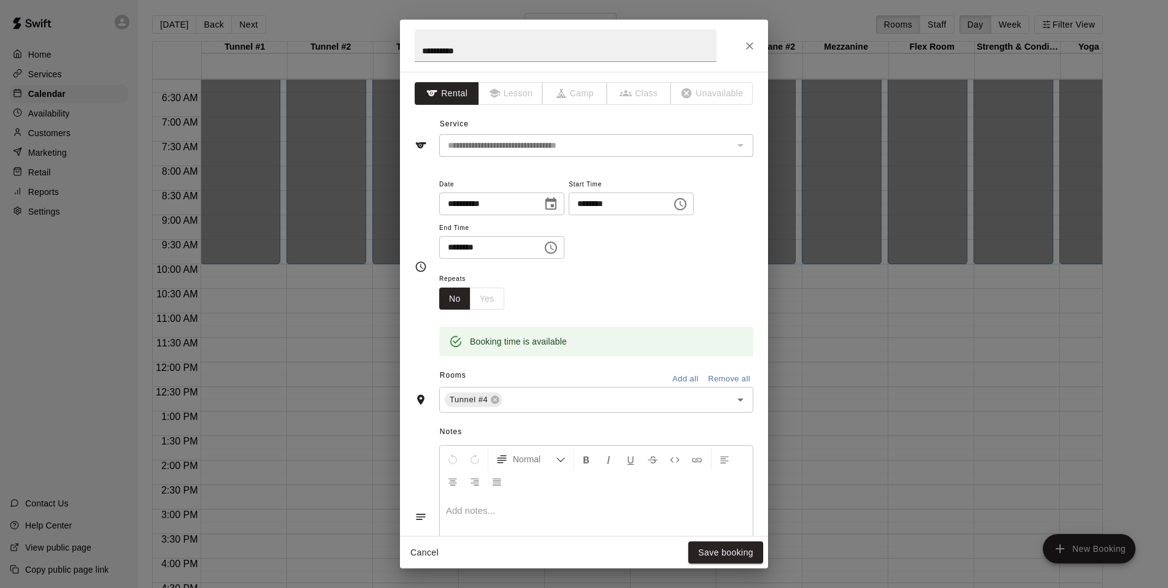
click at [476, 509] on p at bounding box center [596, 511] width 301 height 12
click at [732, 552] on button "Save booking" at bounding box center [725, 553] width 75 height 23
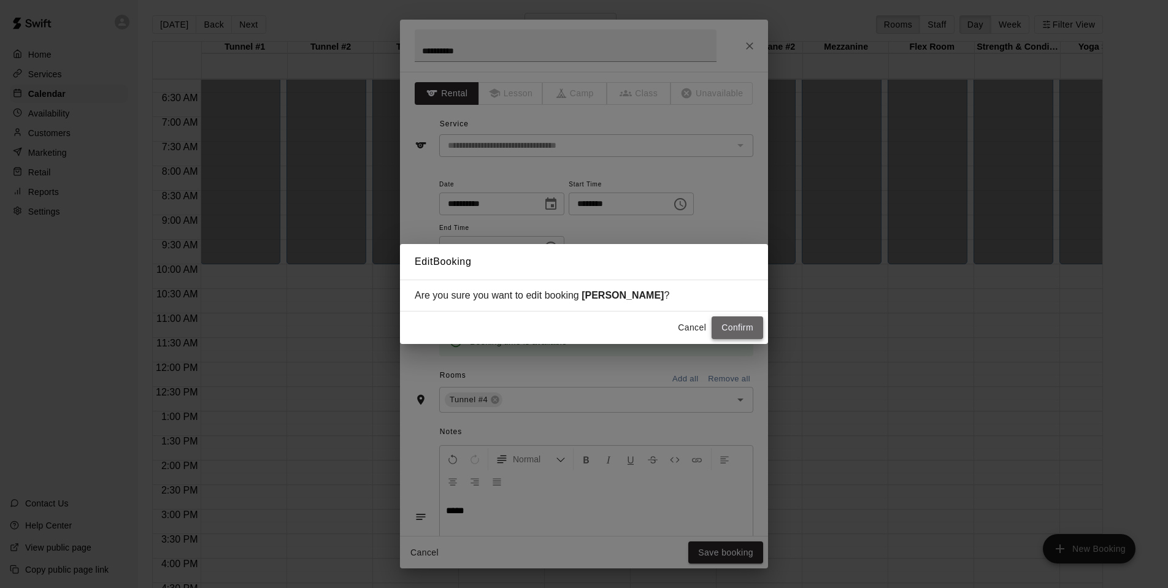
click at [731, 323] on button "Confirm" at bounding box center [738, 328] width 52 height 23
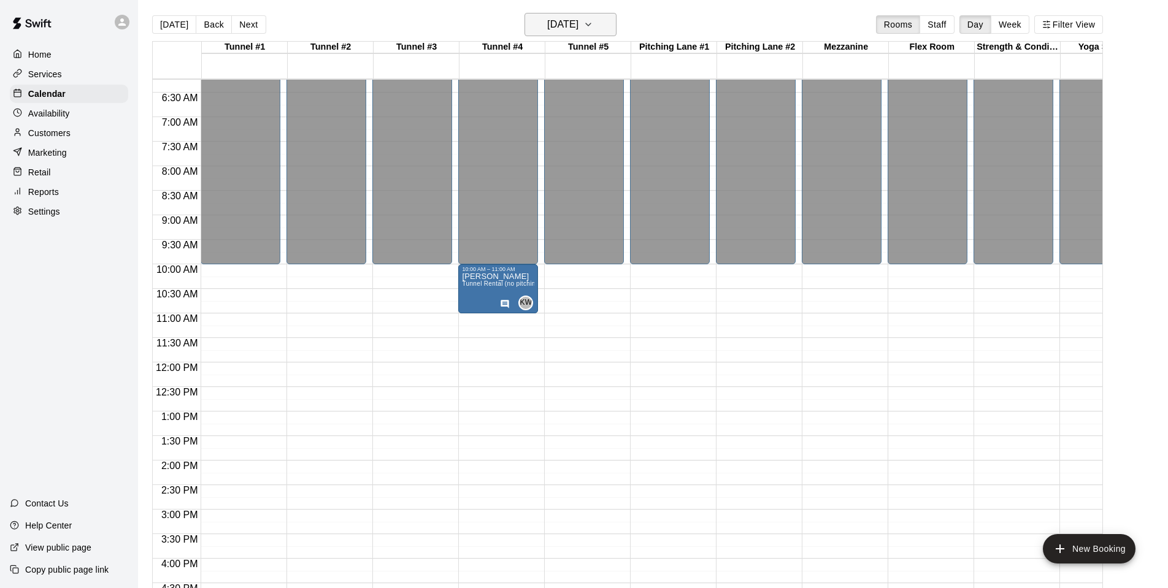
click at [593, 23] on icon "button" at bounding box center [589, 24] width 10 height 15
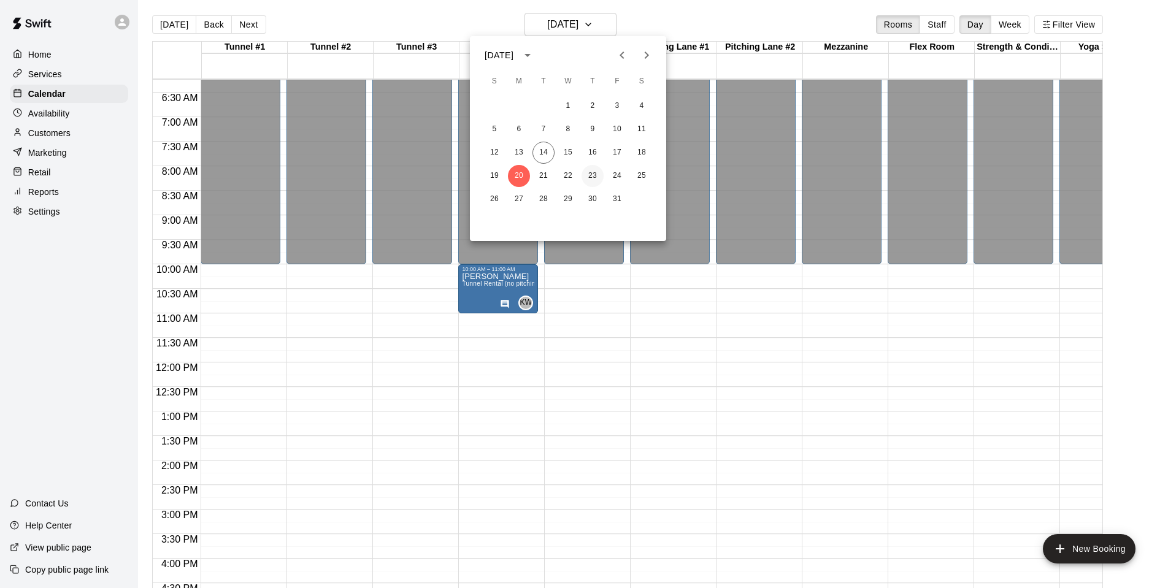
click at [593, 174] on button "23" at bounding box center [593, 176] width 22 height 22
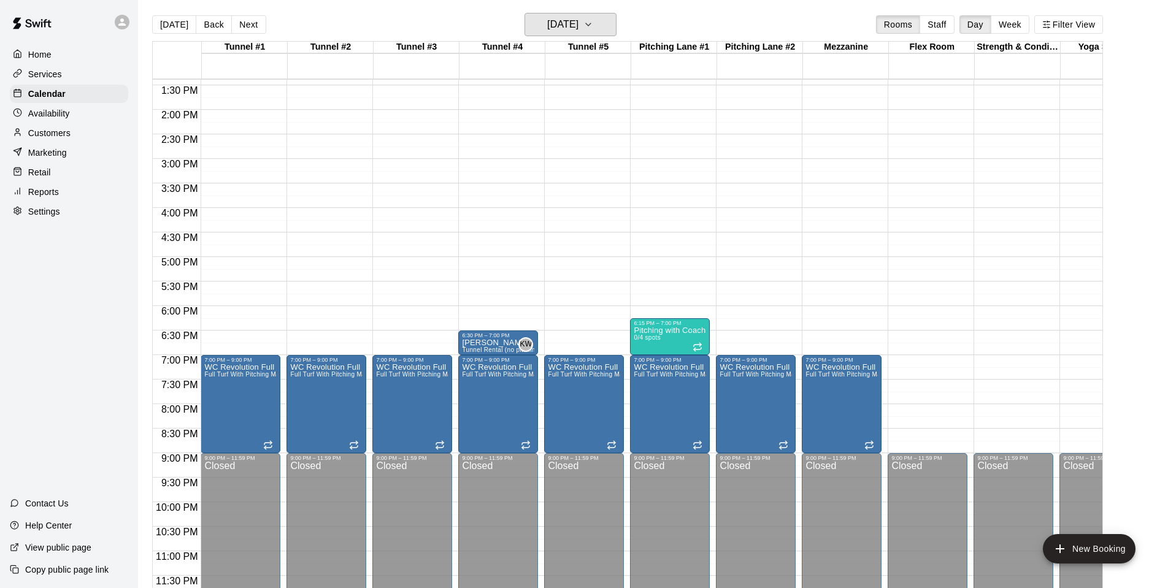
scroll to position [657, 0]
click at [496, 343] on p "[PERSON_NAME]" at bounding box center [498, 343] width 72 height 0
click at [476, 359] on icon "edit" at bounding box center [475, 356] width 15 height 15
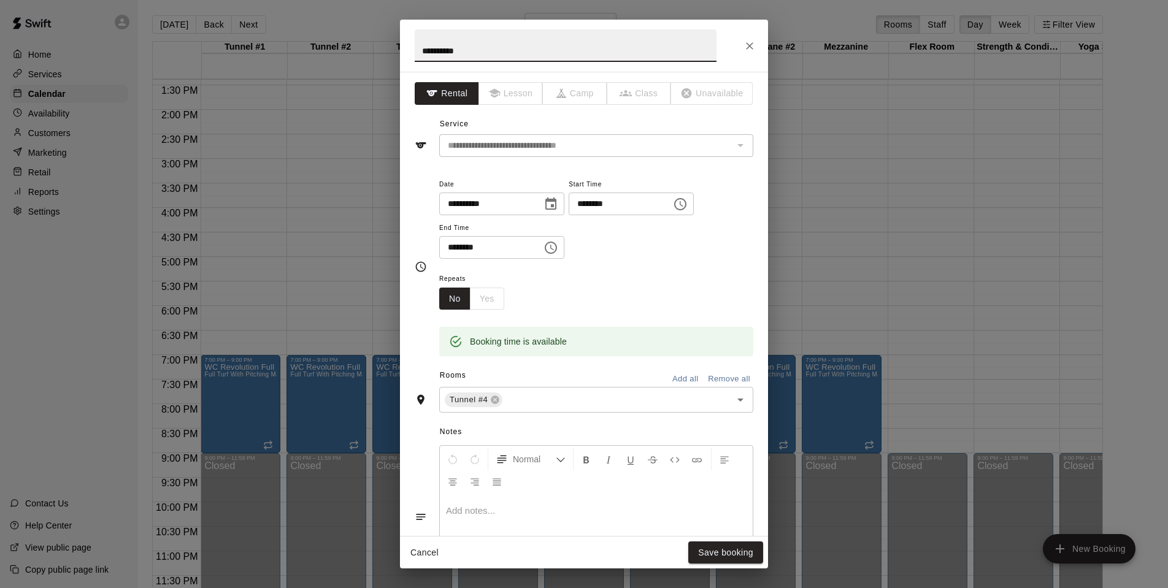
click at [493, 505] on p at bounding box center [596, 511] width 301 height 12
click at [735, 549] on button "Save booking" at bounding box center [725, 553] width 75 height 23
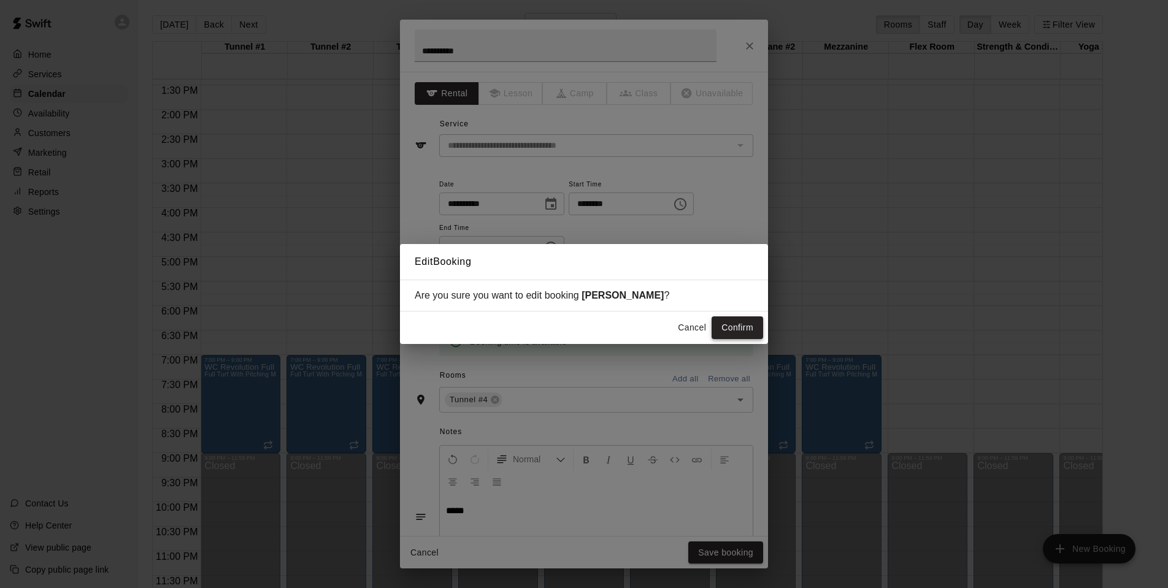
click at [741, 331] on button "Confirm" at bounding box center [738, 328] width 52 height 23
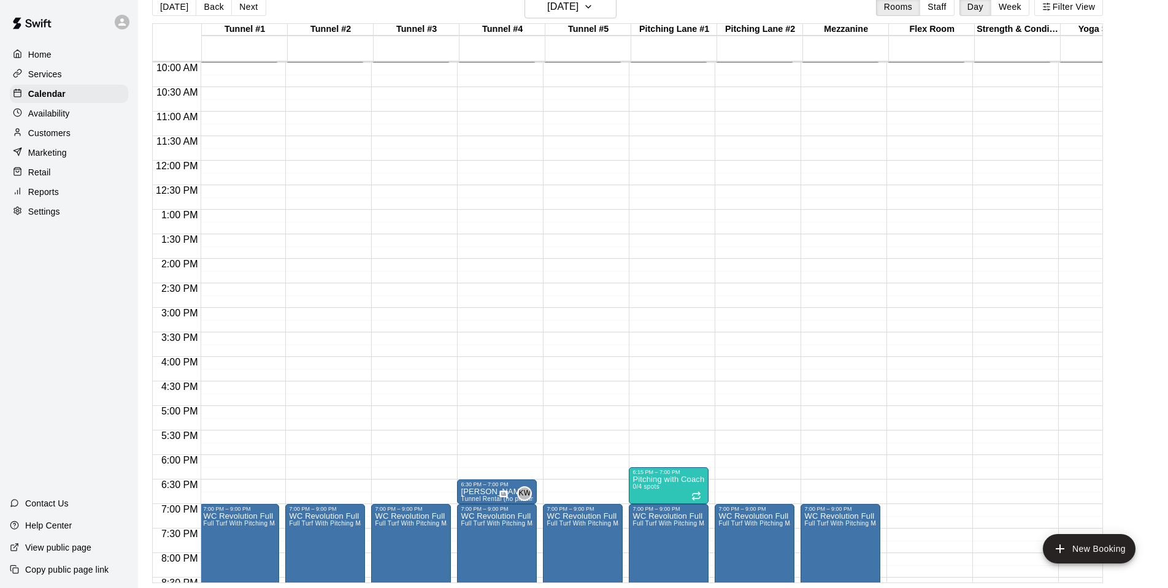
scroll to position [0, 1]
click at [207, 7] on button "Back" at bounding box center [214, 7] width 36 height 18
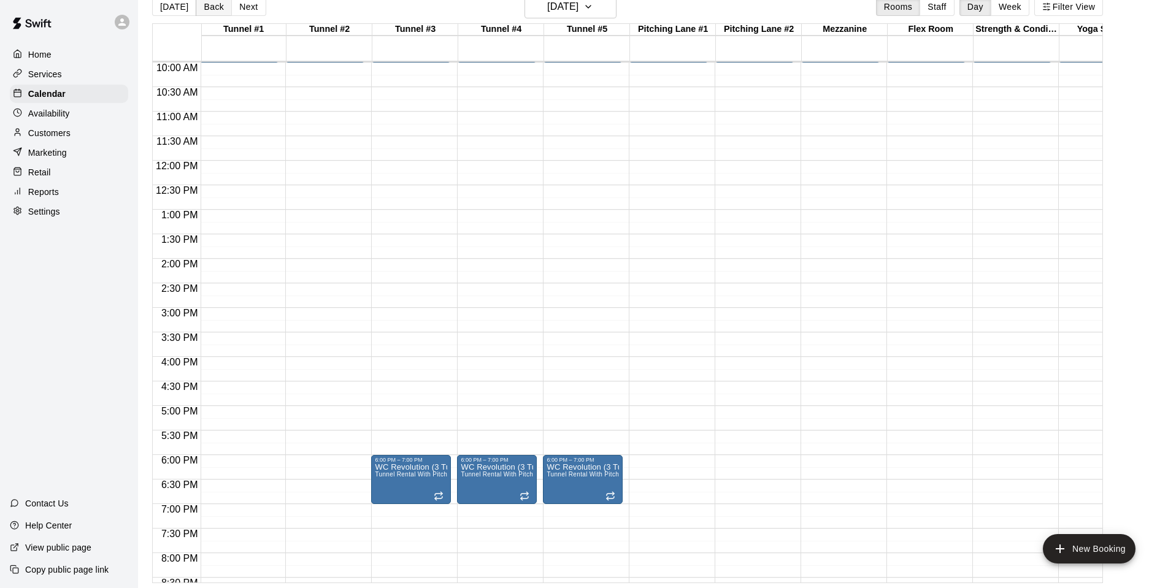
click at [207, 7] on button "Back" at bounding box center [214, 7] width 36 height 18
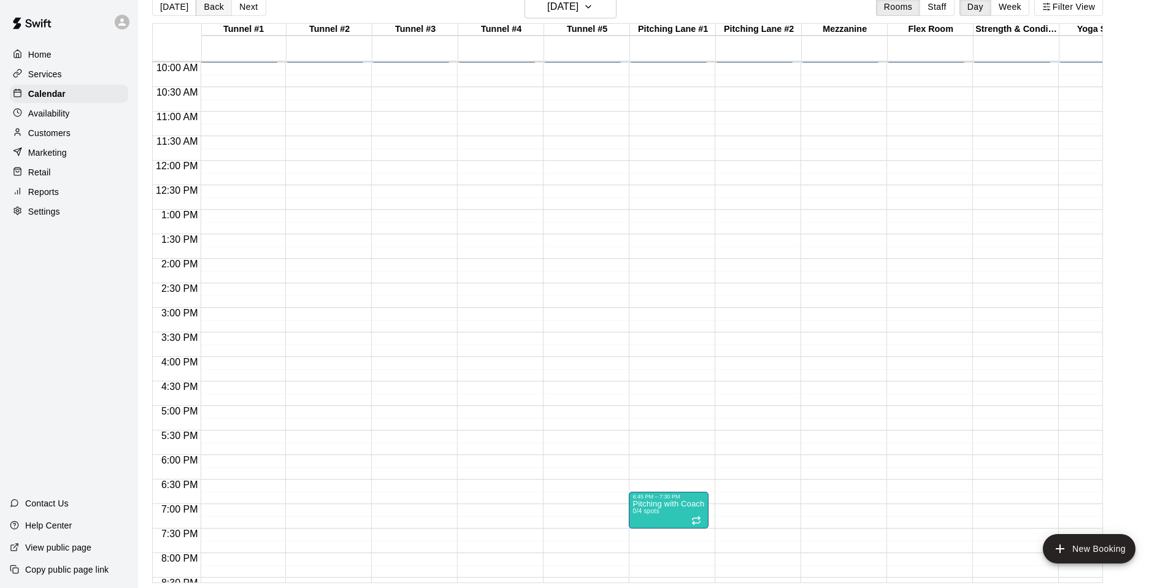
click at [207, 7] on button "Back" at bounding box center [214, 7] width 36 height 18
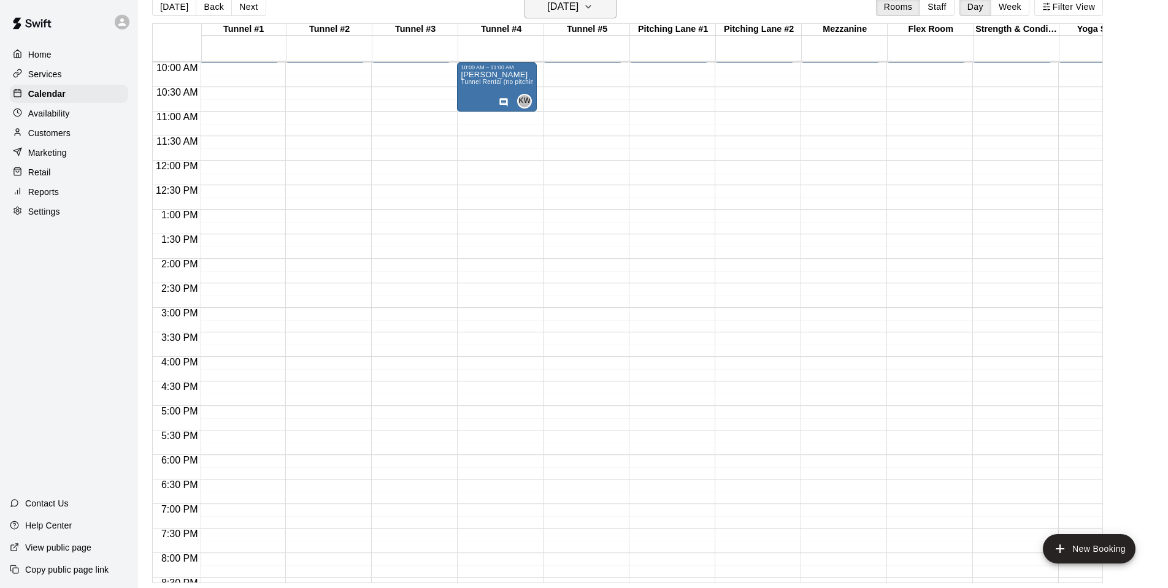
click at [593, 9] on icon "button" at bounding box center [589, 6] width 10 height 15
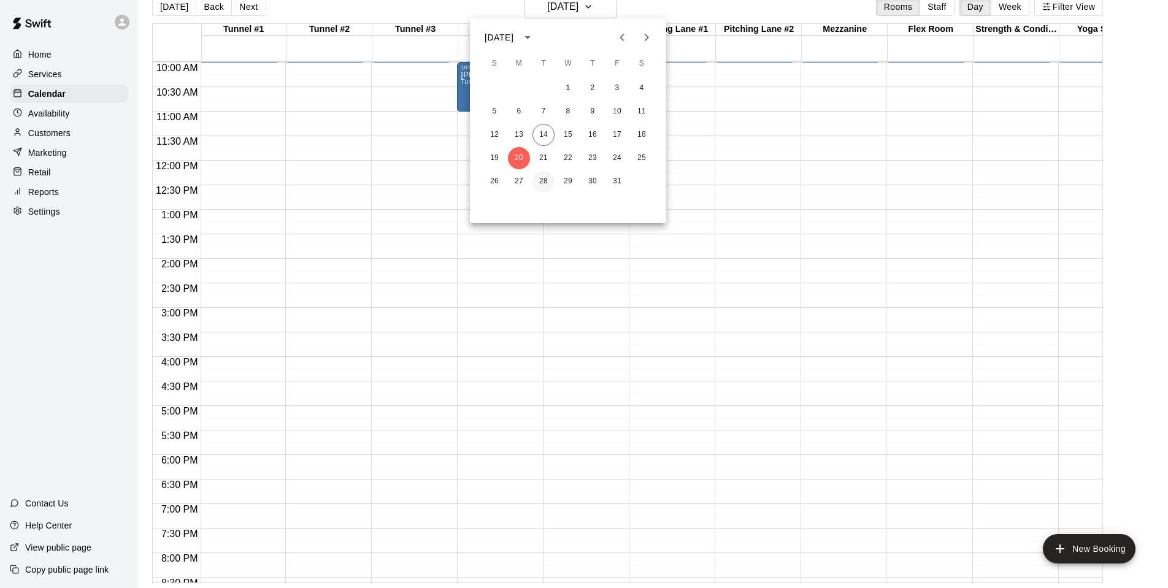
click at [544, 185] on button "28" at bounding box center [544, 182] width 22 height 22
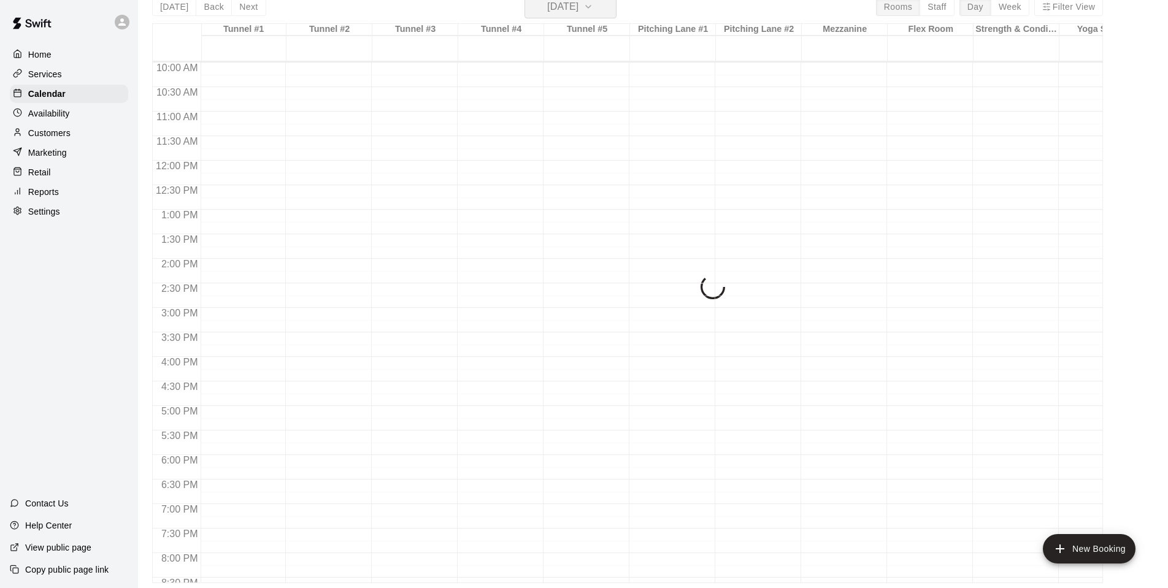
scroll to position [15, 0]
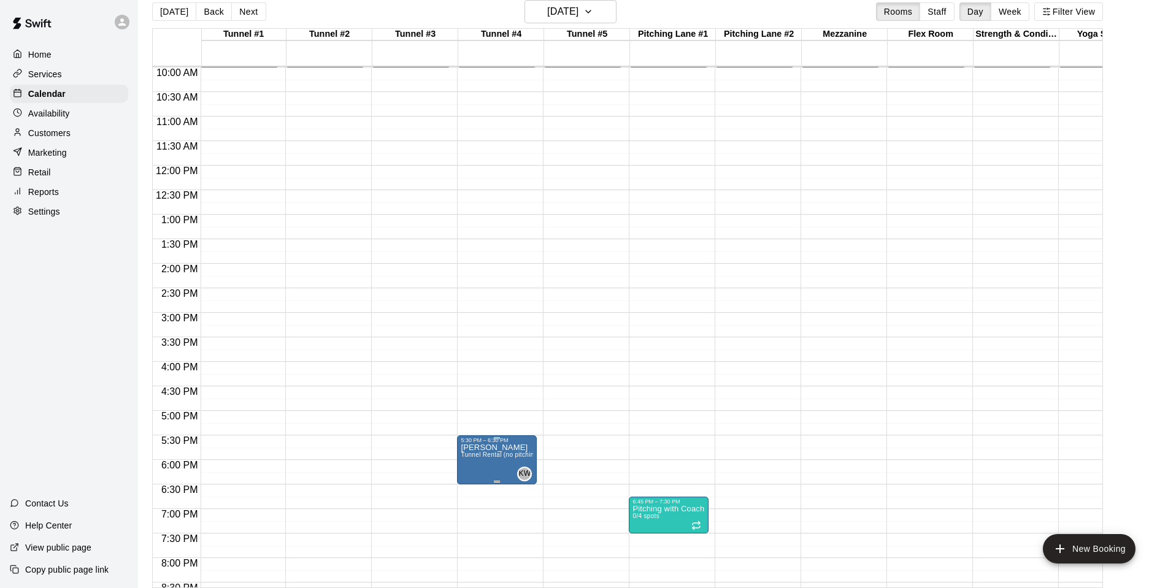
click at [474, 458] on icon "edit" at bounding box center [473, 456] width 11 height 11
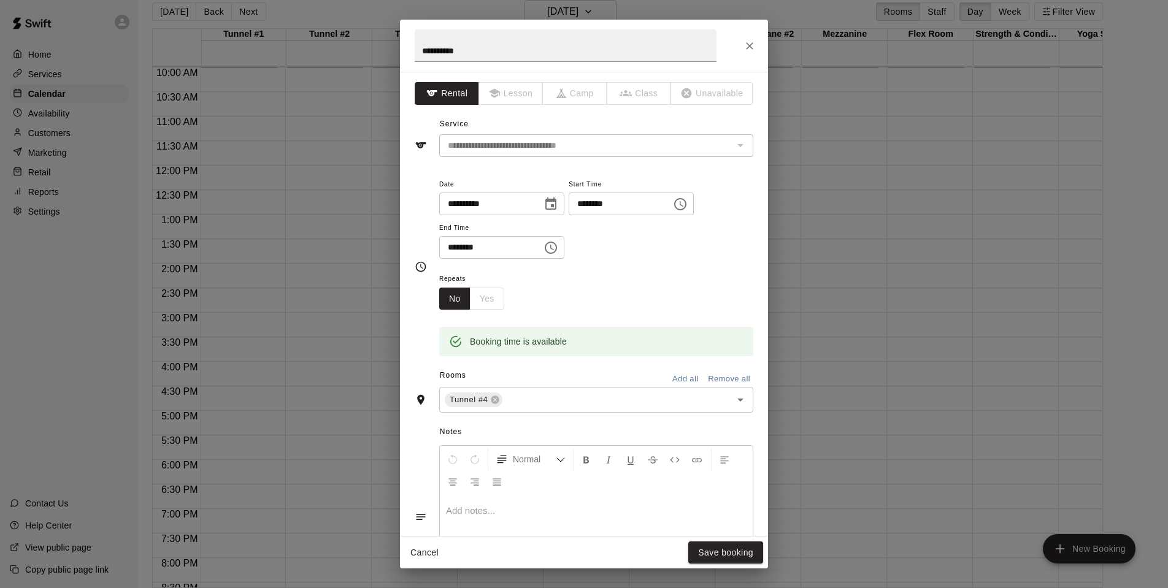
click at [465, 507] on p at bounding box center [596, 511] width 301 height 12
click at [723, 553] on button "Save booking" at bounding box center [725, 553] width 75 height 23
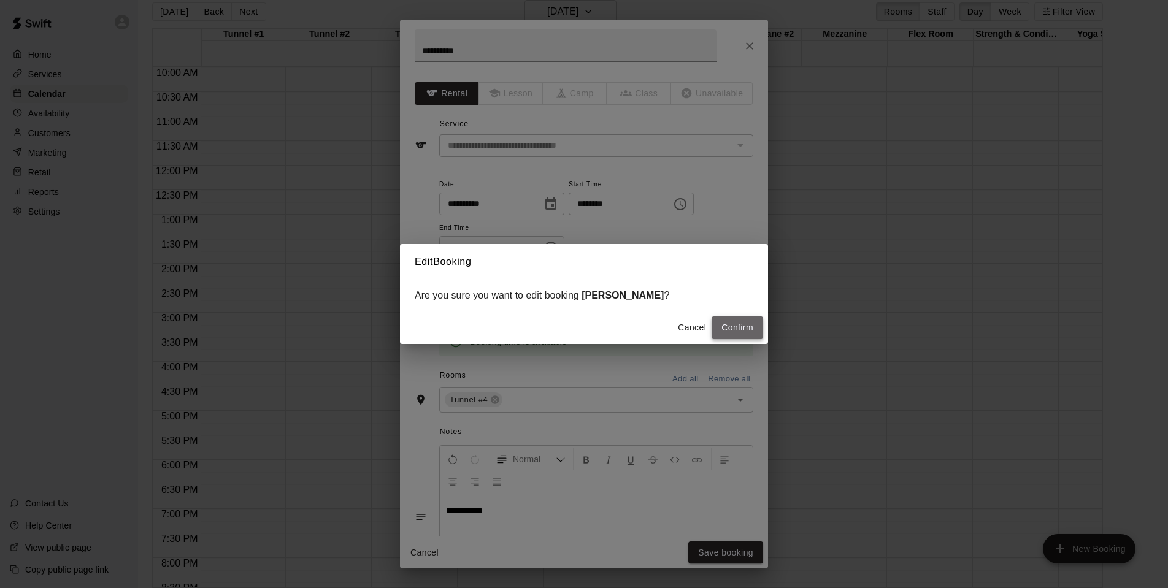
click at [730, 324] on button "Confirm" at bounding box center [738, 328] width 52 height 23
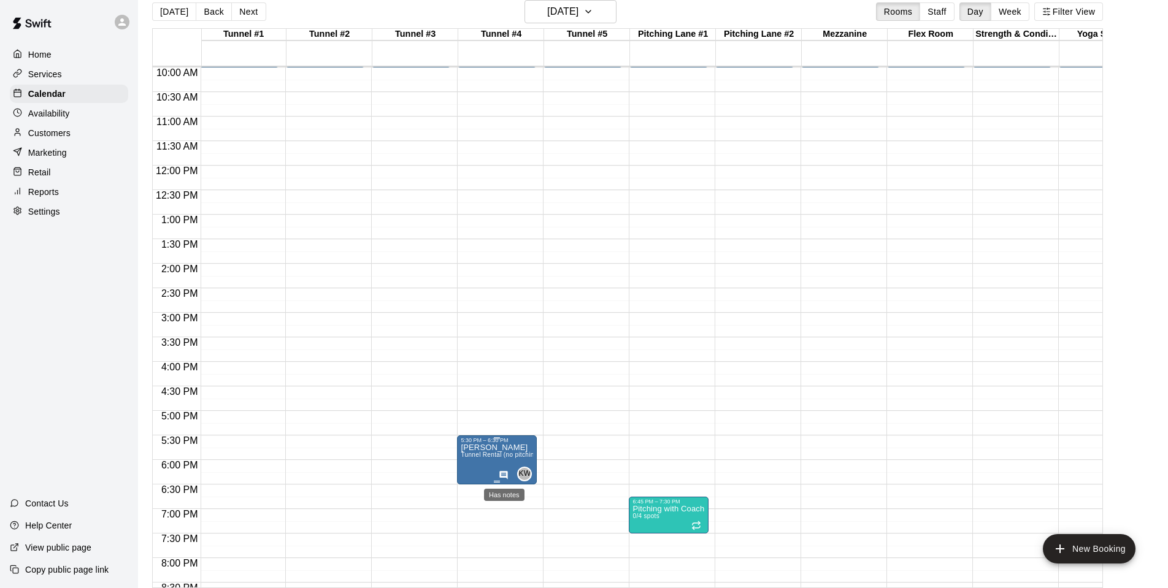
click at [505, 474] on icon "Has notes" at bounding box center [504, 476] width 10 height 10
click at [361, 432] on div at bounding box center [584, 294] width 1168 height 588
